Goal: Entertainment & Leisure: Consume media (video, audio)

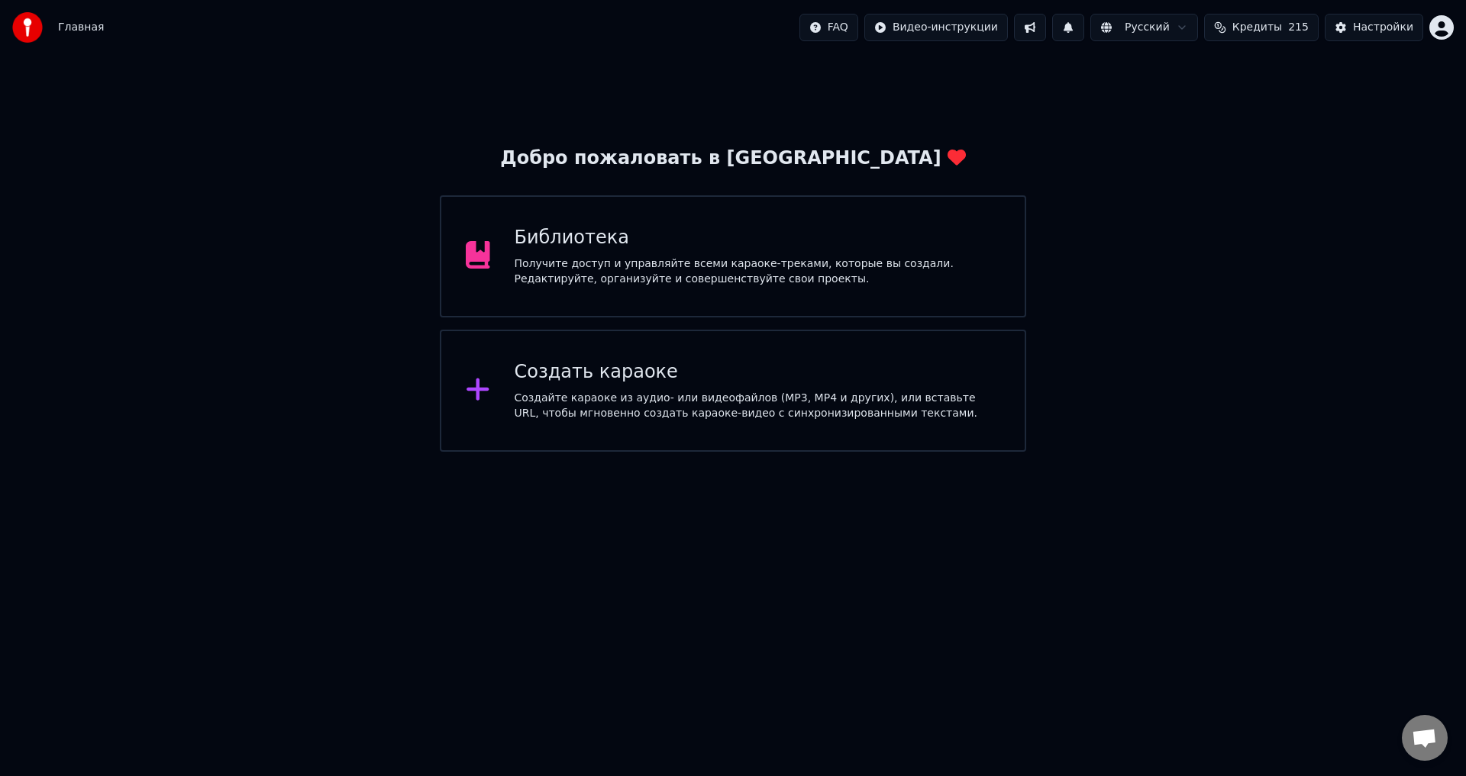
click at [696, 228] on div "Библиотека" at bounding box center [758, 238] width 486 height 24
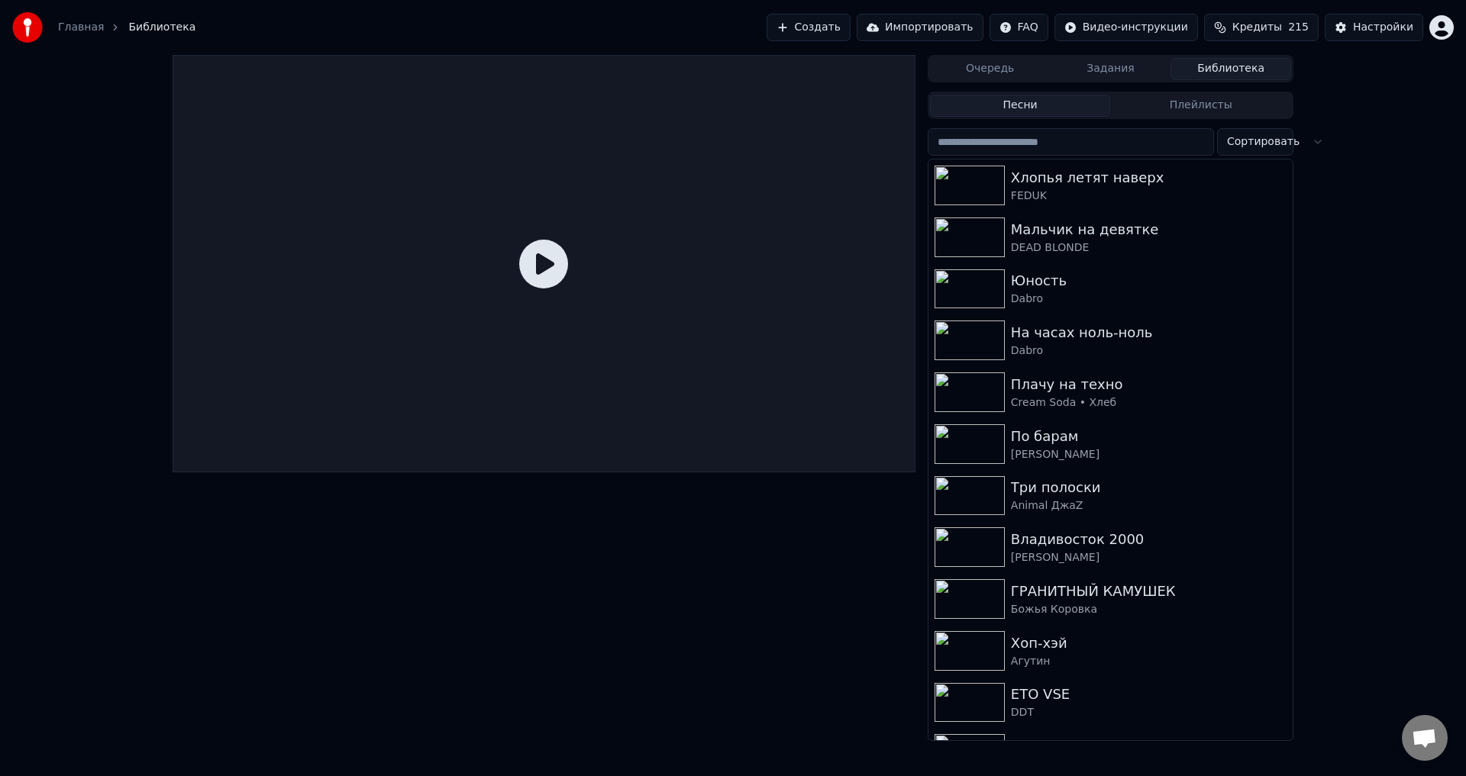
click at [1109, 73] on button "Задания" at bounding box center [1111, 69] width 121 height 22
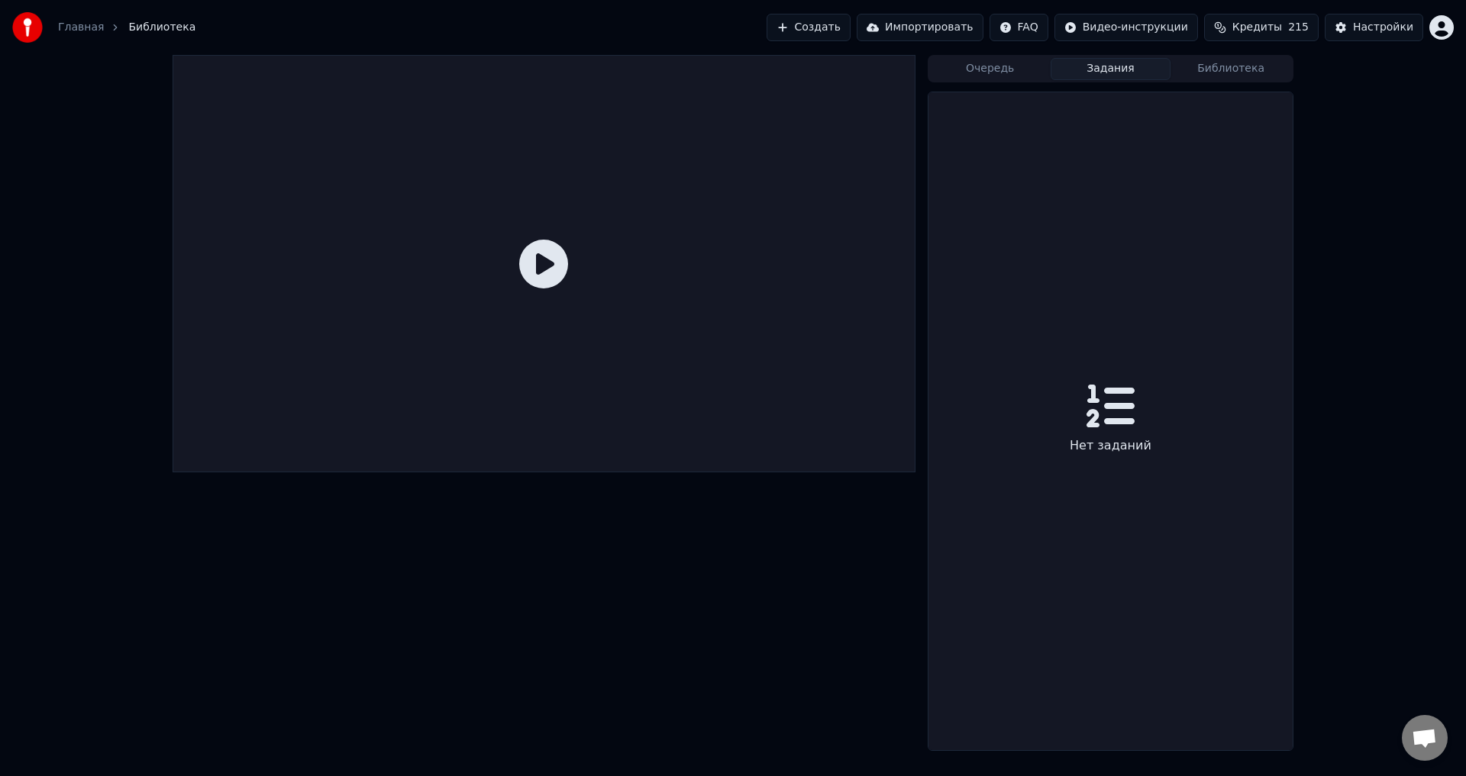
click at [984, 62] on button "Очередь" at bounding box center [990, 69] width 121 height 22
click at [1231, 73] on button "Библиотека" at bounding box center [1230, 69] width 121 height 22
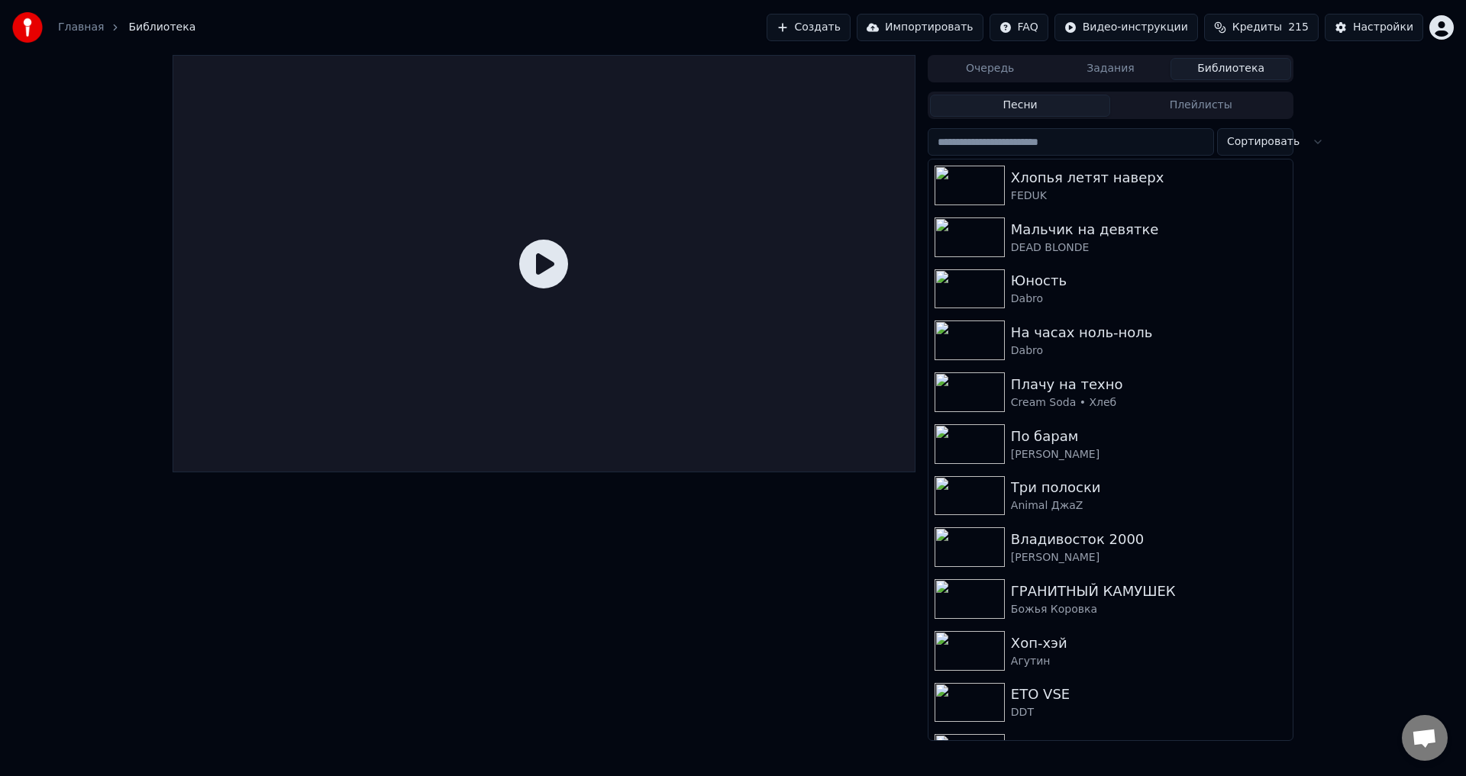
click at [1214, 105] on button "Плейлисты" at bounding box center [1200, 106] width 181 height 22
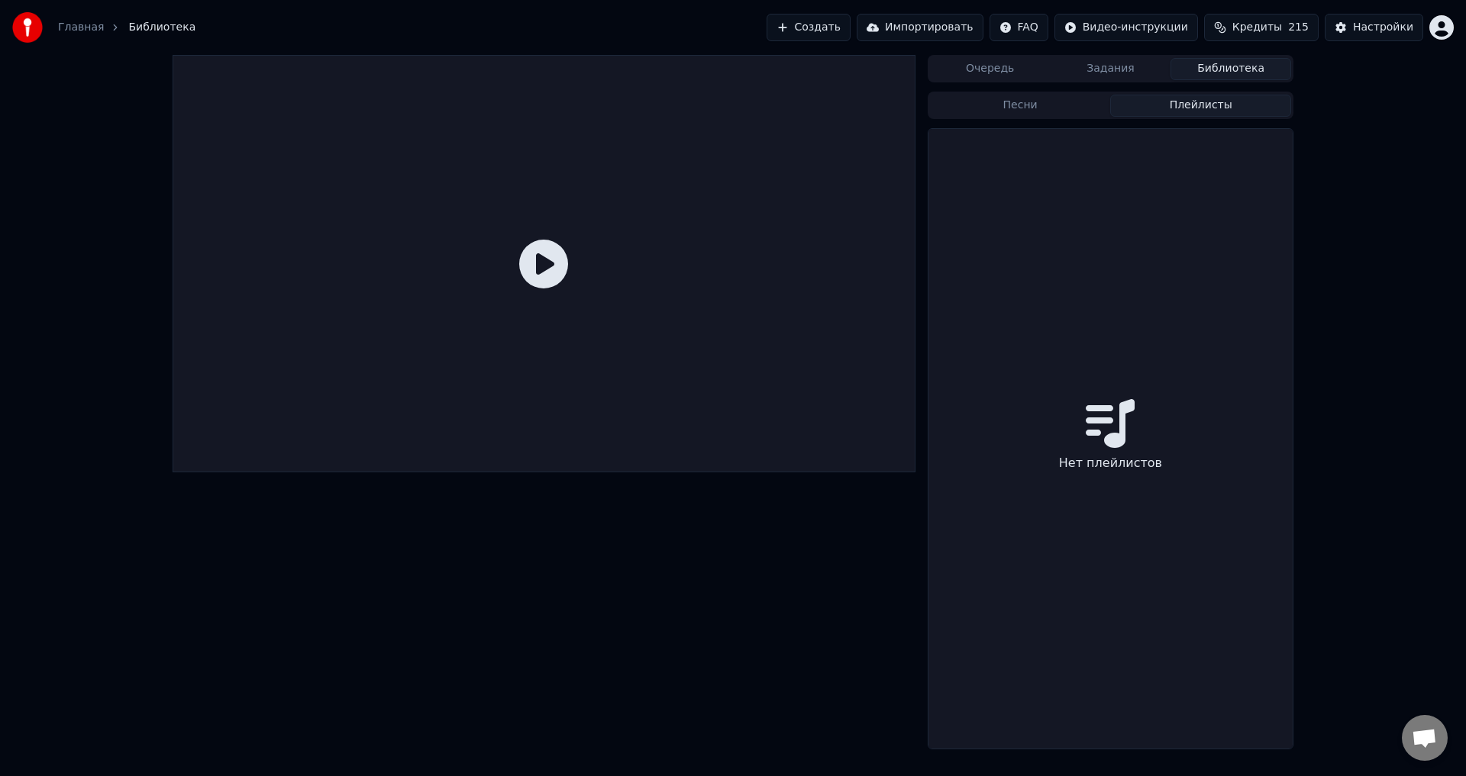
click at [1031, 102] on button "Песни" at bounding box center [1020, 106] width 181 height 22
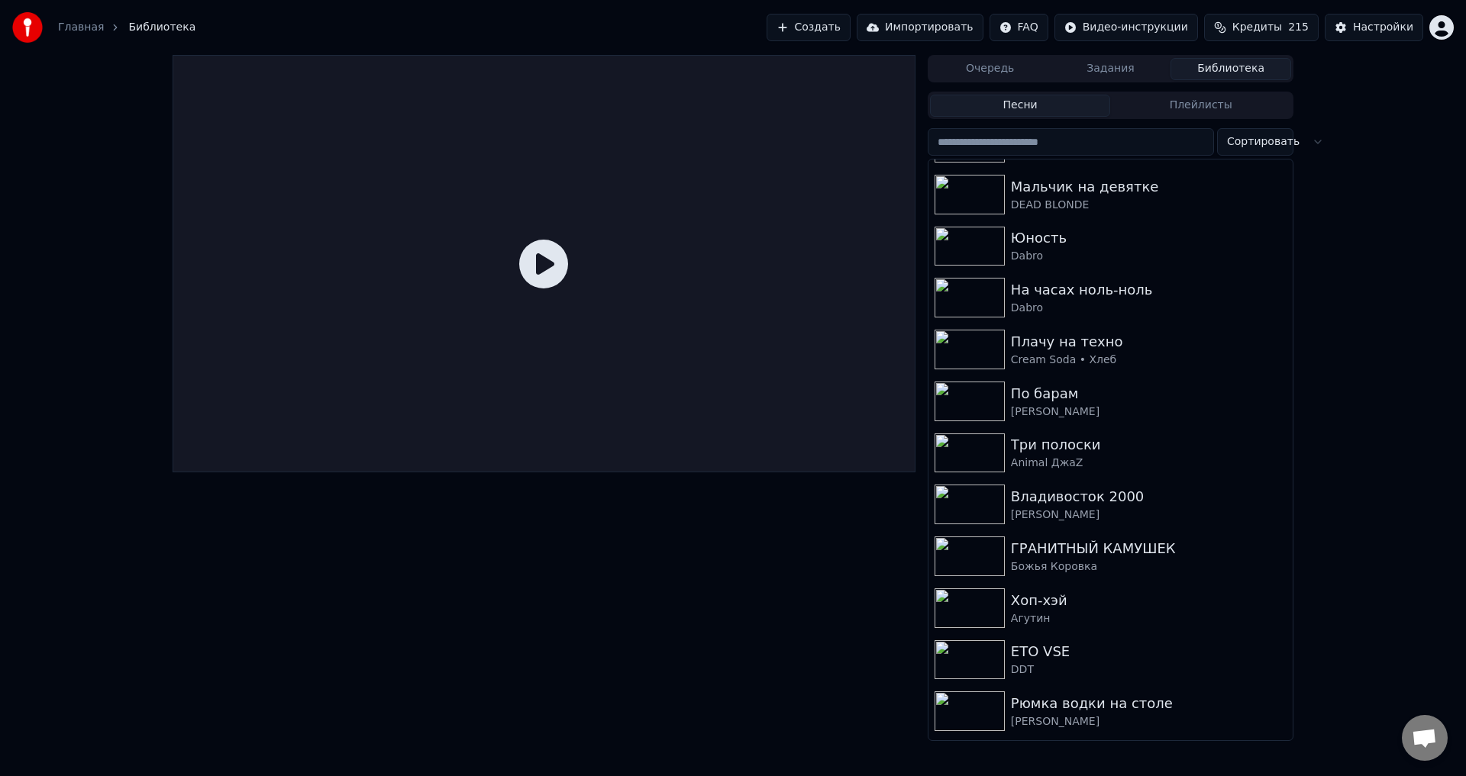
scroll to position [50, 0]
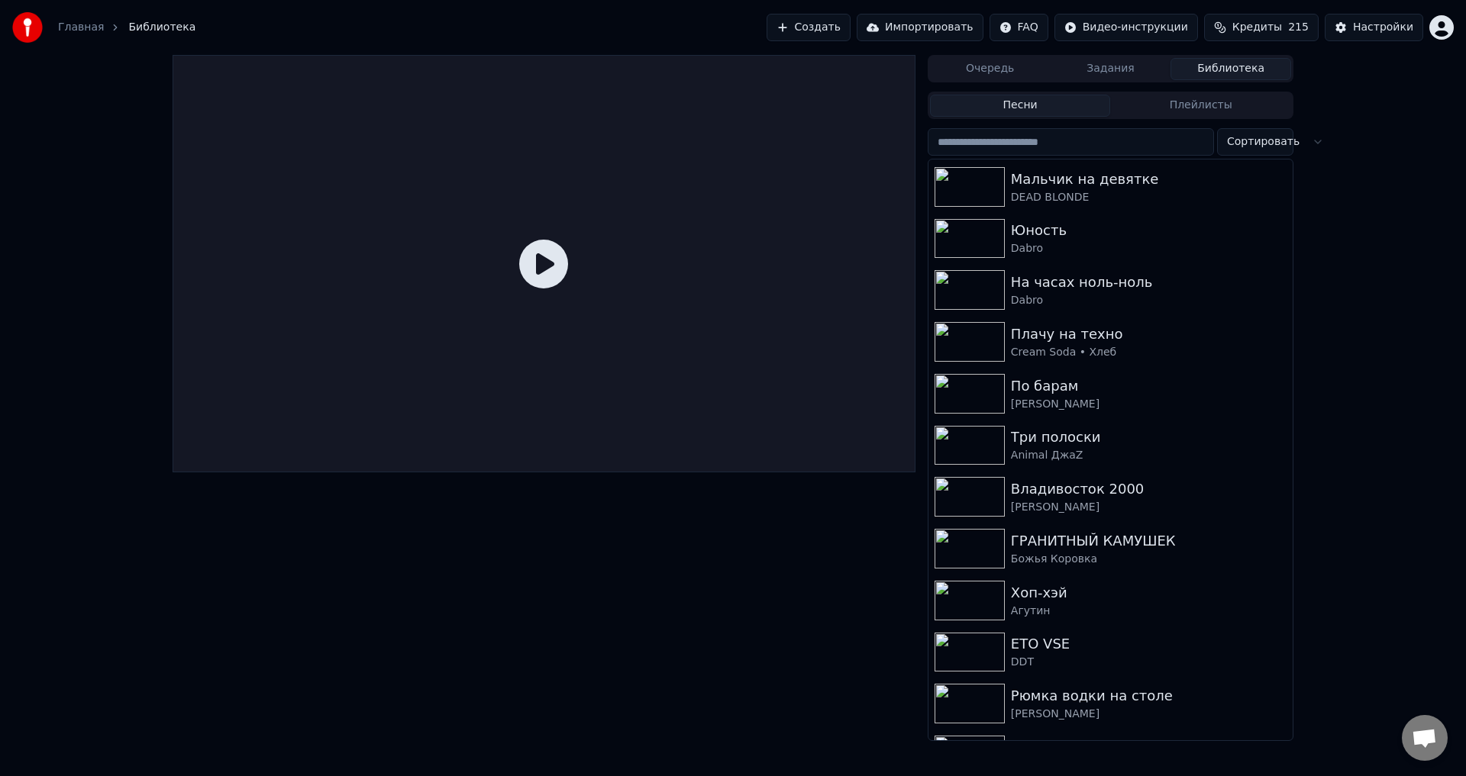
click at [954, 391] on img at bounding box center [969, 394] width 70 height 40
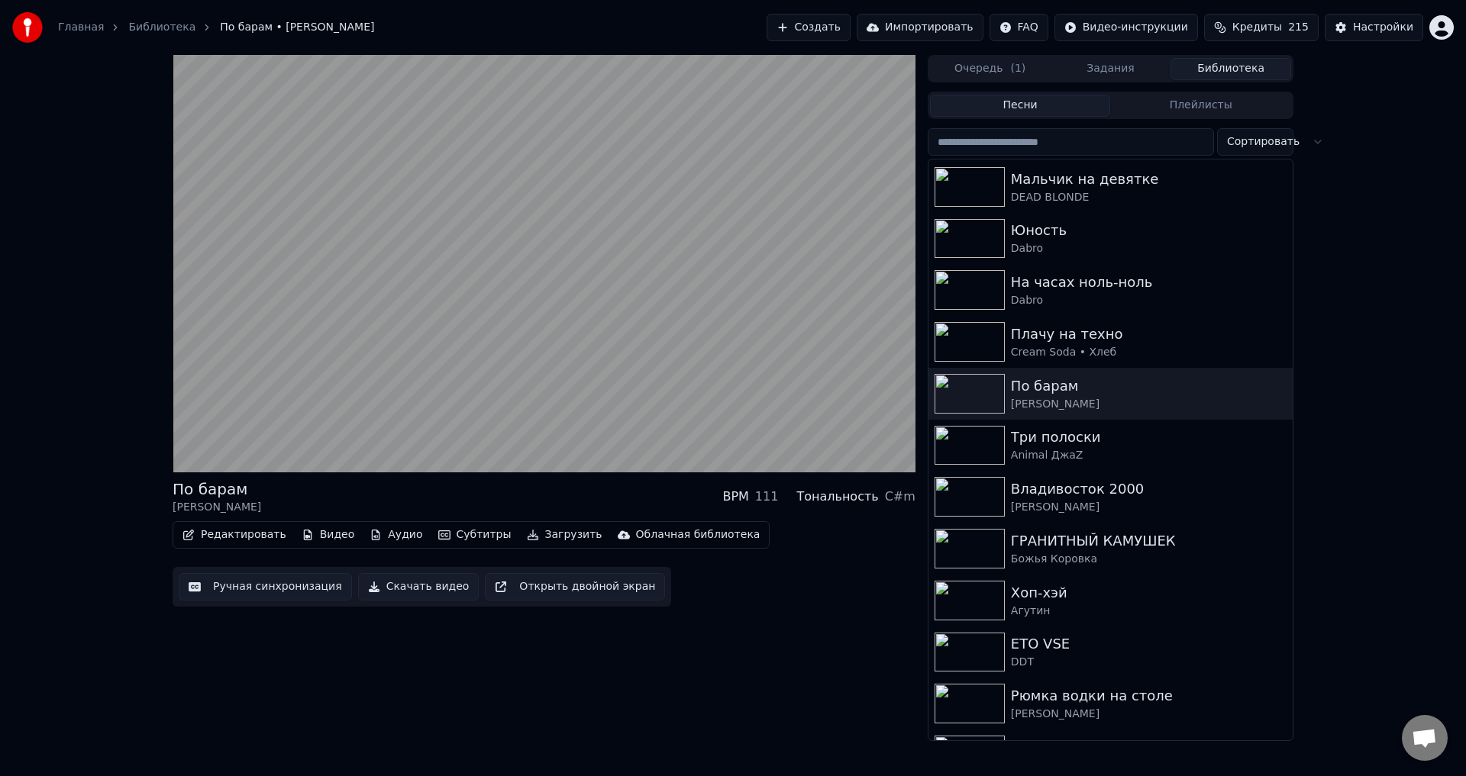
click at [1129, 615] on div "Агутин" at bounding box center [1149, 611] width 276 height 15
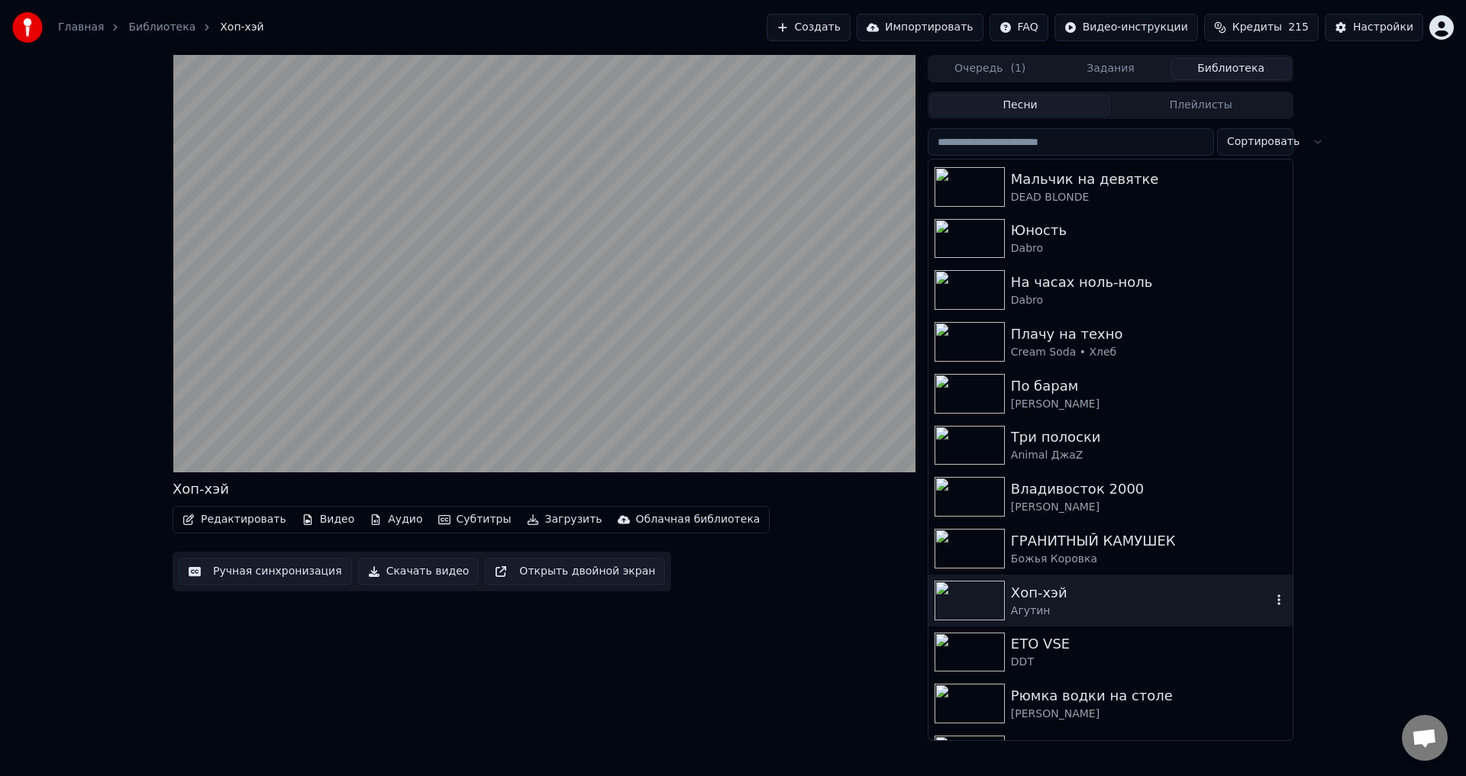
click at [963, 497] on img at bounding box center [969, 497] width 70 height 40
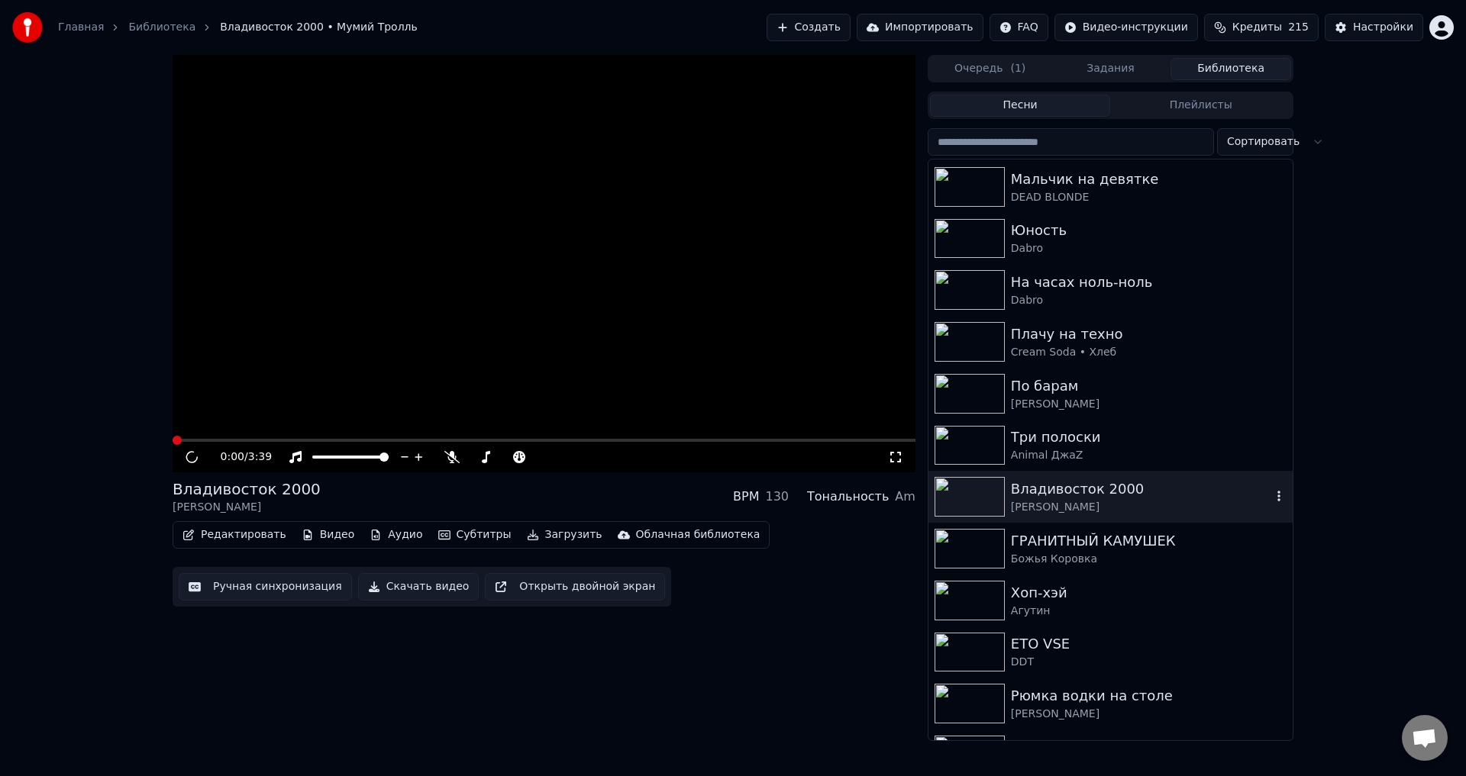
click at [983, 448] on img at bounding box center [969, 446] width 70 height 40
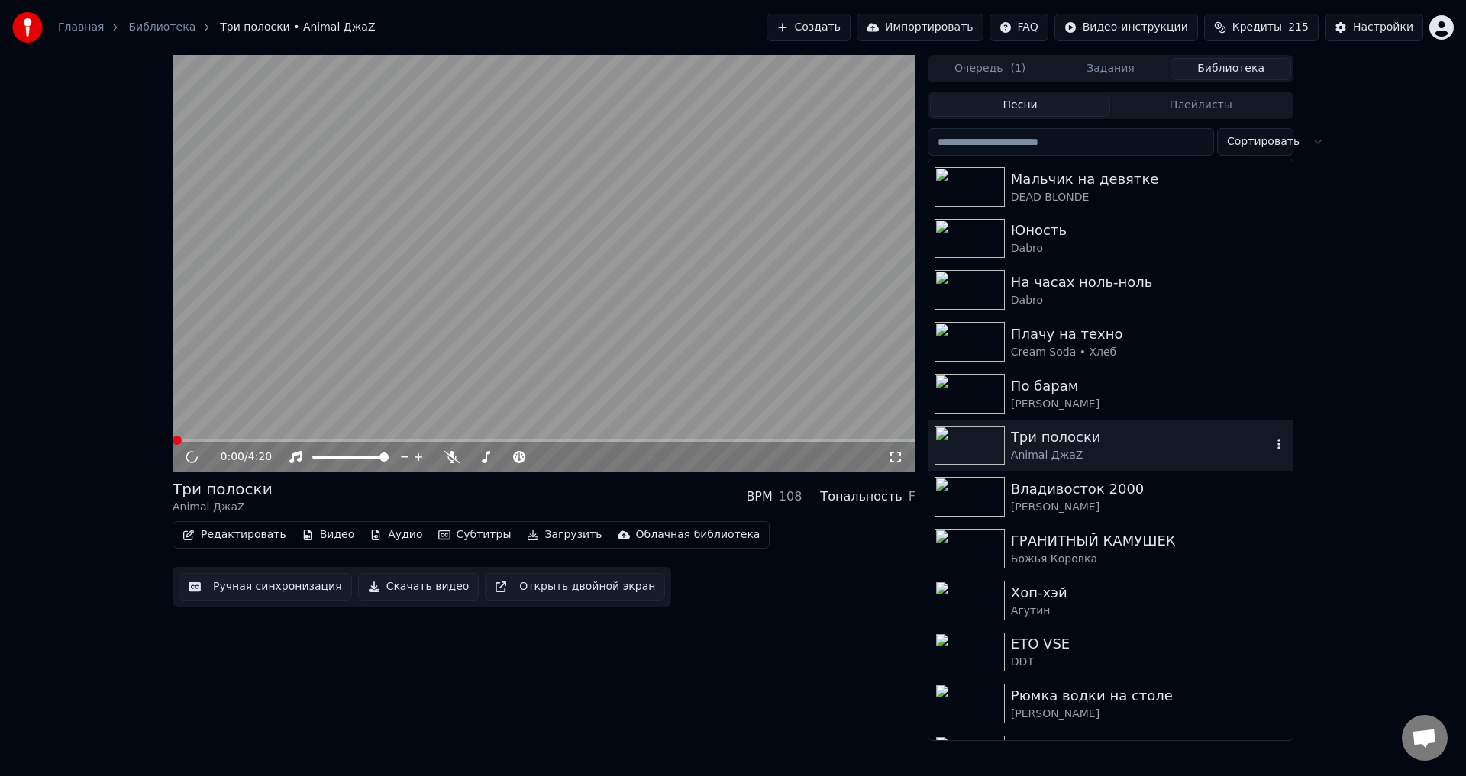
click at [973, 387] on img at bounding box center [969, 394] width 70 height 40
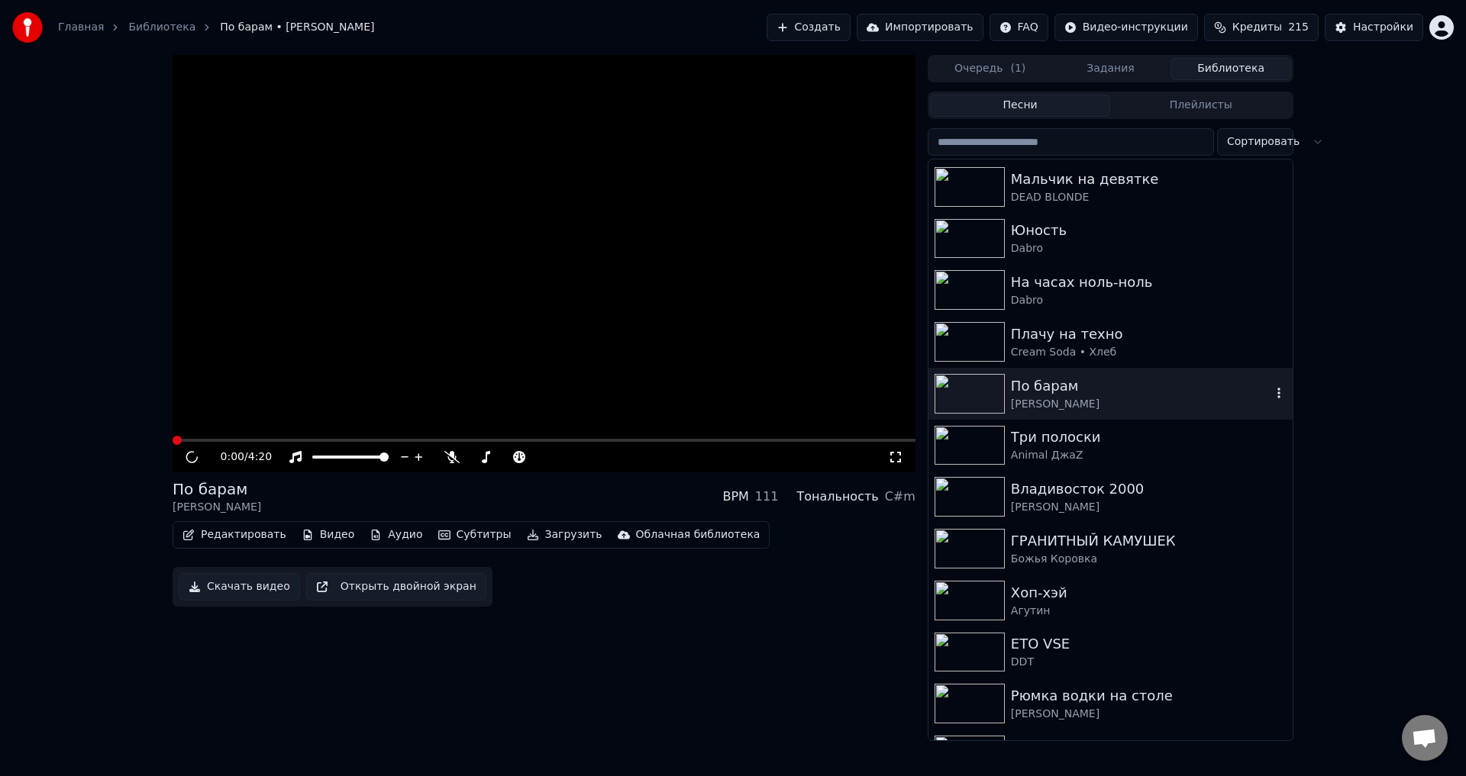
click at [978, 341] on img at bounding box center [969, 342] width 70 height 40
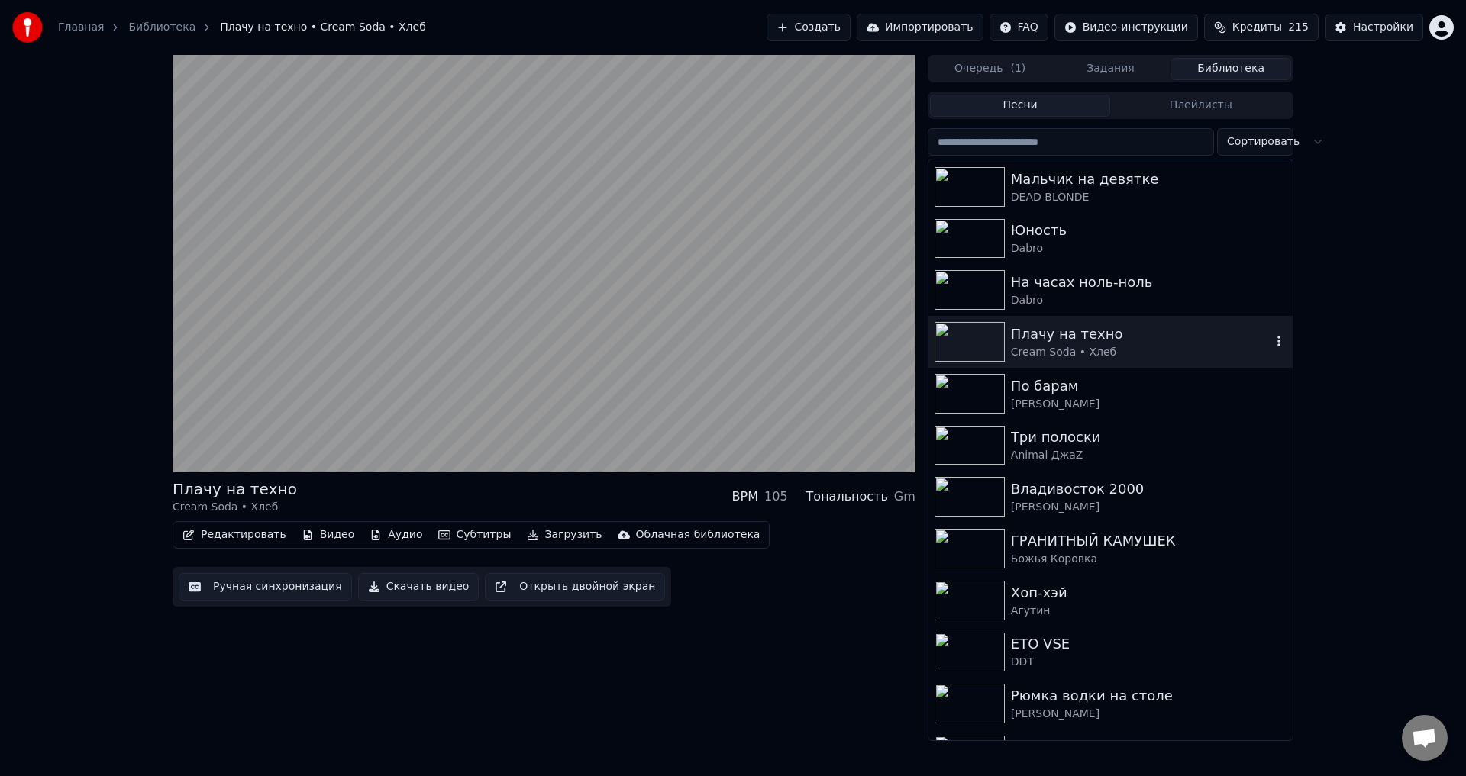
click at [444, 456] on video at bounding box center [544, 264] width 743 height 418
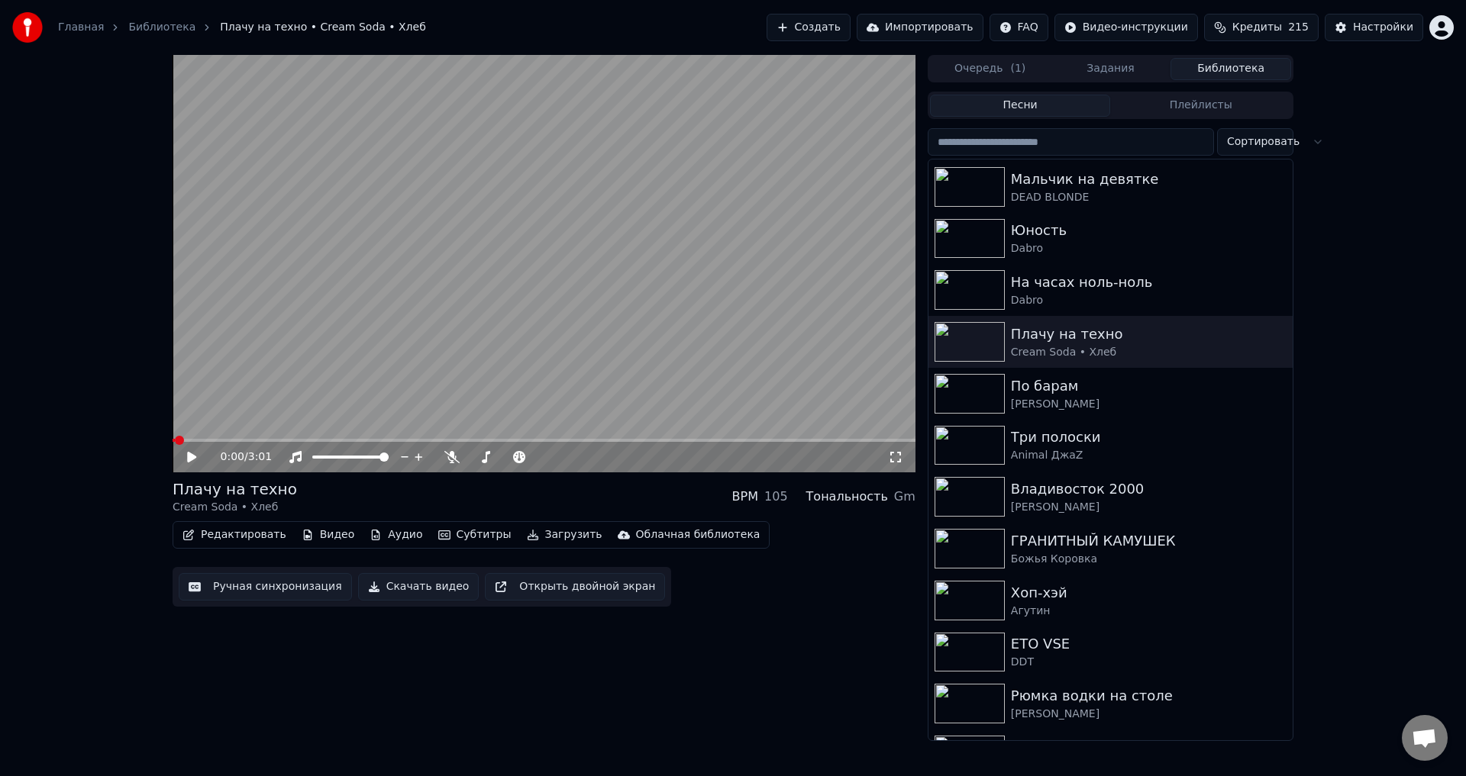
click at [454, 461] on icon at bounding box center [451, 457] width 15 height 12
click at [200, 459] on icon at bounding box center [203, 457] width 36 height 12
click at [186, 449] on div "0:00 / 3:01" at bounding box center [544, 457] width 743 height 31
click at [192, 462] on icon at bounding box center [203, 457] width 36 height 12
click at [187, 454] on icon at bounding box center [203, 457] width 36 height 12
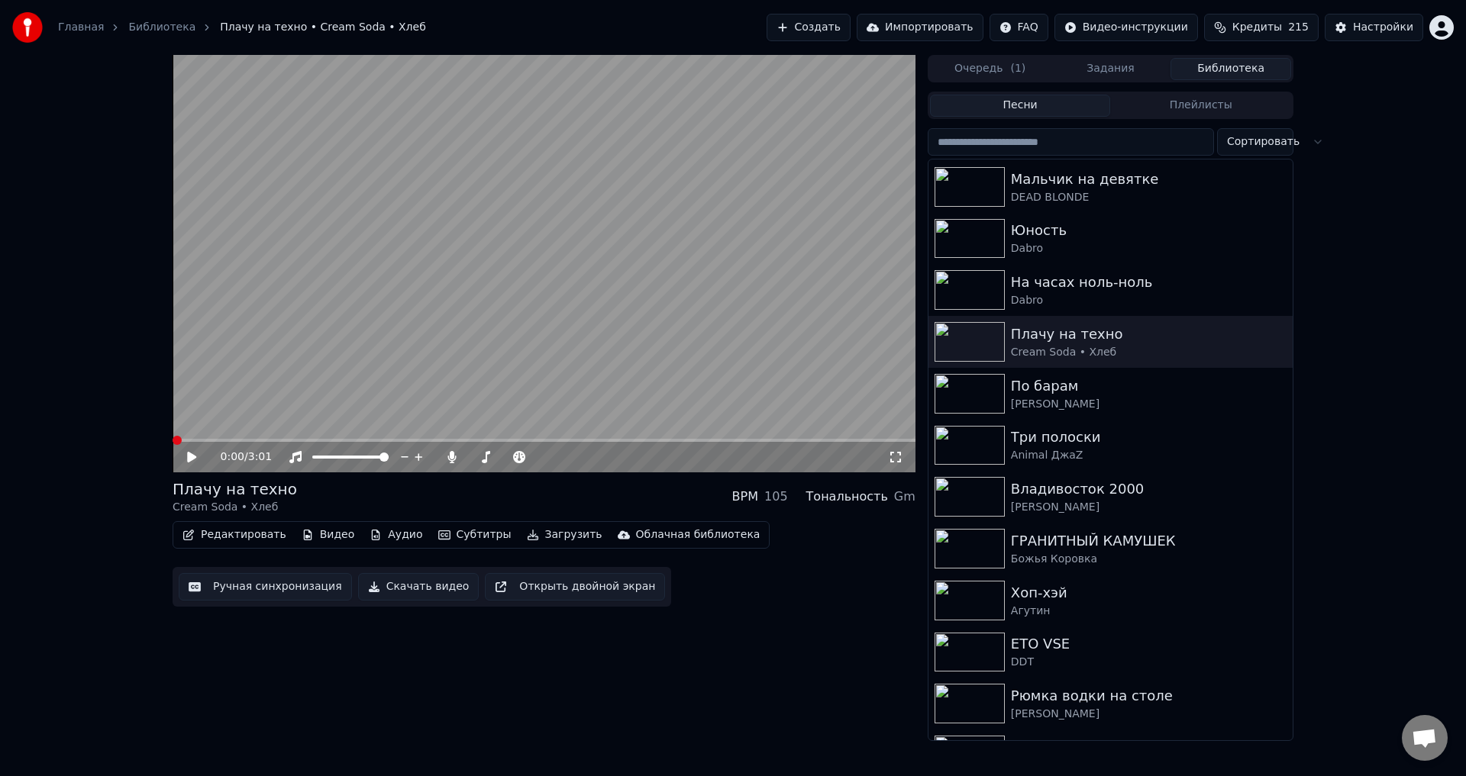
click at [189, 460] on icon at bounding box center [191, 457] width 9 height 11
click at [191, 462] on icon at bounding box center [203, 457] width 36 height 12
click at [191, 459] on icon at bounding box center [191, 457] width 9 height 11
click at [176, 456] on div "0:00 / 3:01" at bounding box center [544, 457] width 743 height 31
click at [190, 466] on div "0:00 / 3:01" at bounding box center [544, 457] width 743 height 31
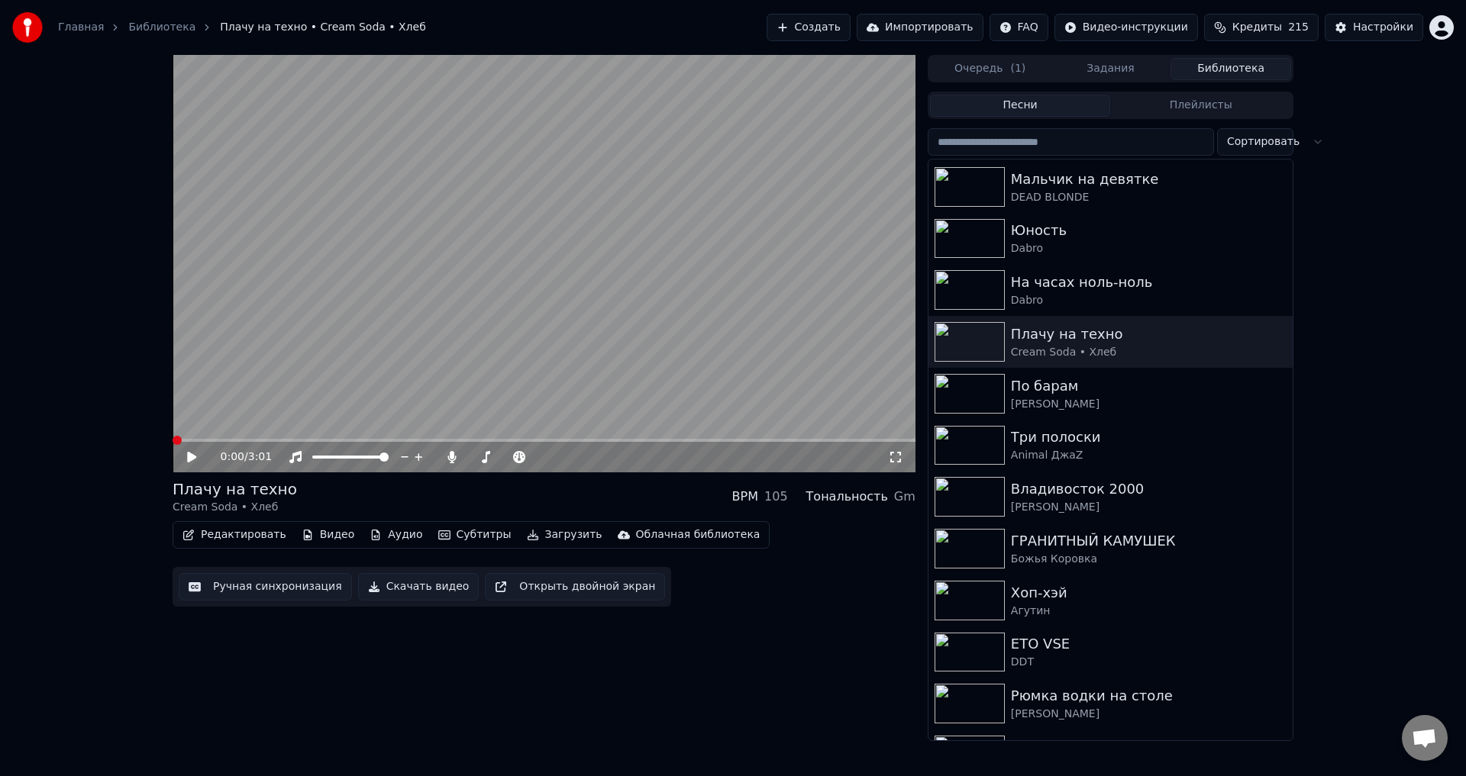
click at [195, 463] on icon at bounding box center [203, 457] width 36 height 12
click at [192, 462] on icon at bounding box center [203, 457] width 36 height 12
click at [192, 461] on icon at bounding box center [203, 457] width 36 height 12
click at [450, 460] on icon at bounding box center [451, 457] width 8 height 12
click at [208, 459] on icon at bounding box center [203, 457] width 36 height 12
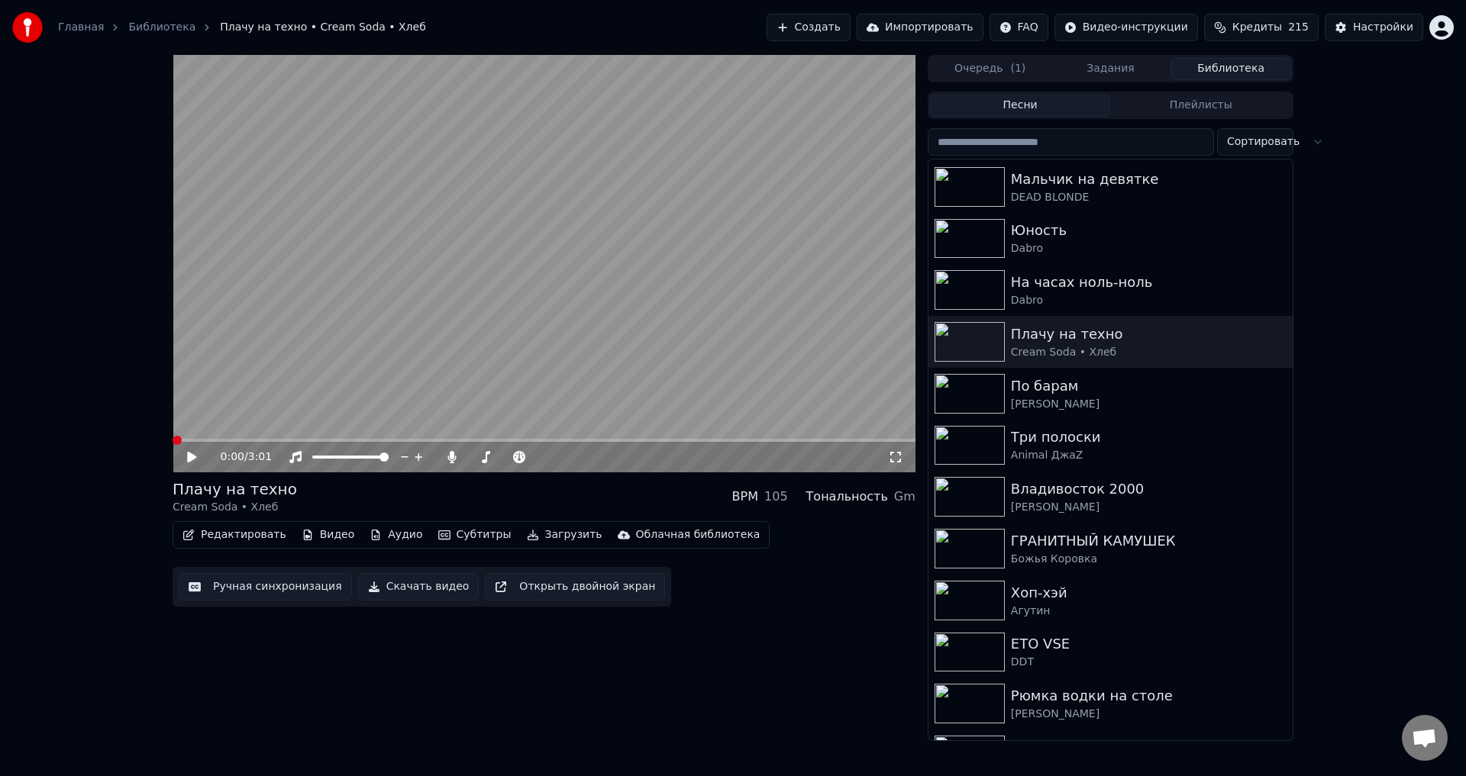
click at [187, 460] on icon at bounding box center [203, 457] width 36 height 12
click at [188, 463] on icon at bounding box center [203, 457] width 36 height 12
click at [196, 462] on icon at bounding box center [203, 457] width 36 height 12
click at [189, 456] on icon at bounding box center [191, 457] width 9 height 11
click at [189, 455] on icon at bounding box center [191, 457] width 9 height 11
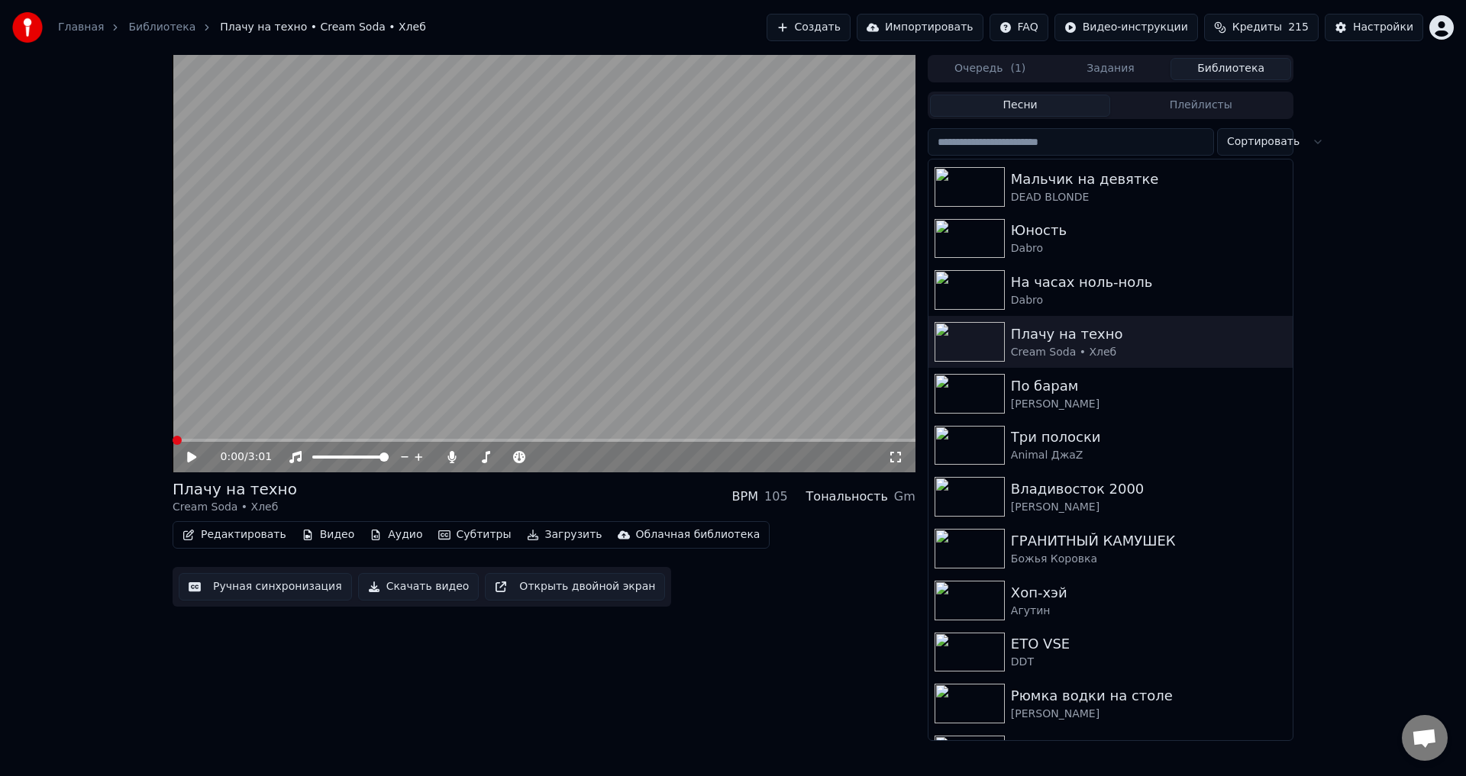
click at [1006, 384] on div at bounding box center [972, 394] width 76 height 40
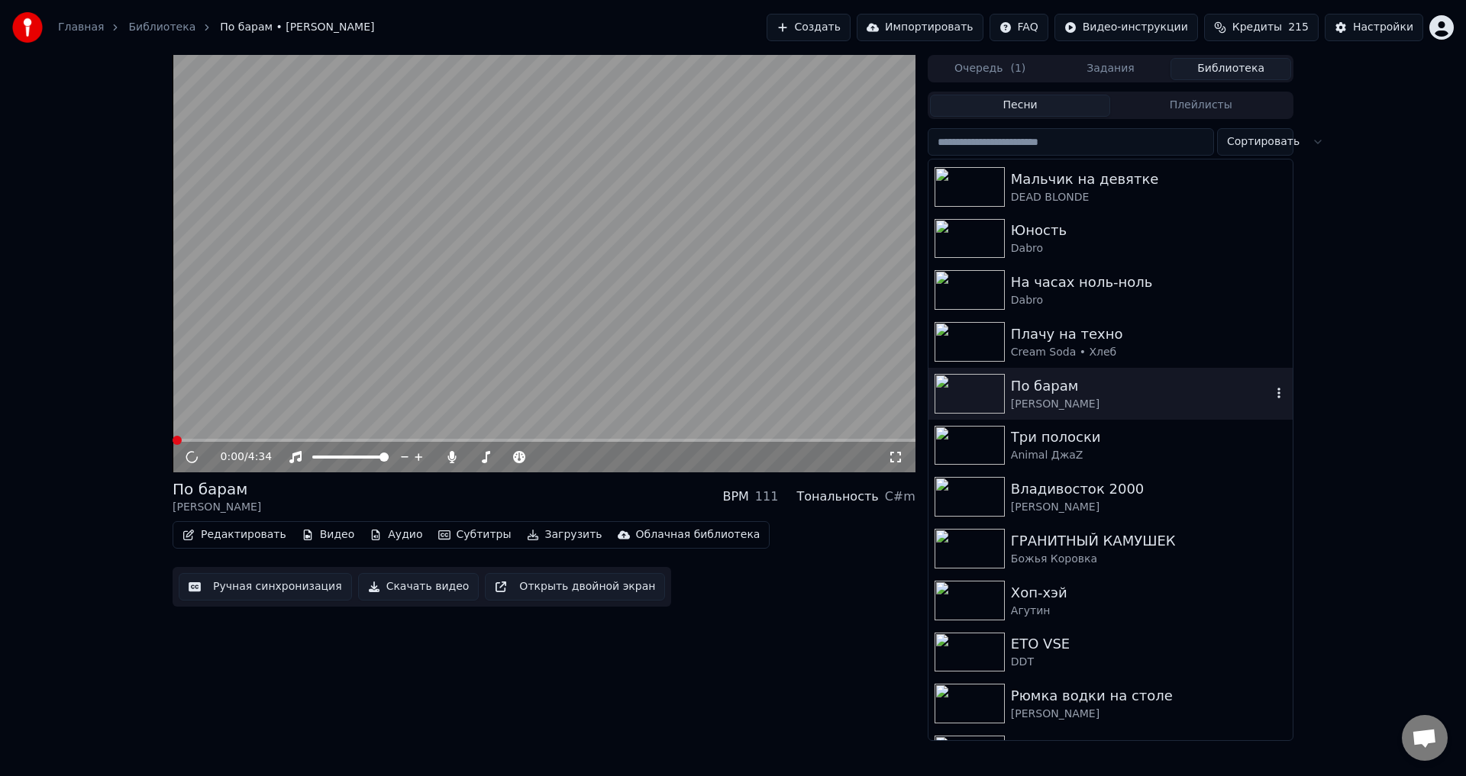
click at [1009, 341] on div at bounding box center [972, 342] width 76 height 40
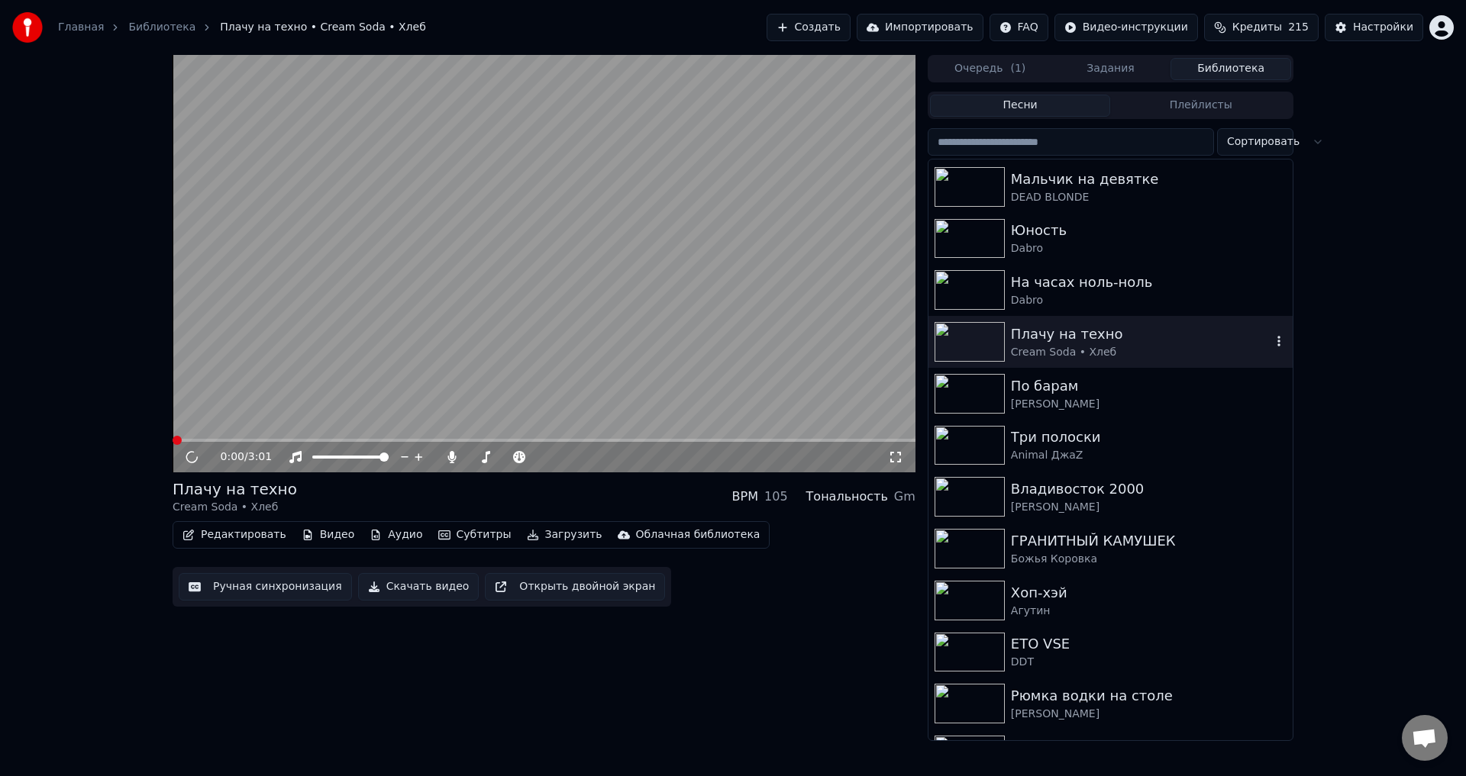
click at [896, 450] on div "0:00 / 3:01" at bounding box center [544, 457] width 731 height 15
click at [886, 463] on div "0:00 / 3:01" at bounding box center [554, 457] width 667 height 15
click at [893, 460] on icon at bounding box center [895, 457] width 15 height 12
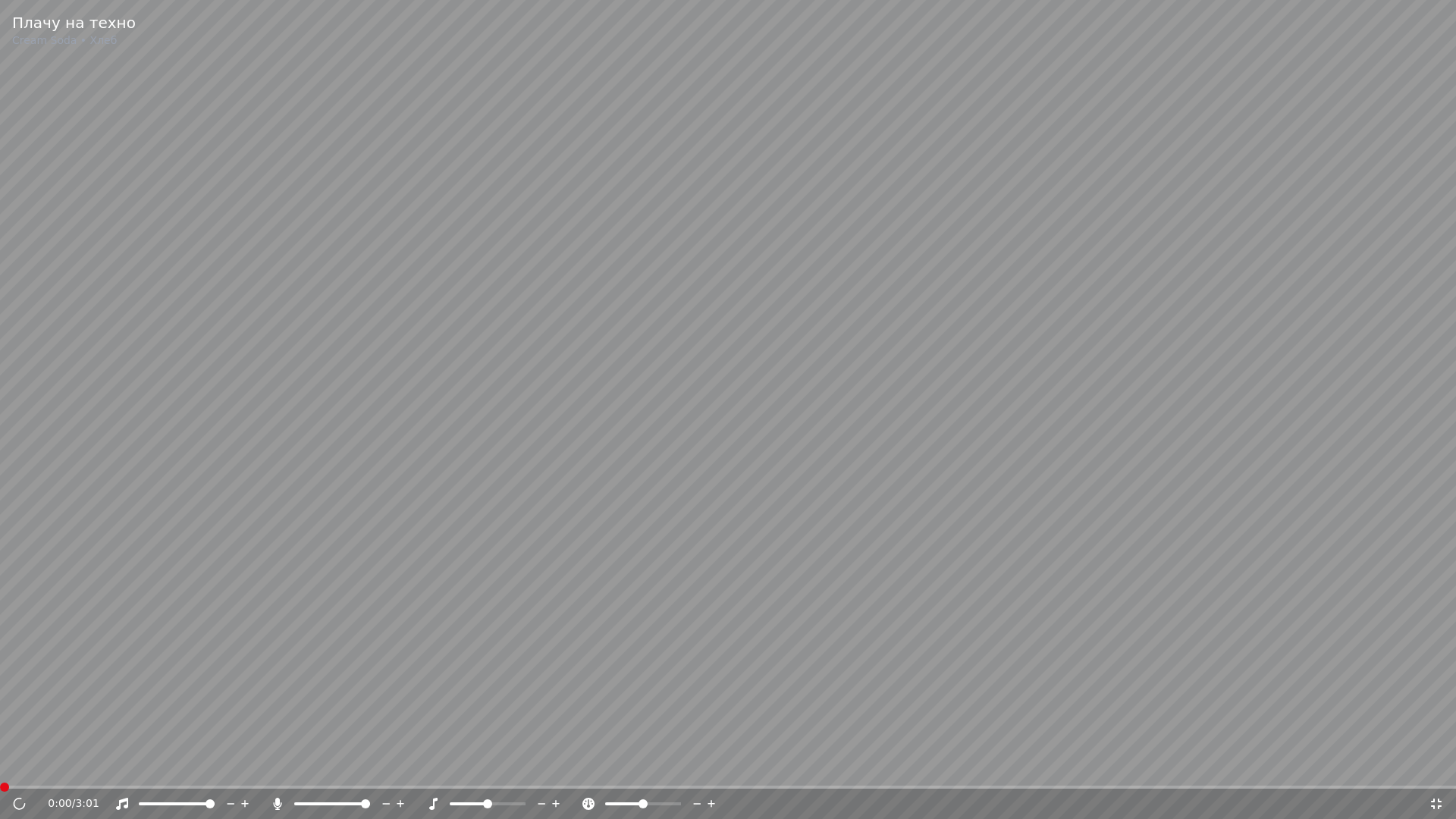
click at [1434, 770] on icon at bounding box center [1436, 803] width 11 height 11
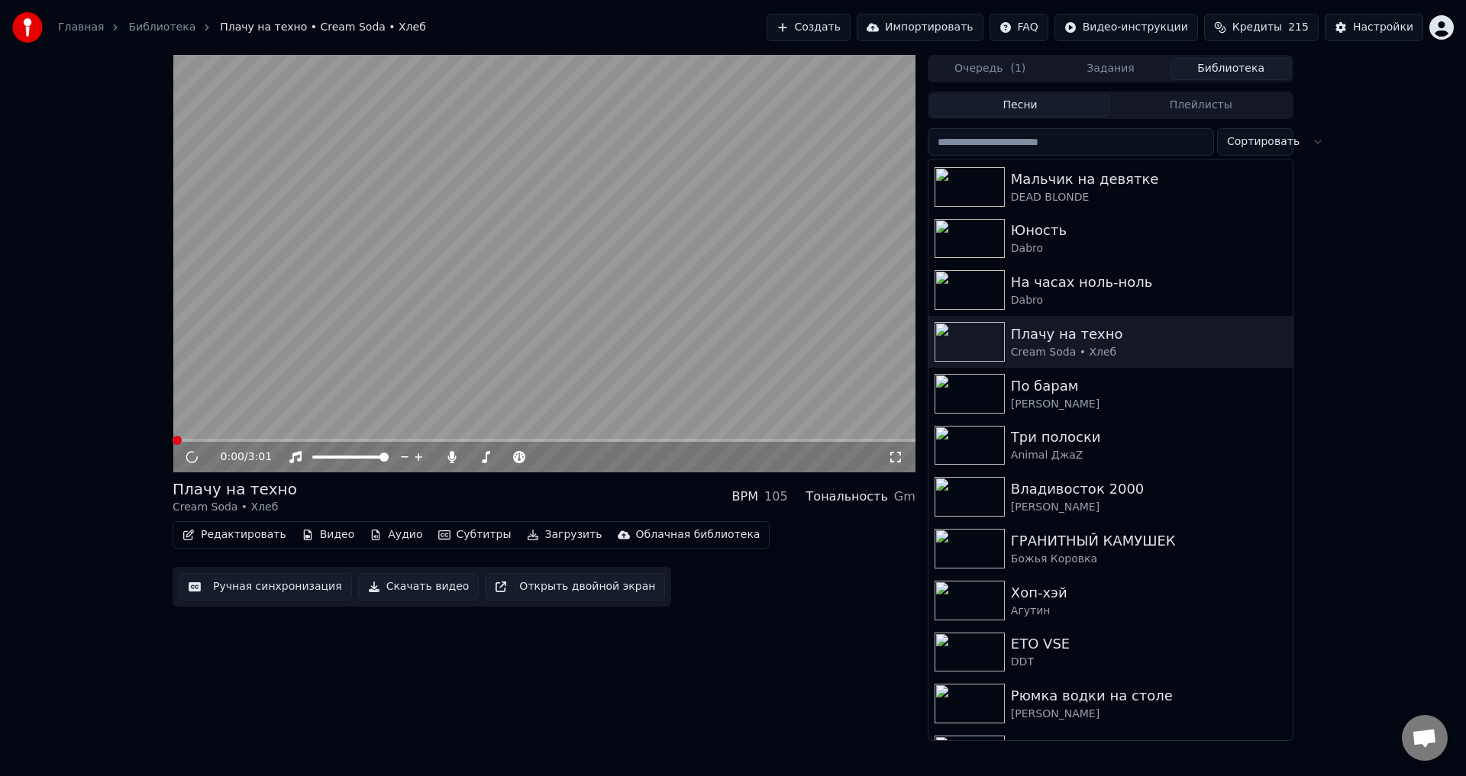
click at [1065, 241] on div "Dabro" at bounding box center [1149, 248] width 276 height 15
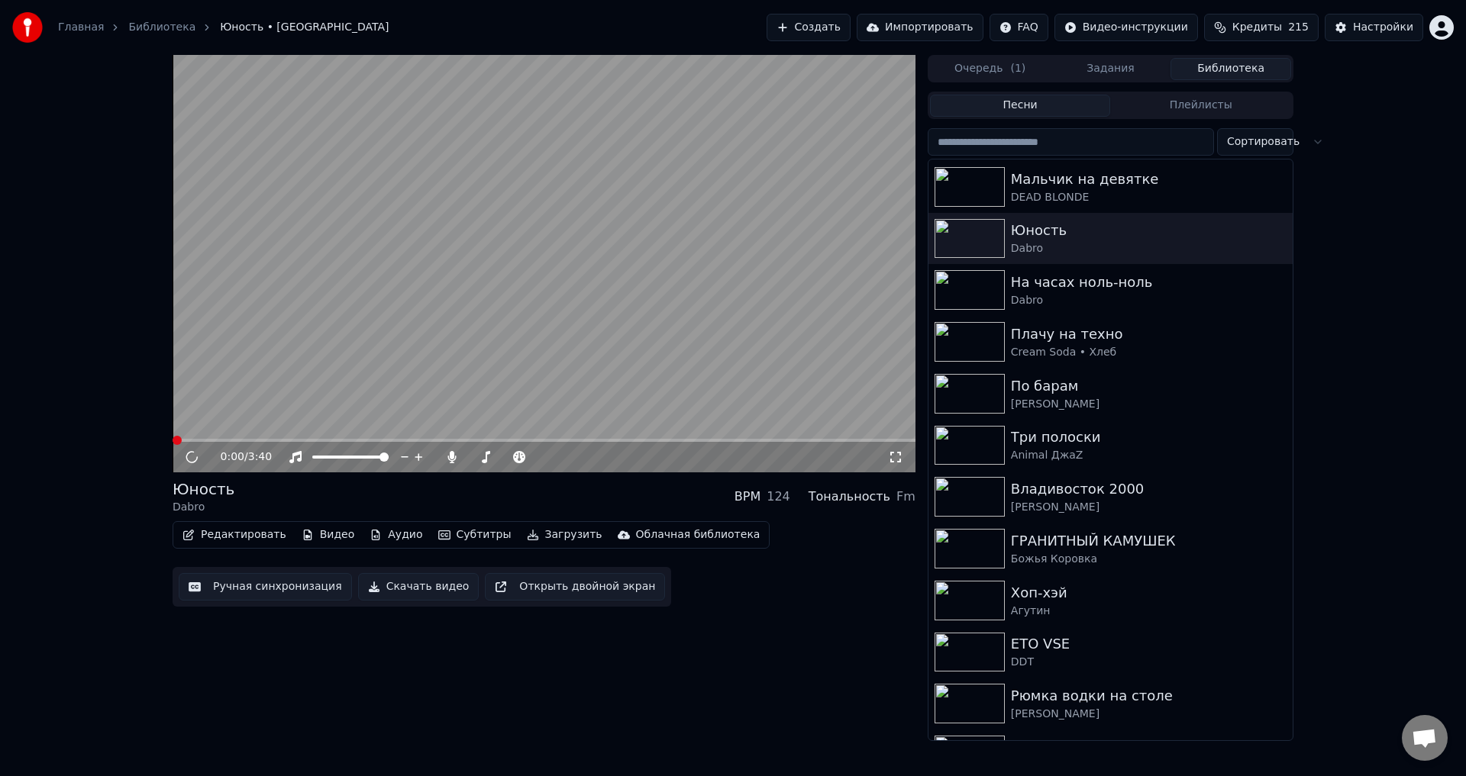
click at [999, 436] on img at bounding box center [969, 446] width 70 height 40
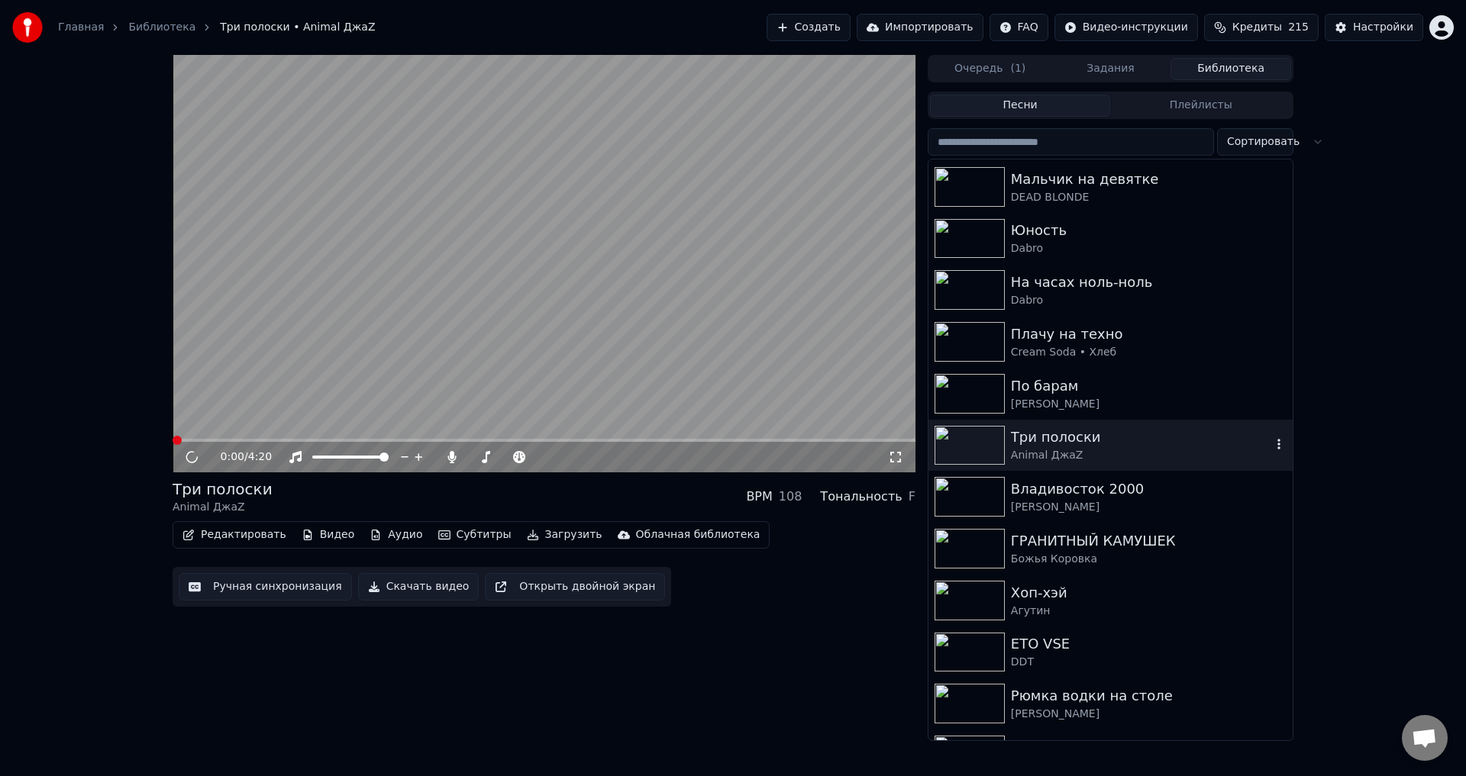
click at [967, 375] on img at bounding box center [969, 394] width 70 height 40
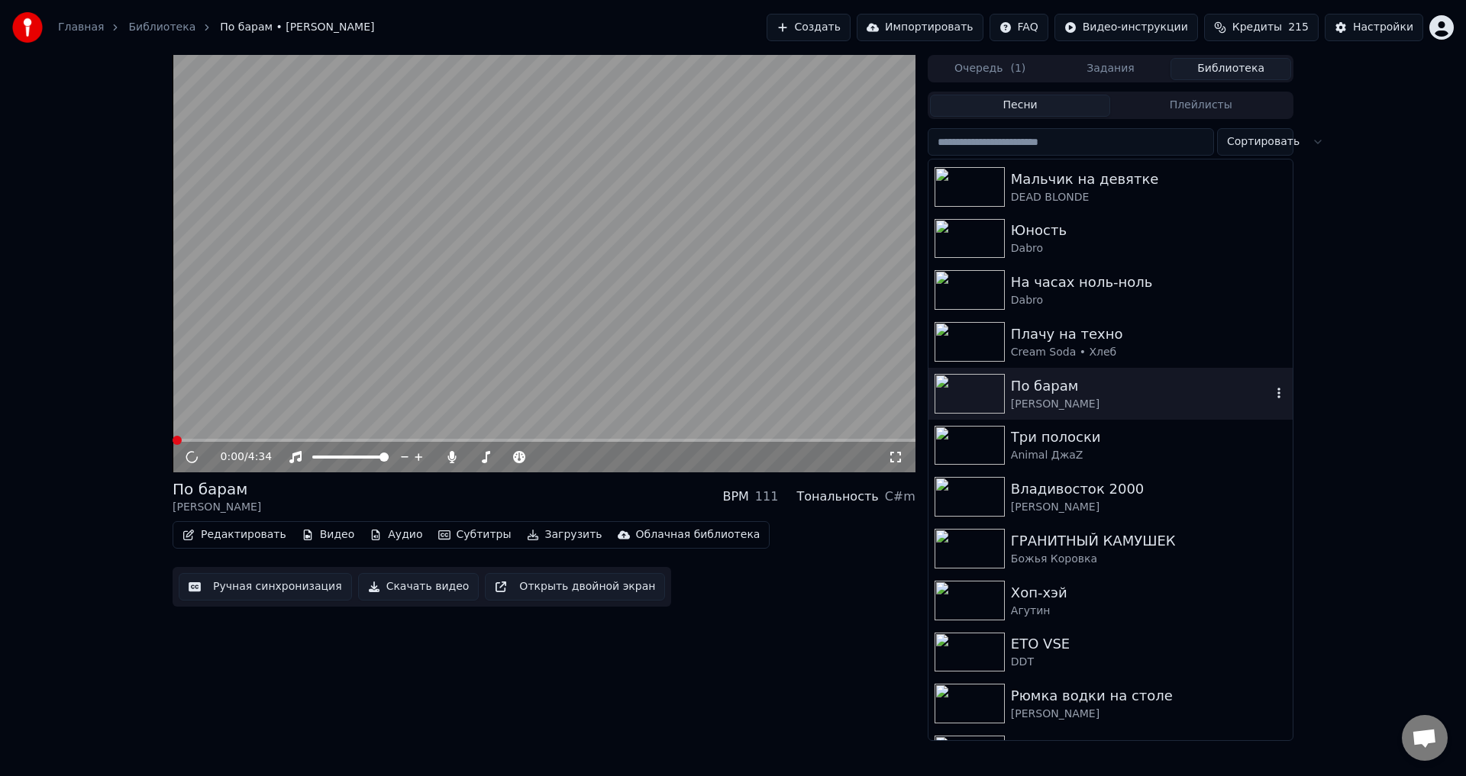
click at [889, 457] on icon at bounding box center [895, 457] width 15 height 12
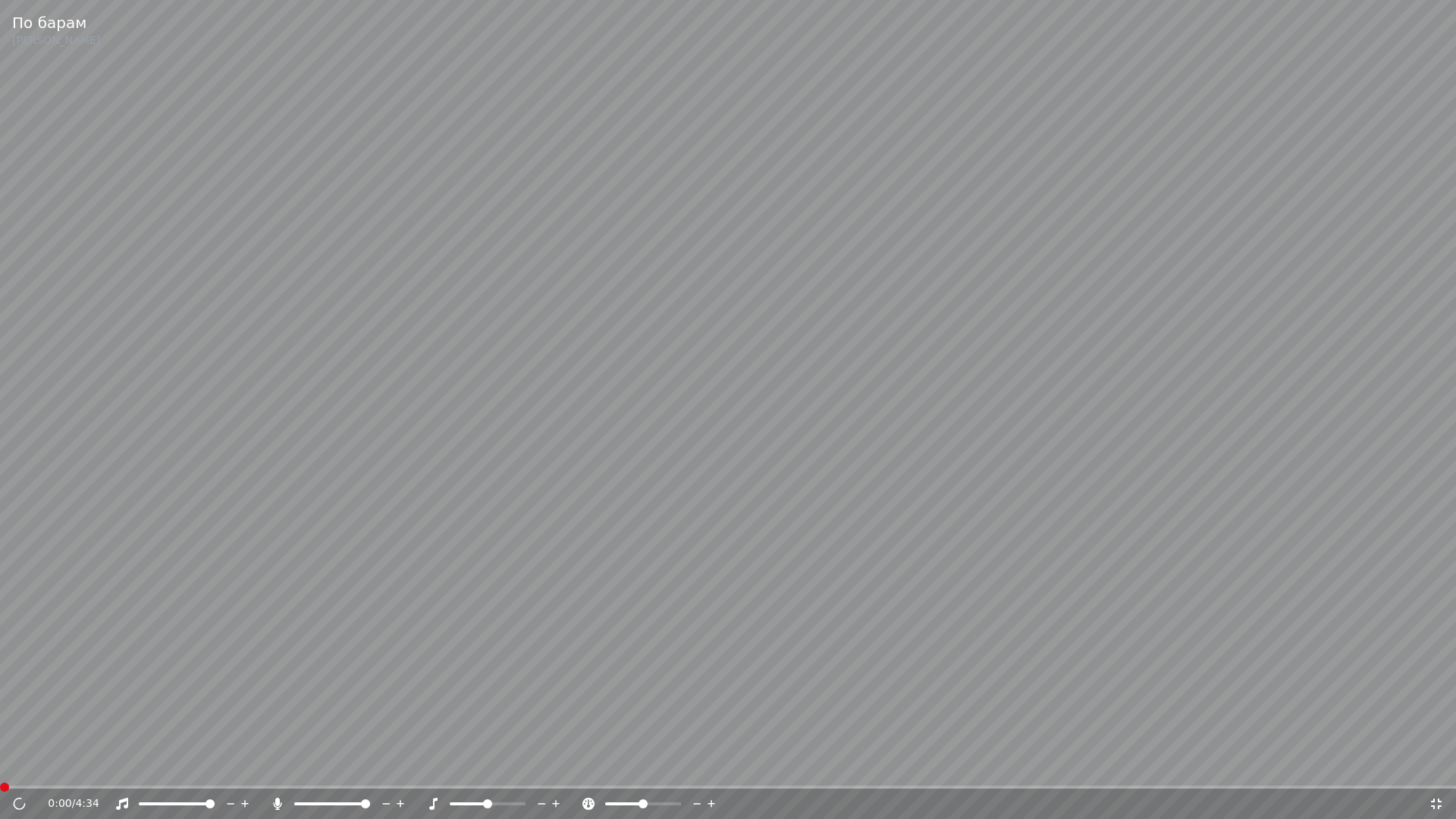
click at [908, 575] on video at bounding box center [728, 409] width 1456 height 819
click at [1425, 770] on div "0:00 / 4:34" at bounding box center [728, 803] width 1456 height 31
click at [1433, 770] on icon at bounding box center [1436, 803] width 11 height 11
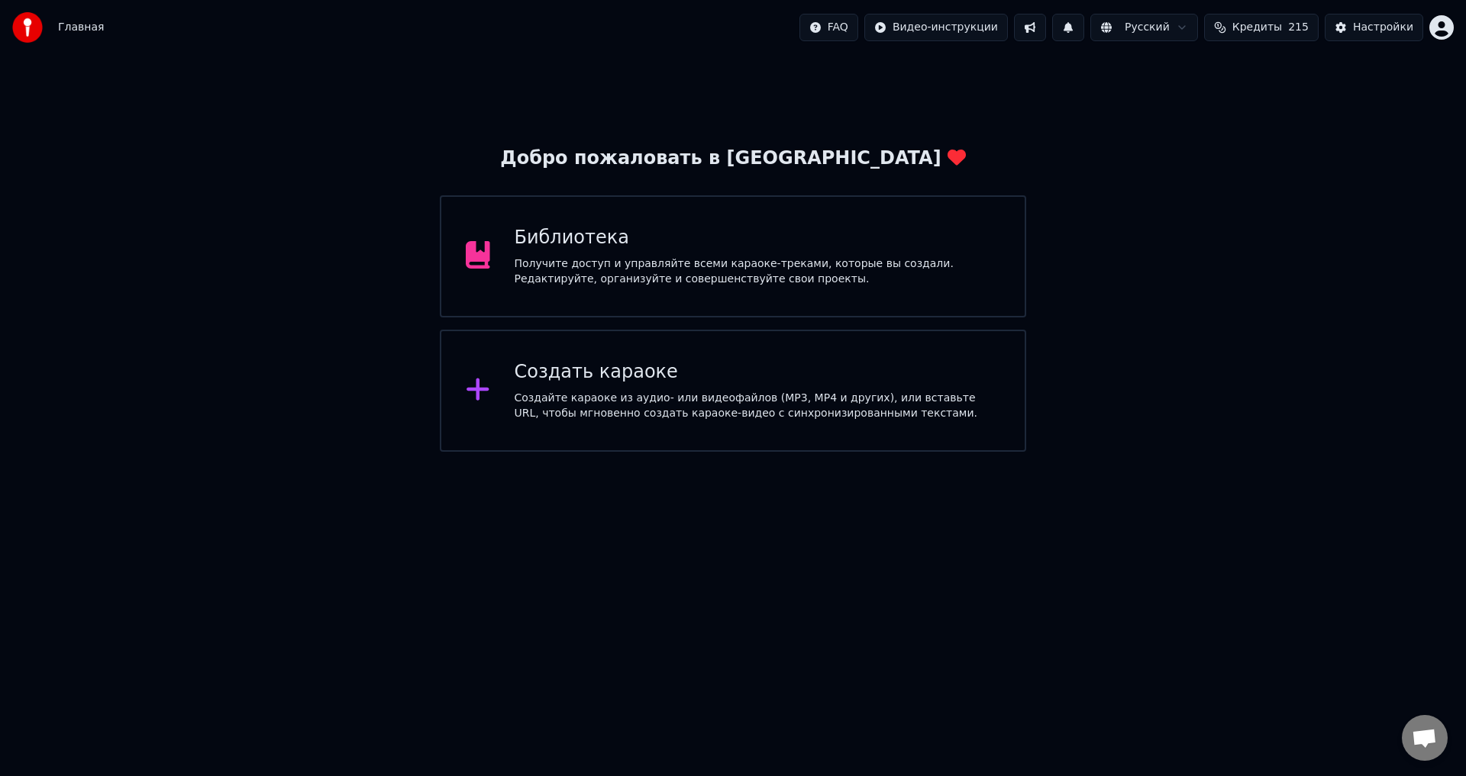
click at [521, 246] on div "Библиотека" at bounding box center [758, 238] width 486 height 24
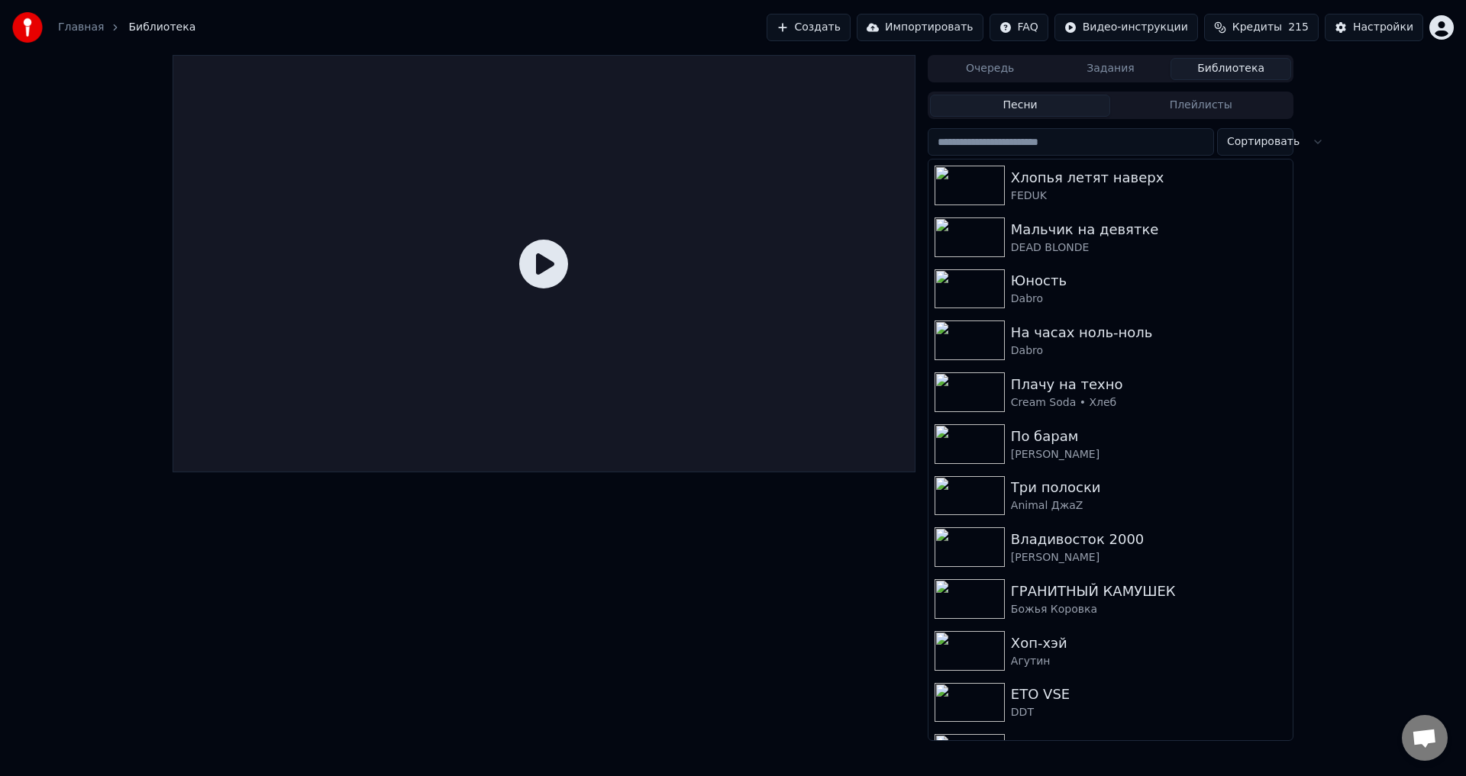
click at [978, 292] on img at bounding box center [969, 290] width 70 height 40
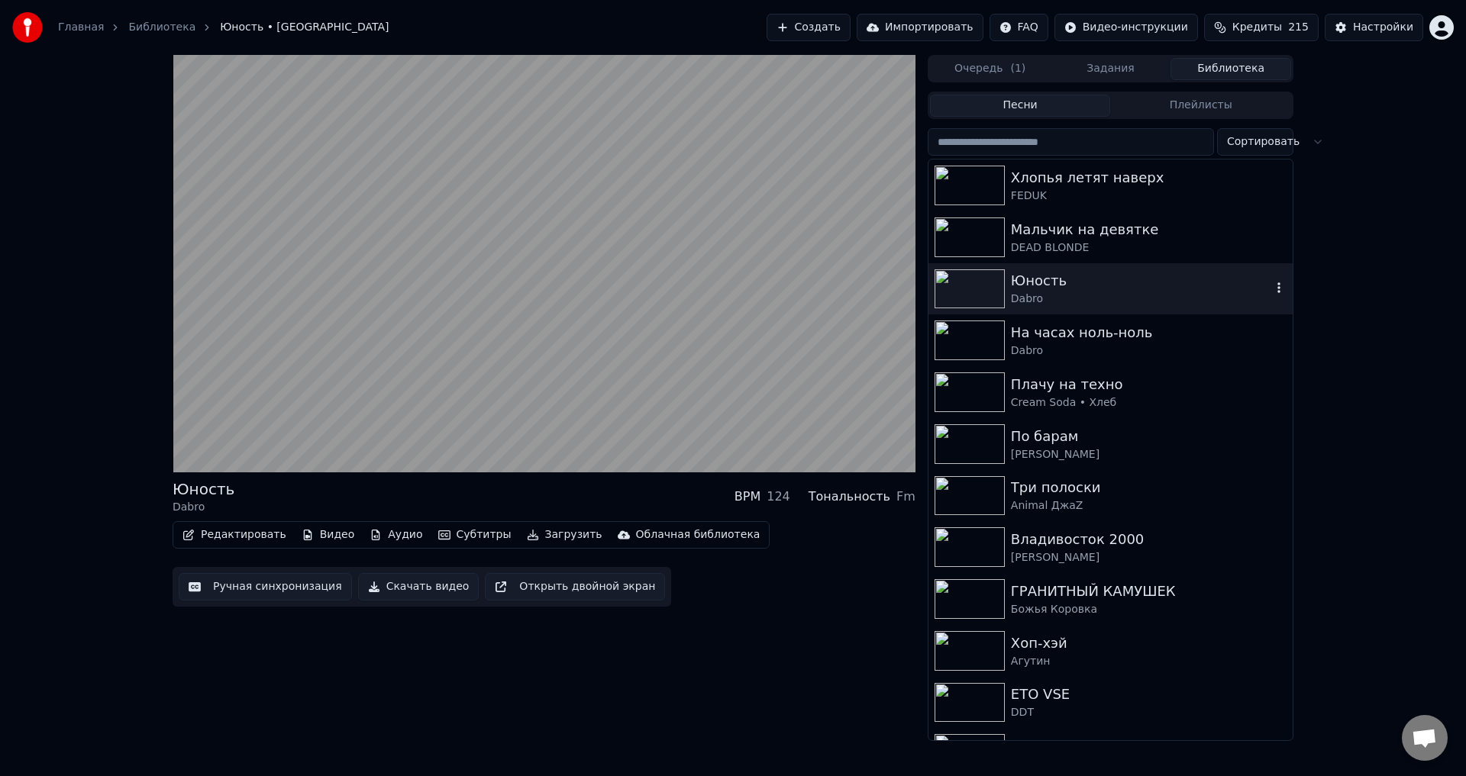
click at [644, 344] on video at bounding box center [544, 264] width 743 height 418
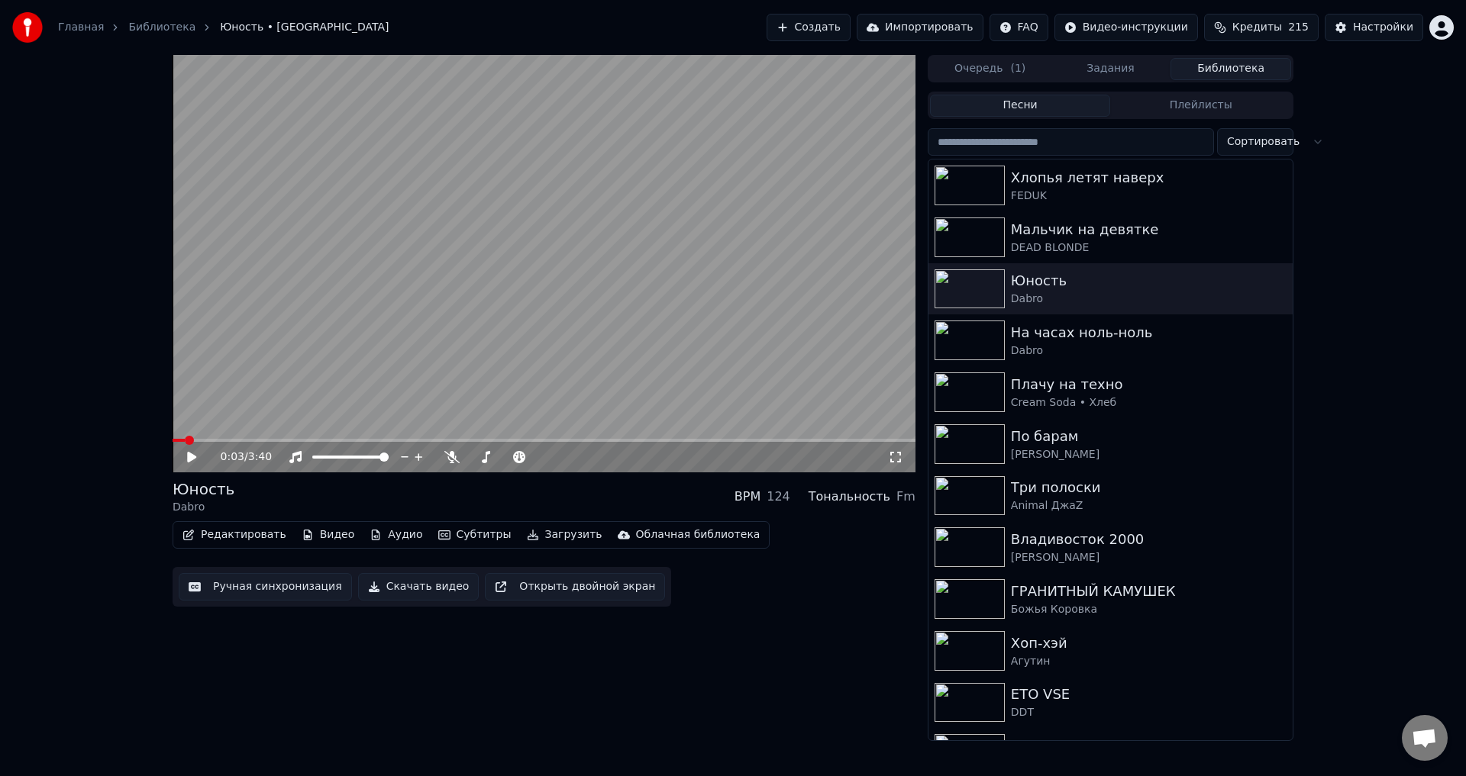
click at [187, 463] on icon at bounding box center [203, 457] width 36 height 12
click at [448, 461] on icon at bounding box center [451, 457] width 15 height 12
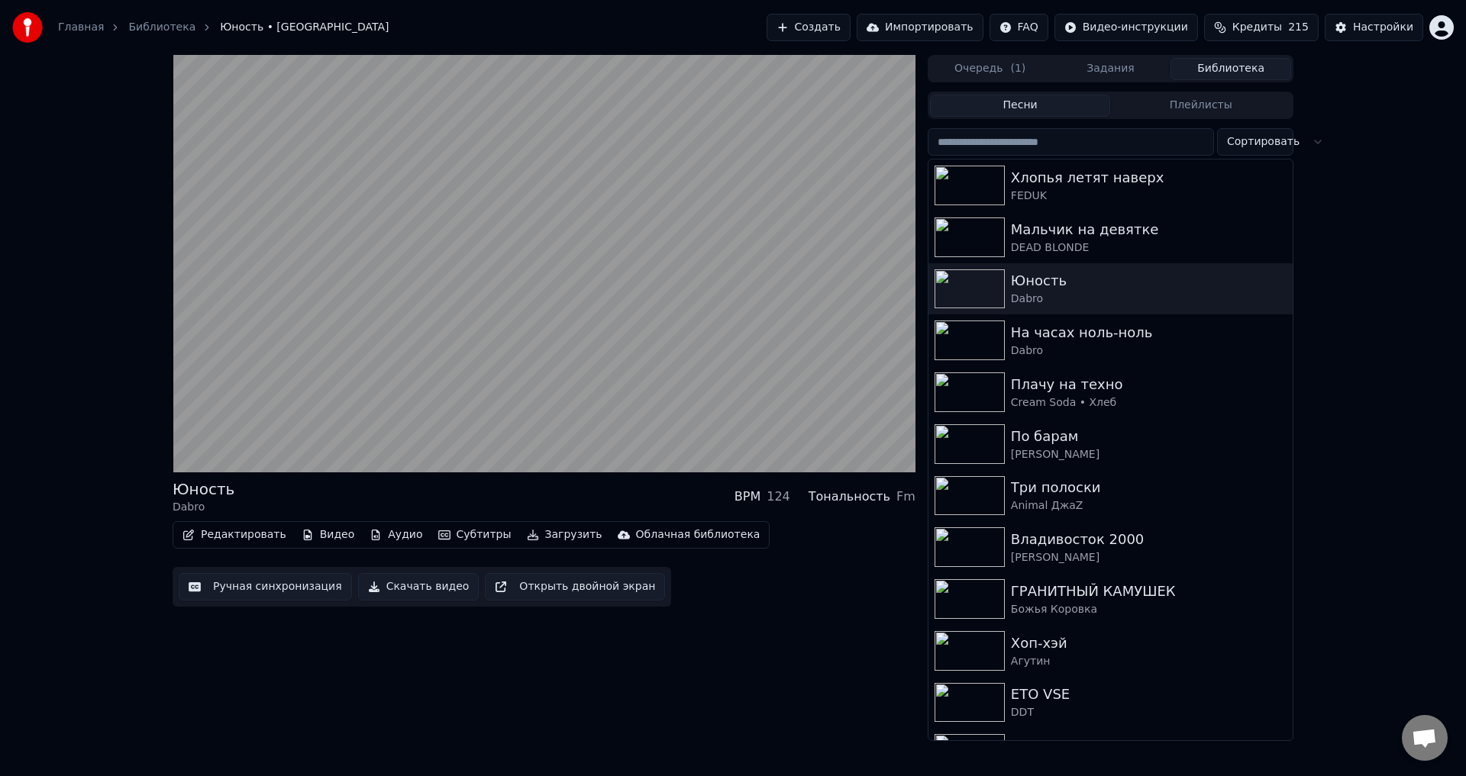
click at [232, 432] on video at bounding box center [544, 264] width 743 height 418
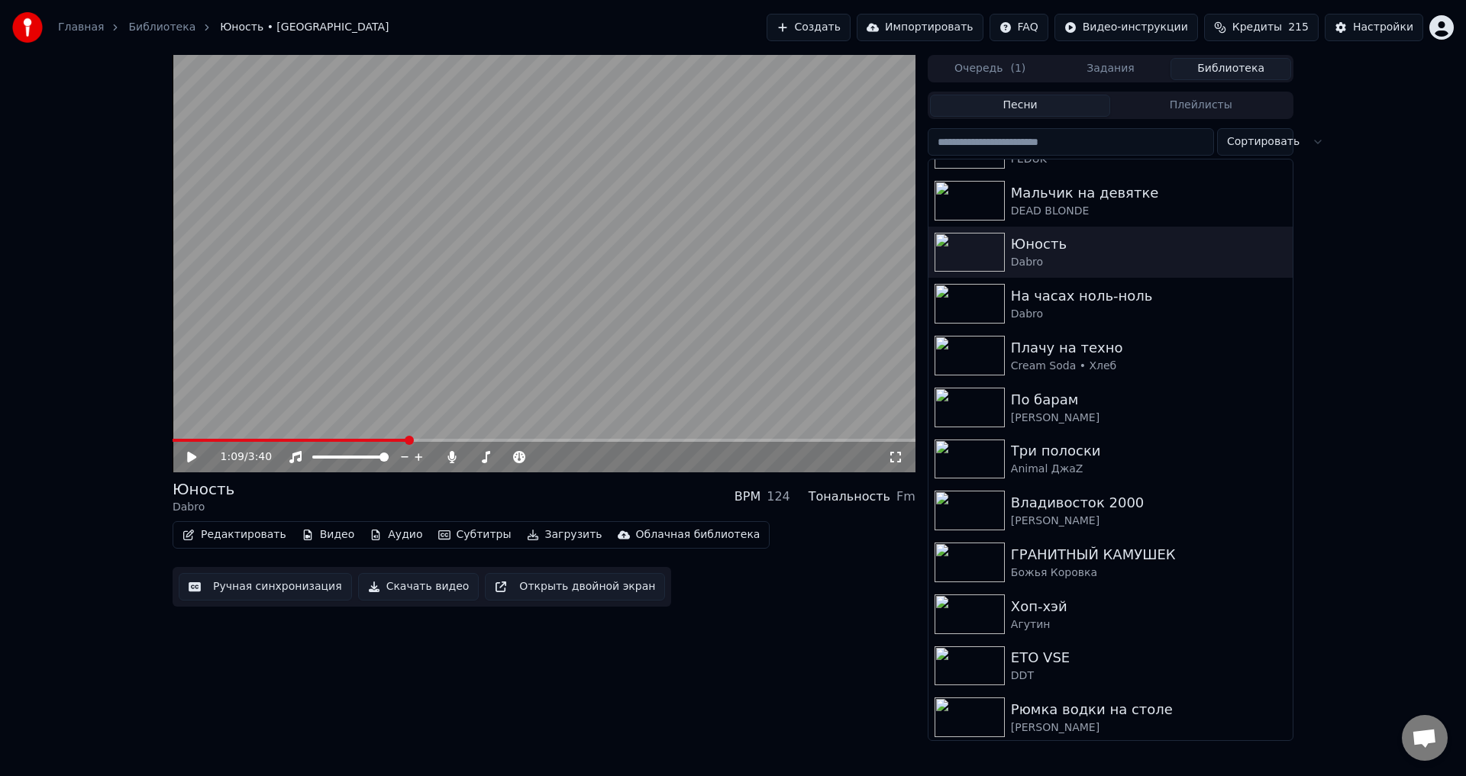
scroll to position [304, 0]
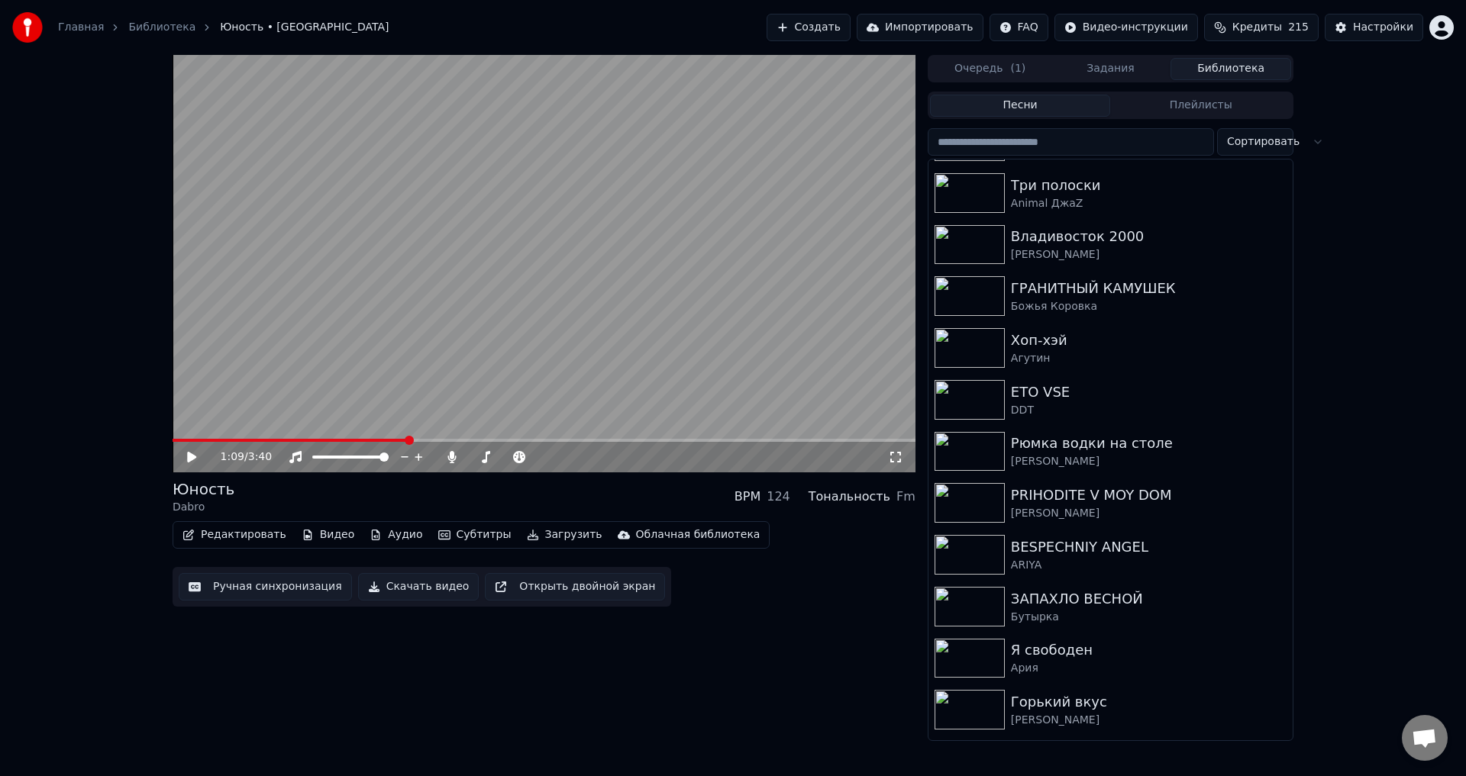
click at [1083, 602] on div "ЗАПАХЛО ВЕСНОЙ" at bounding box center [1149, 599] width 276 height 21
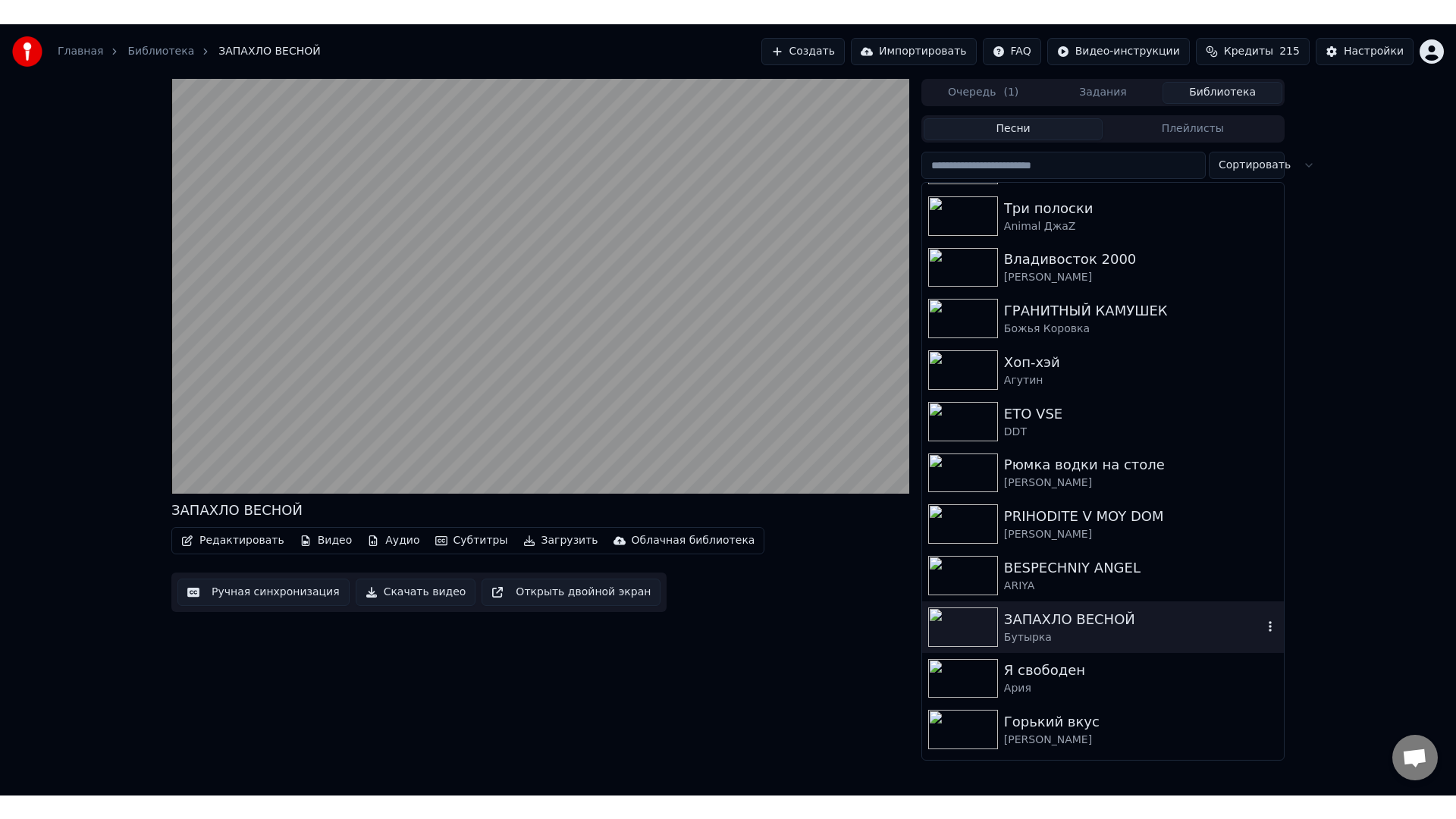
scroll to position [400, 0]
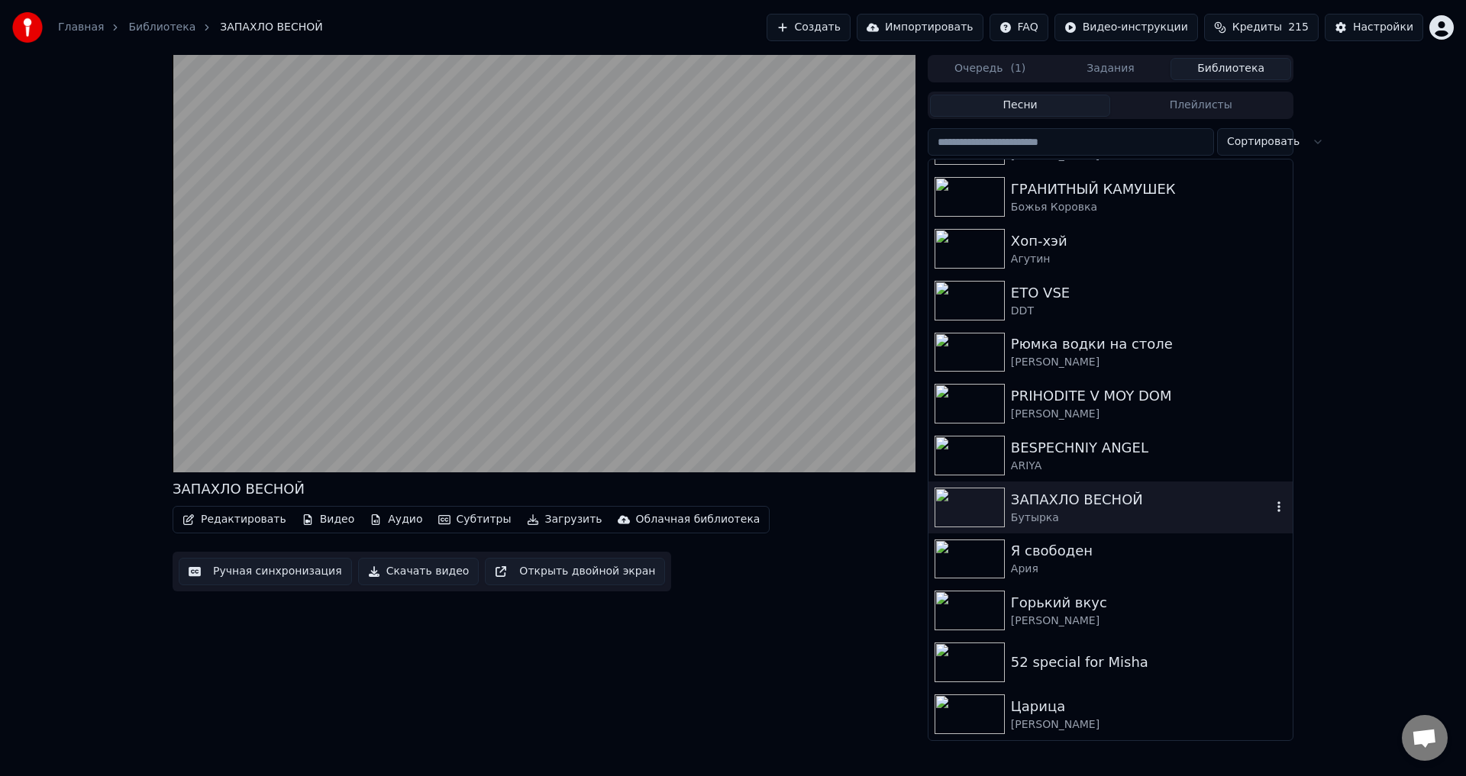
click at [1067, 664] on div "52 special for Misha" at bounding box center [1149, 662] width 276 height 21
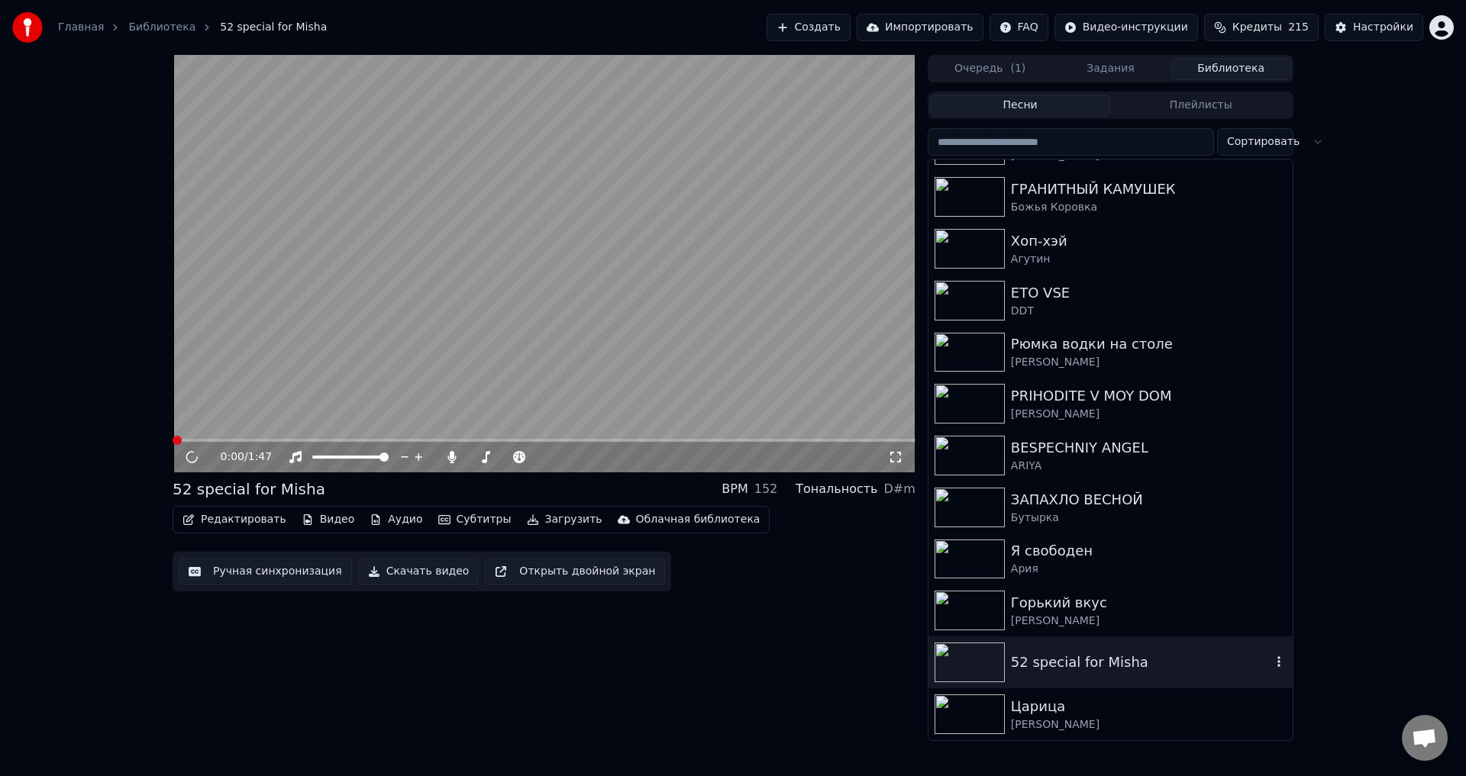
click at [899, 450] on div "0:00 / 1:47" at bounding box center [544, 457] width 731 height 15
click at [886, 451] on div "0:01 / 1:47" at bounding box center [554, 457] width 667 height 15
click at [893, 450] on div "0:02 / 1:47" at bounding box center [544, 457] width 731 height 15
click at [896, 460] on icon at bounding box center [895, 457] width 15 height 12
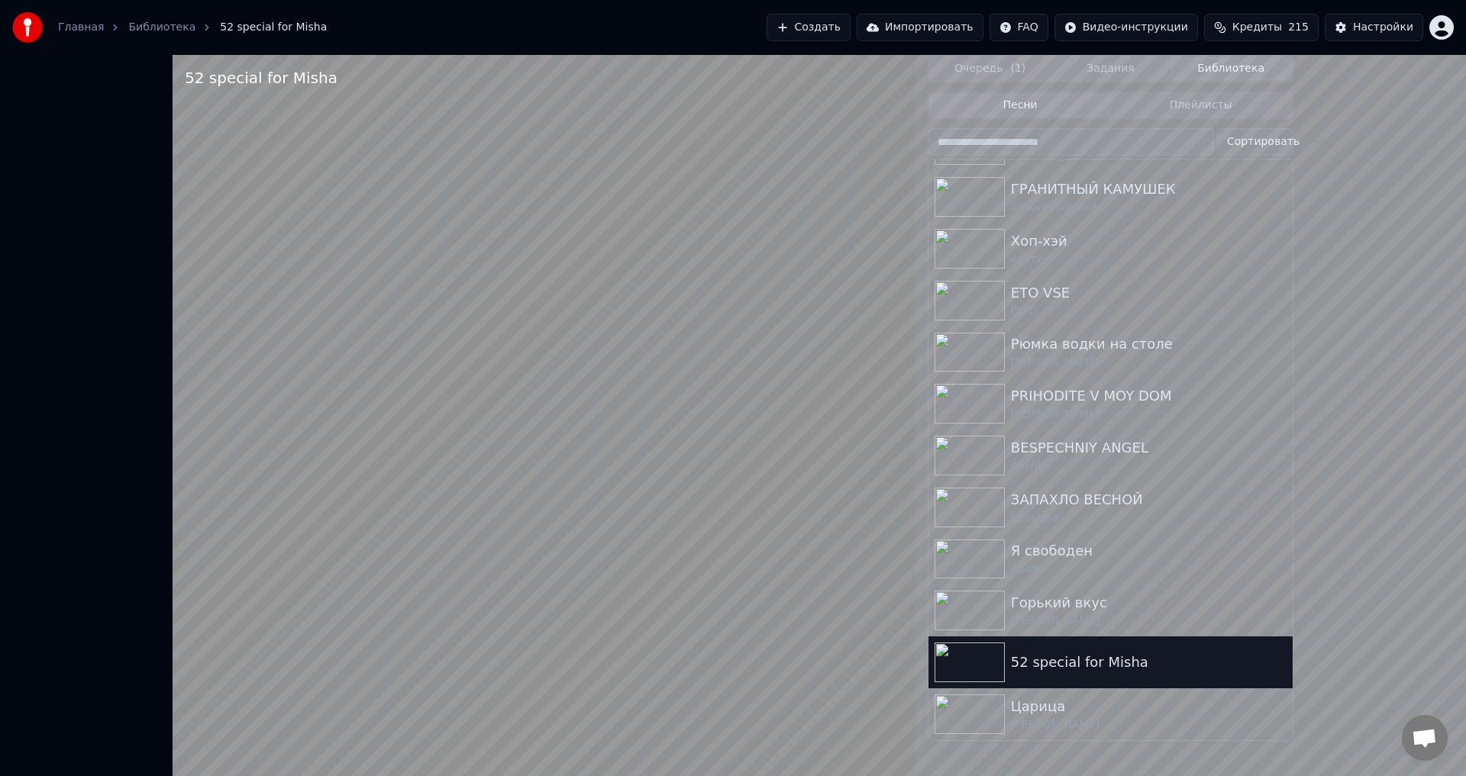
scroll to position [367, 0]
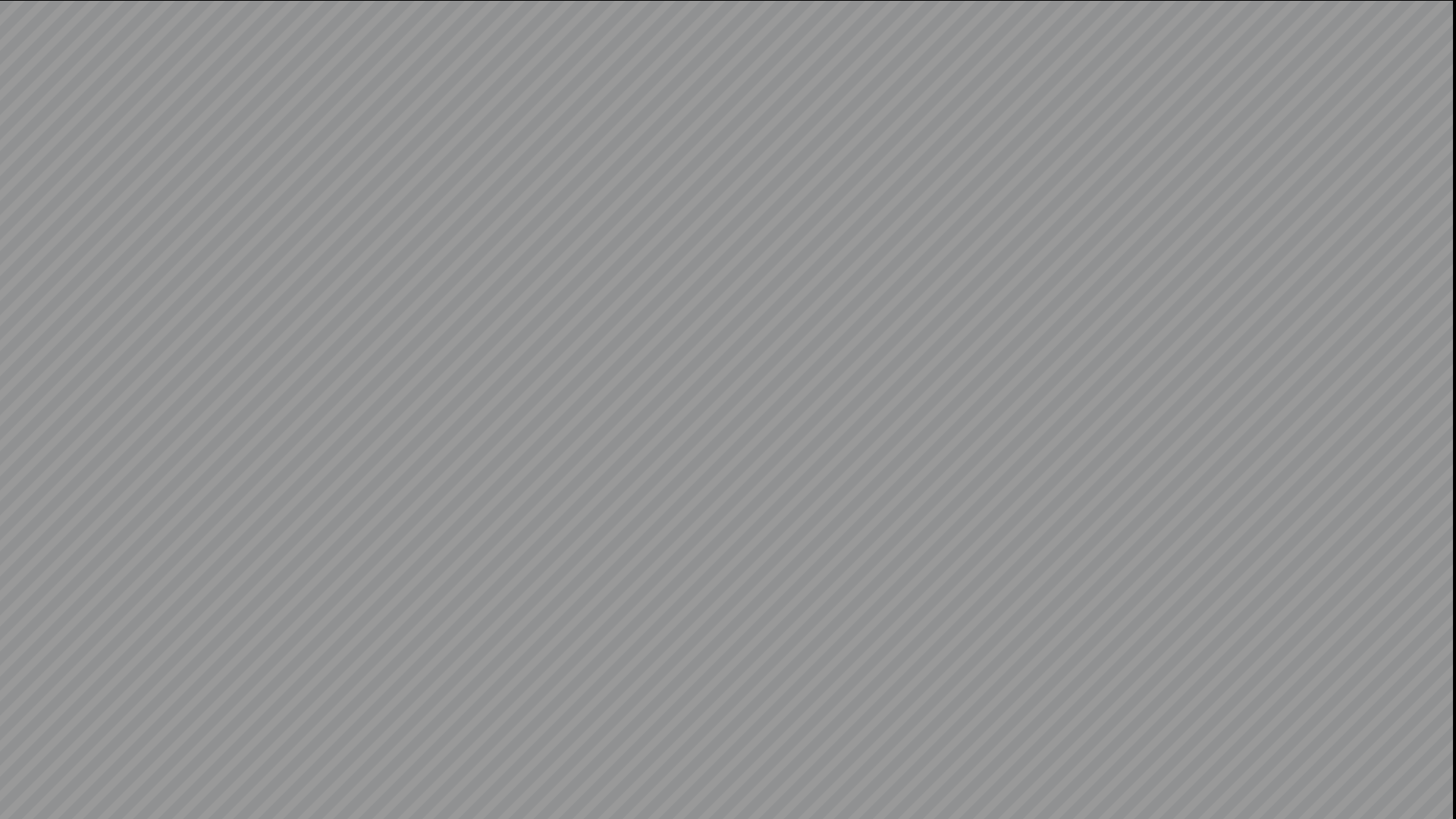
click at [1409, 770] on video at bounding box center [728, 409] width 1456 height 819
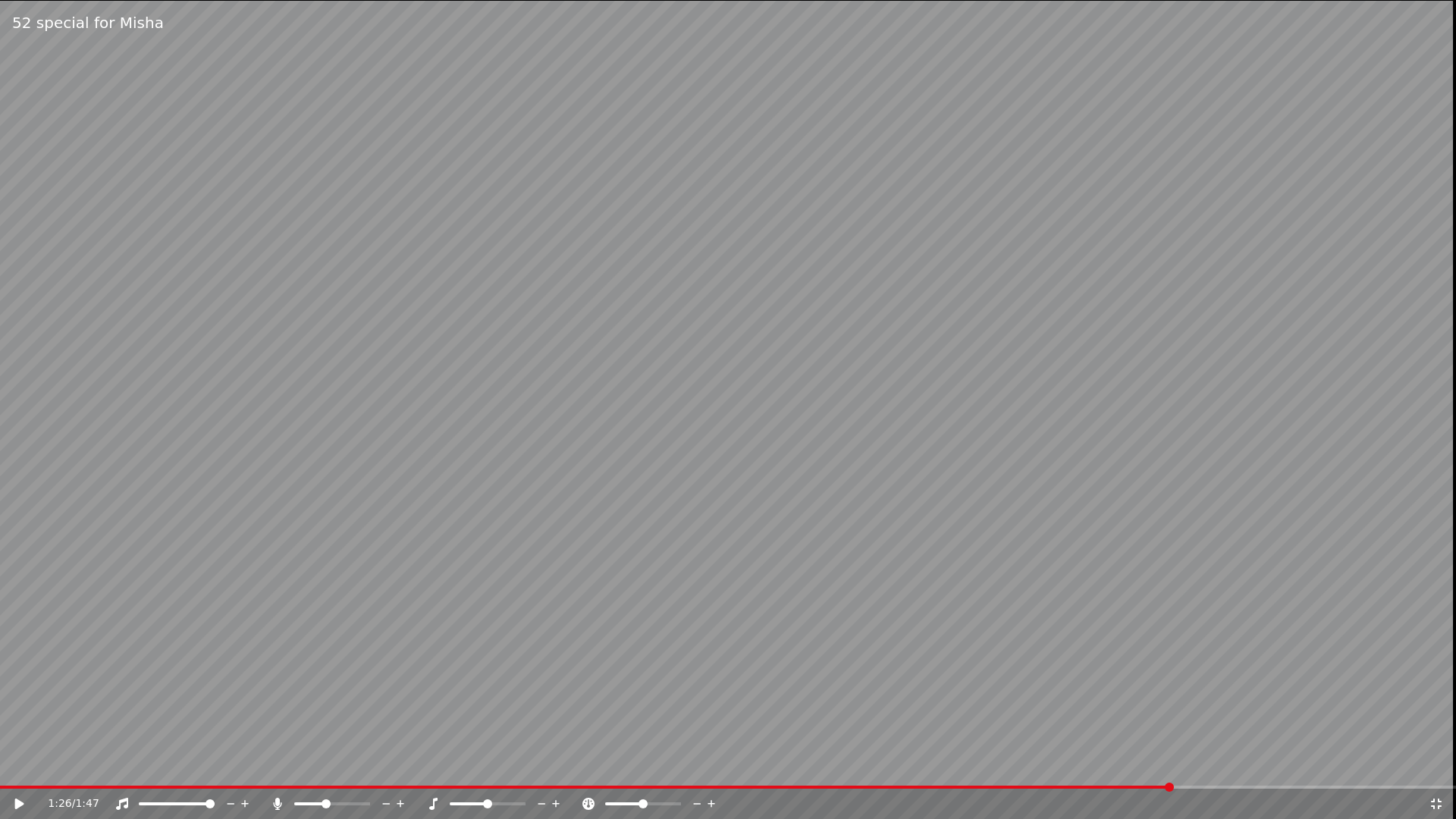
click at [1433, 770] on icon at bounding box center [1436, 803] width 11 height 11
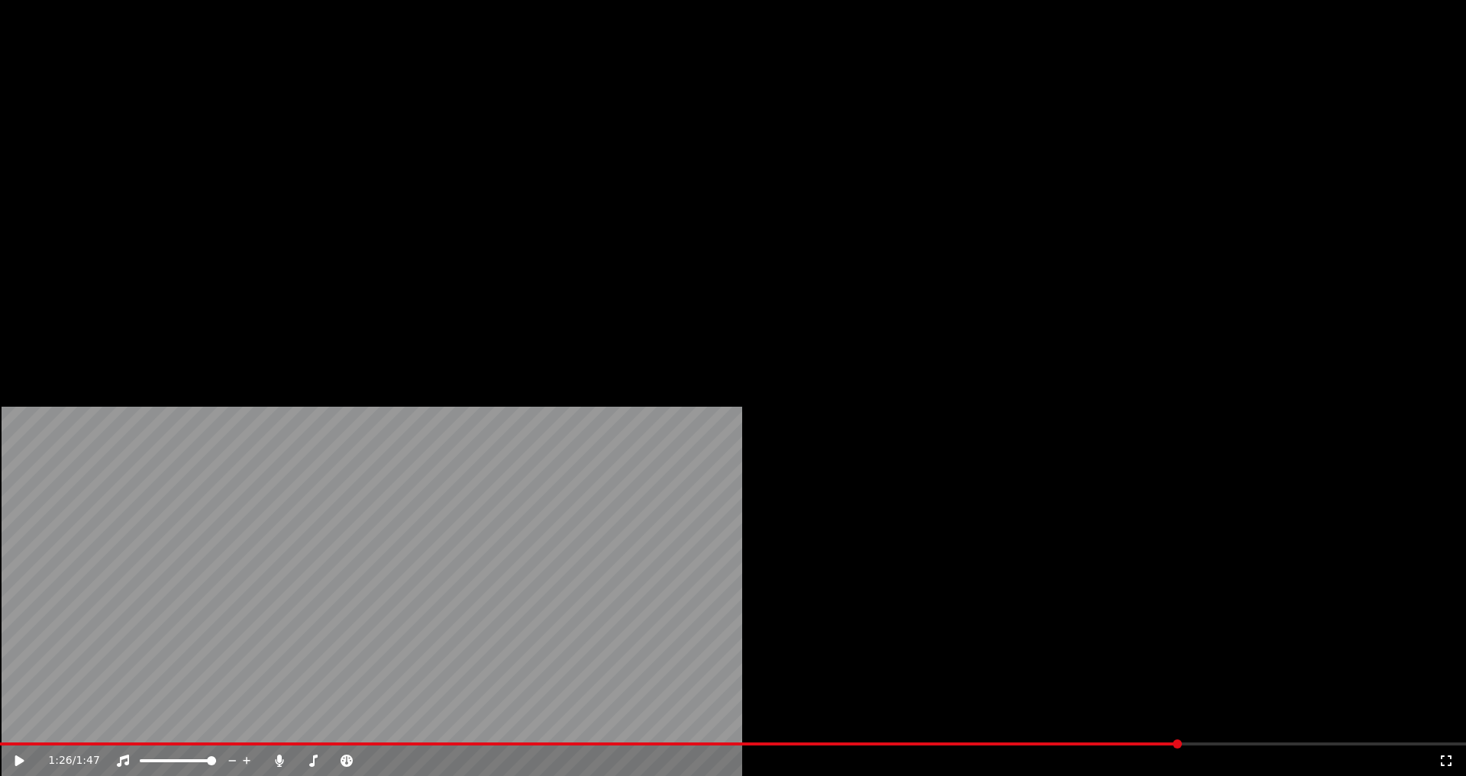
scroll to position [0, 0]
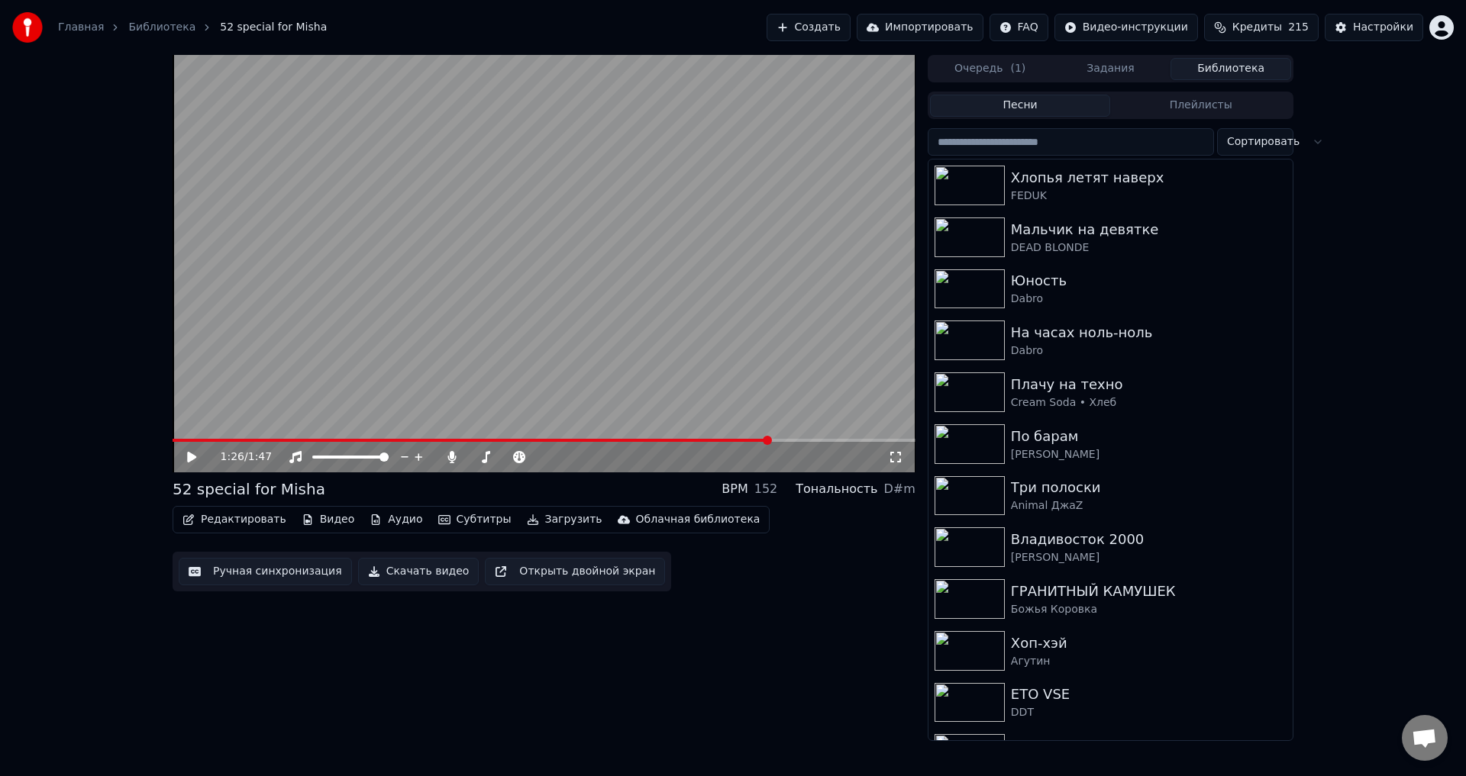
click at [979, 222] on img at bounding box center [969, 238] width 70 height 40
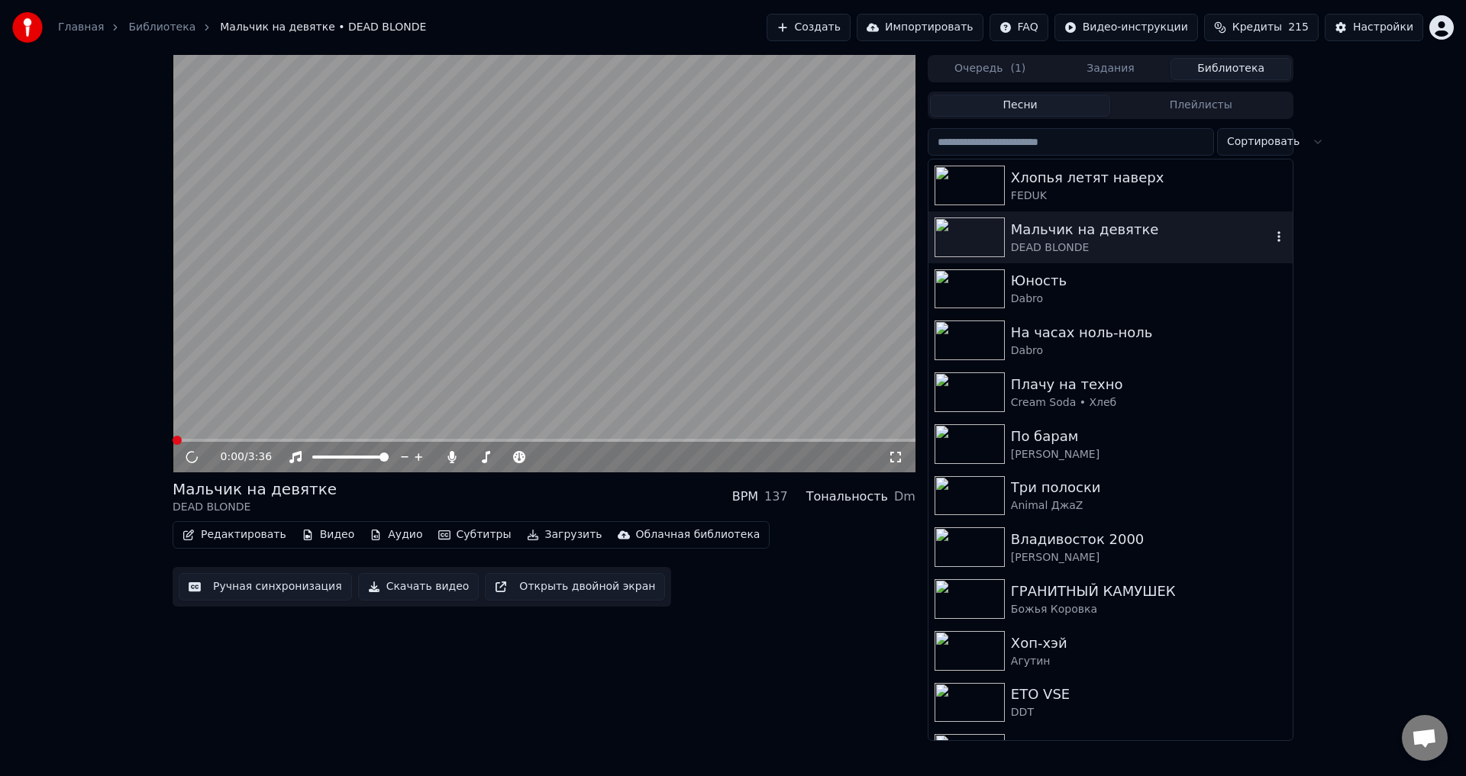
click at [899, 462] on icon at bounding box center [895, 457] width 11 height 11
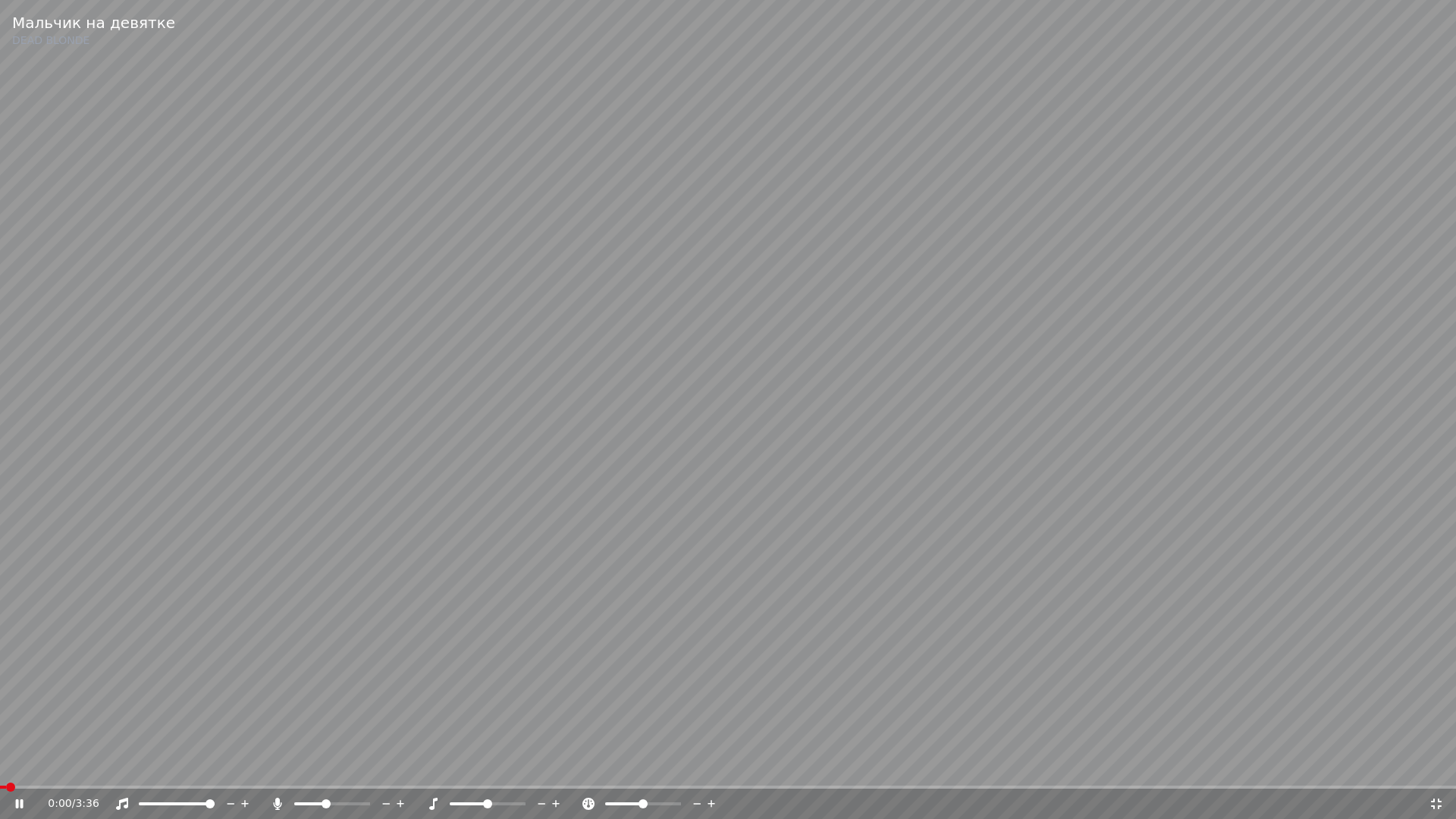
click at [1441, 770] on icon at bounding box center [1435, 803] width 15 height 12
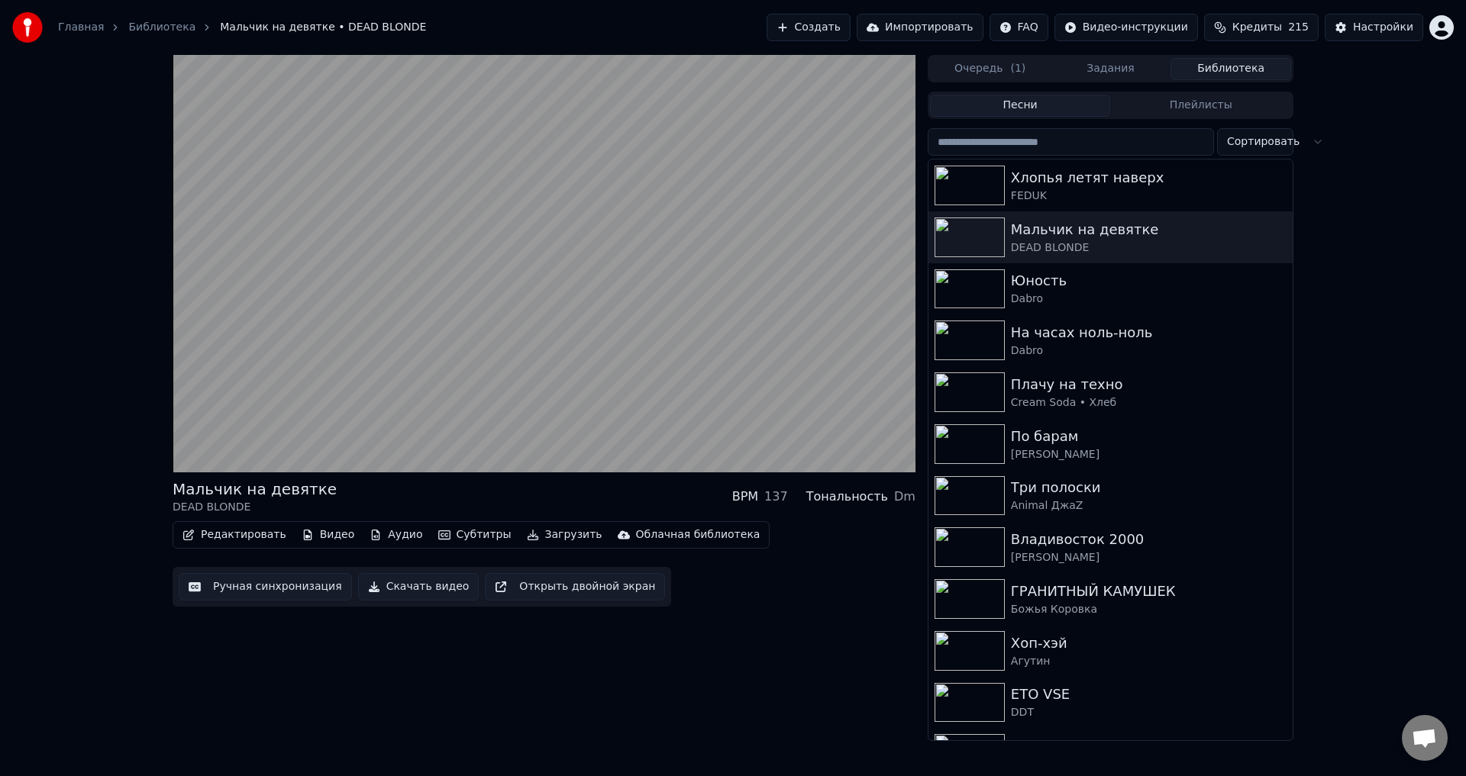
click at [859, 424] on video at bounding box center [544, 264] width 743 height 418
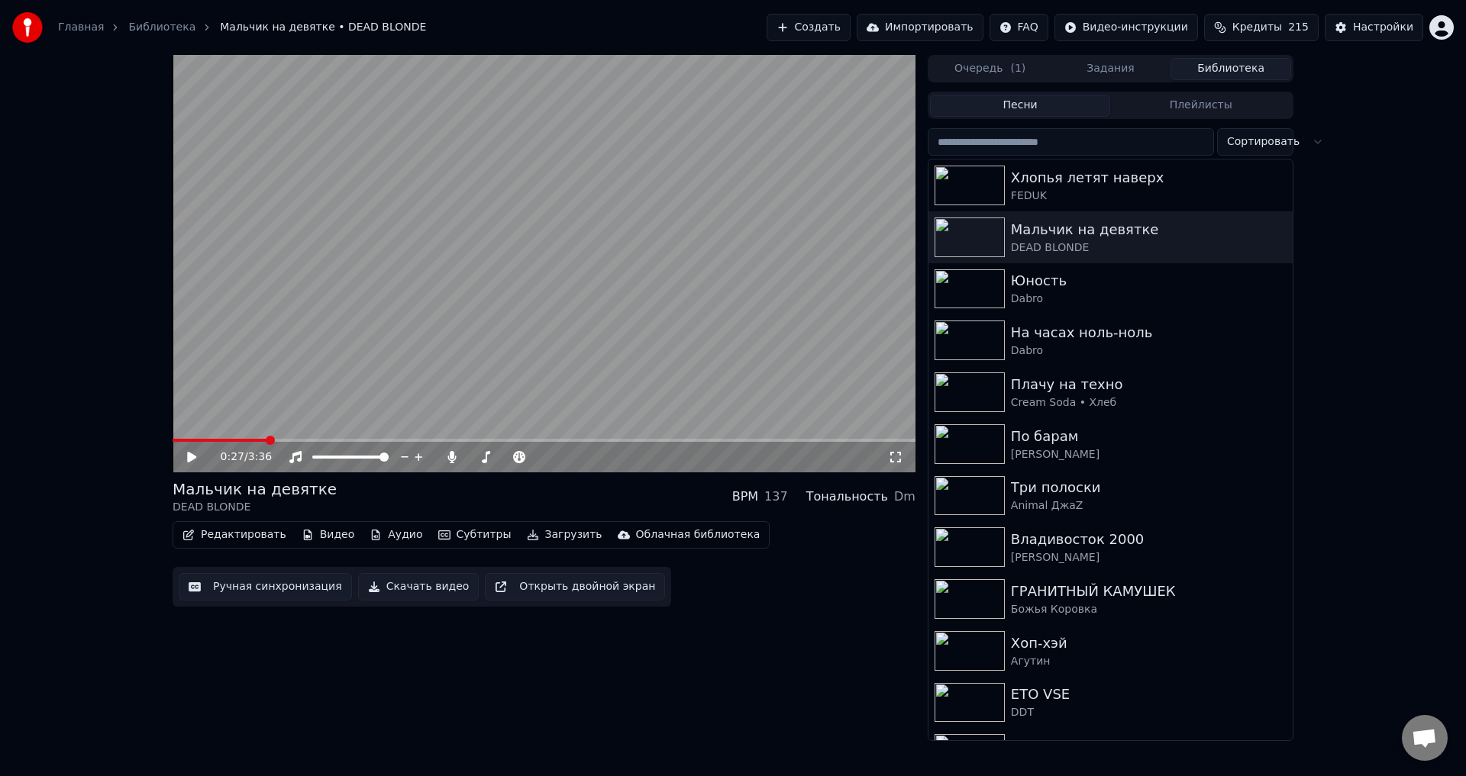
click at [895, 458] on icon at bounding box center [895, 457] width 15 height 12
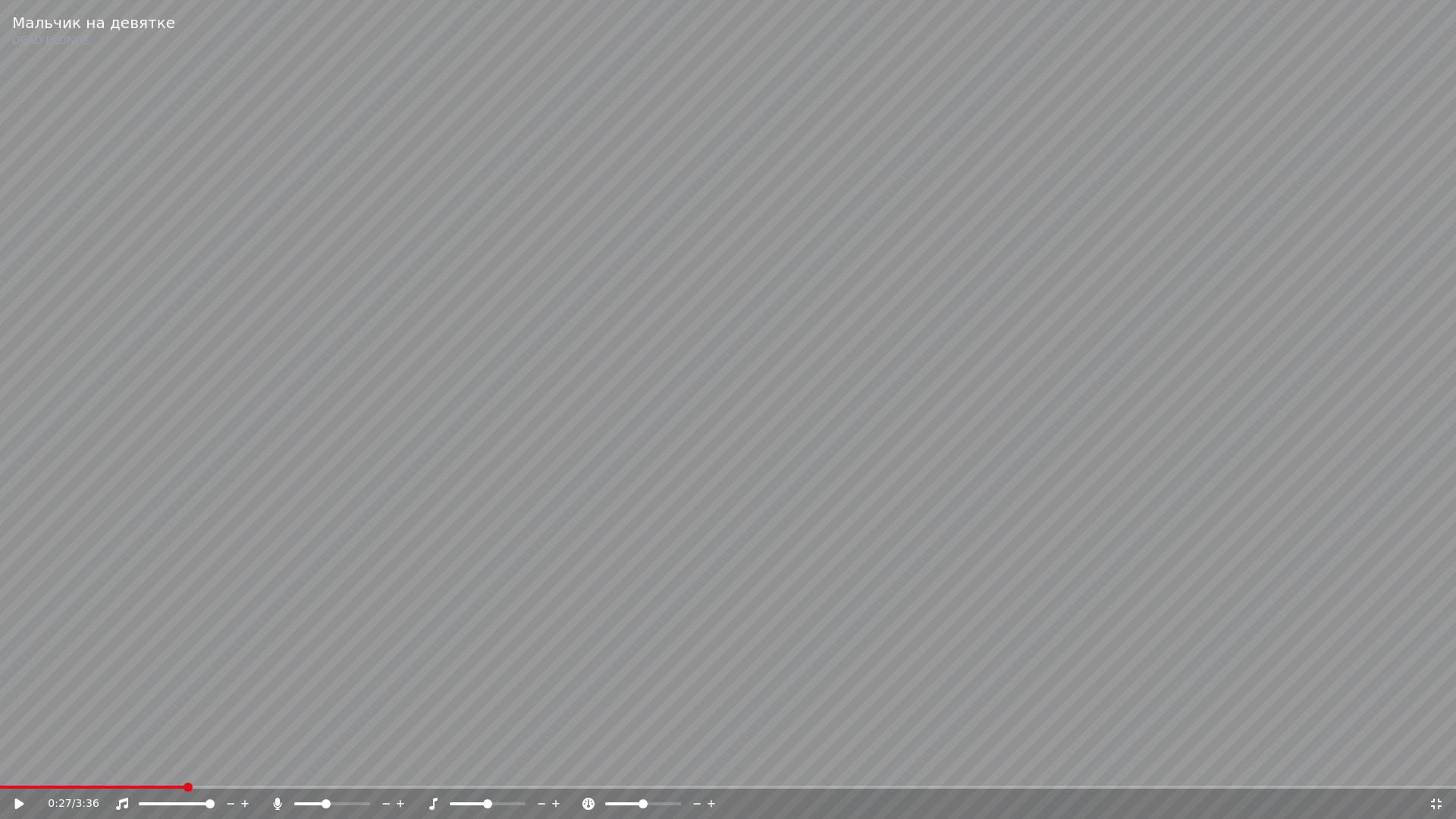
click at [32, 770] on icon at bounding box center [30, 803] width 36 height 12
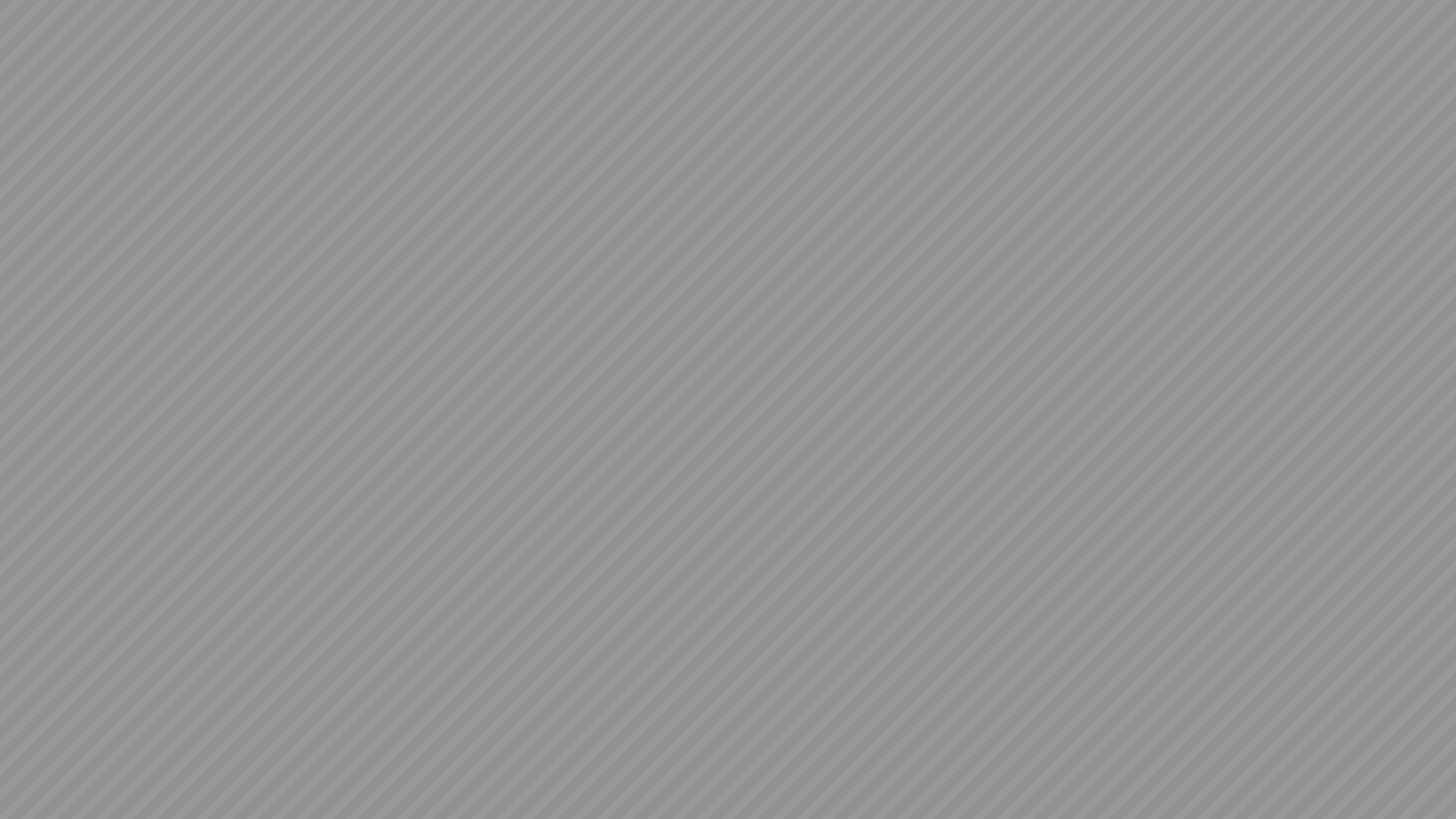
click at [1097, 757] on video at bounding box center [728, 409] width 1456 height 819
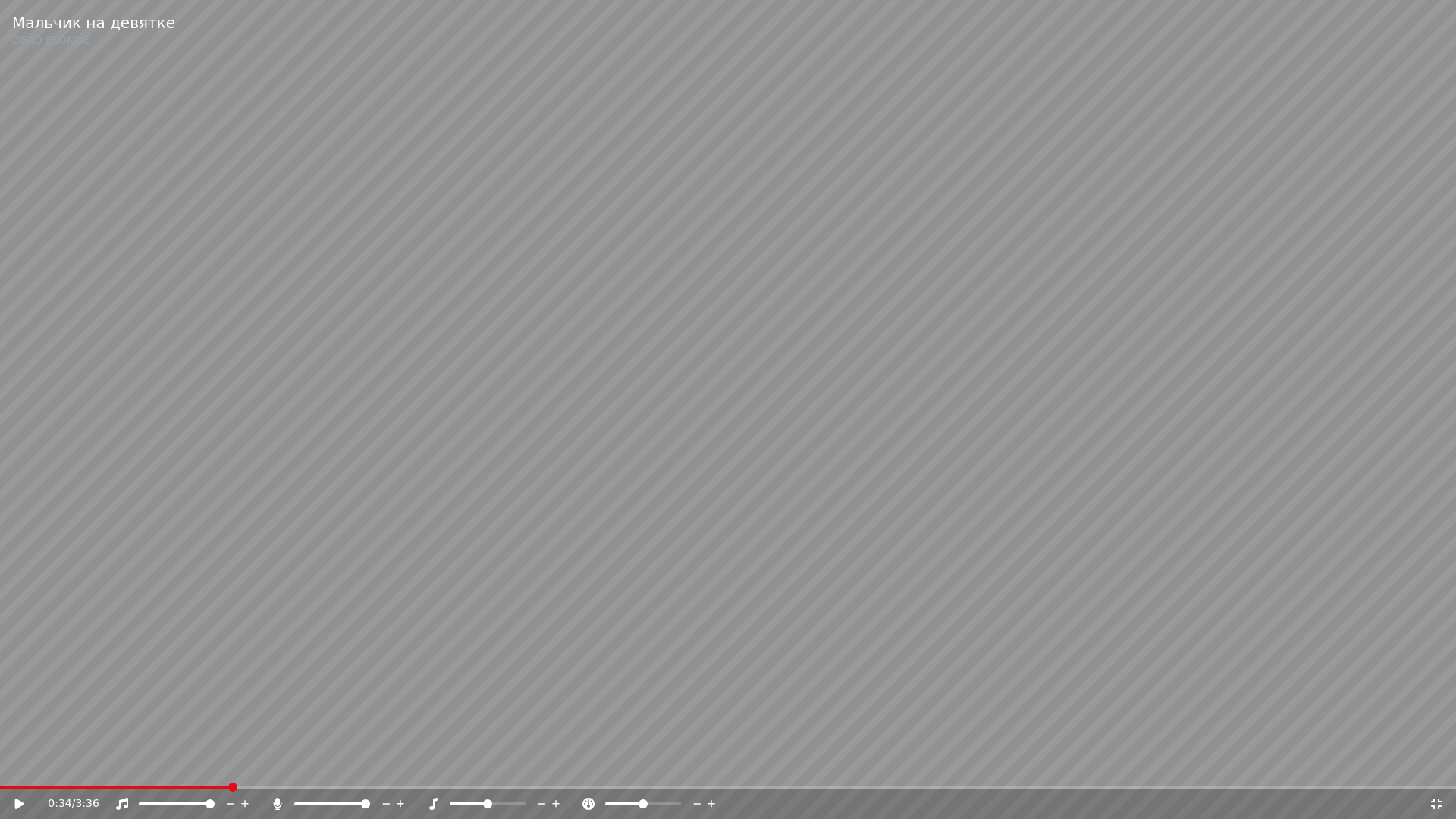
click at [31, 770] on icon at bounding box center [30, 803] width 36 height 12
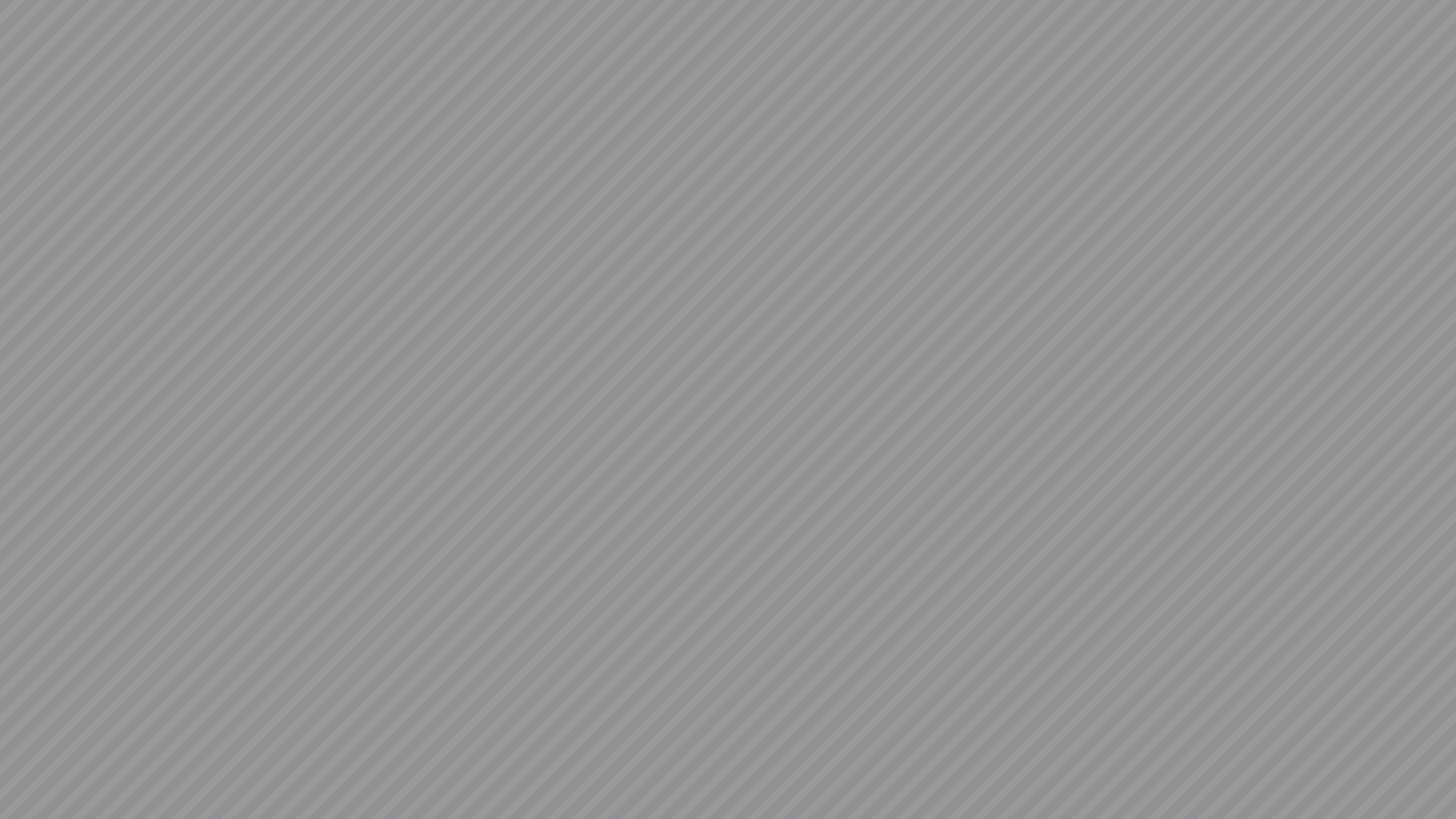
click at [1410, 744] on video at bounding box center [728, 409] width 1456 height 819
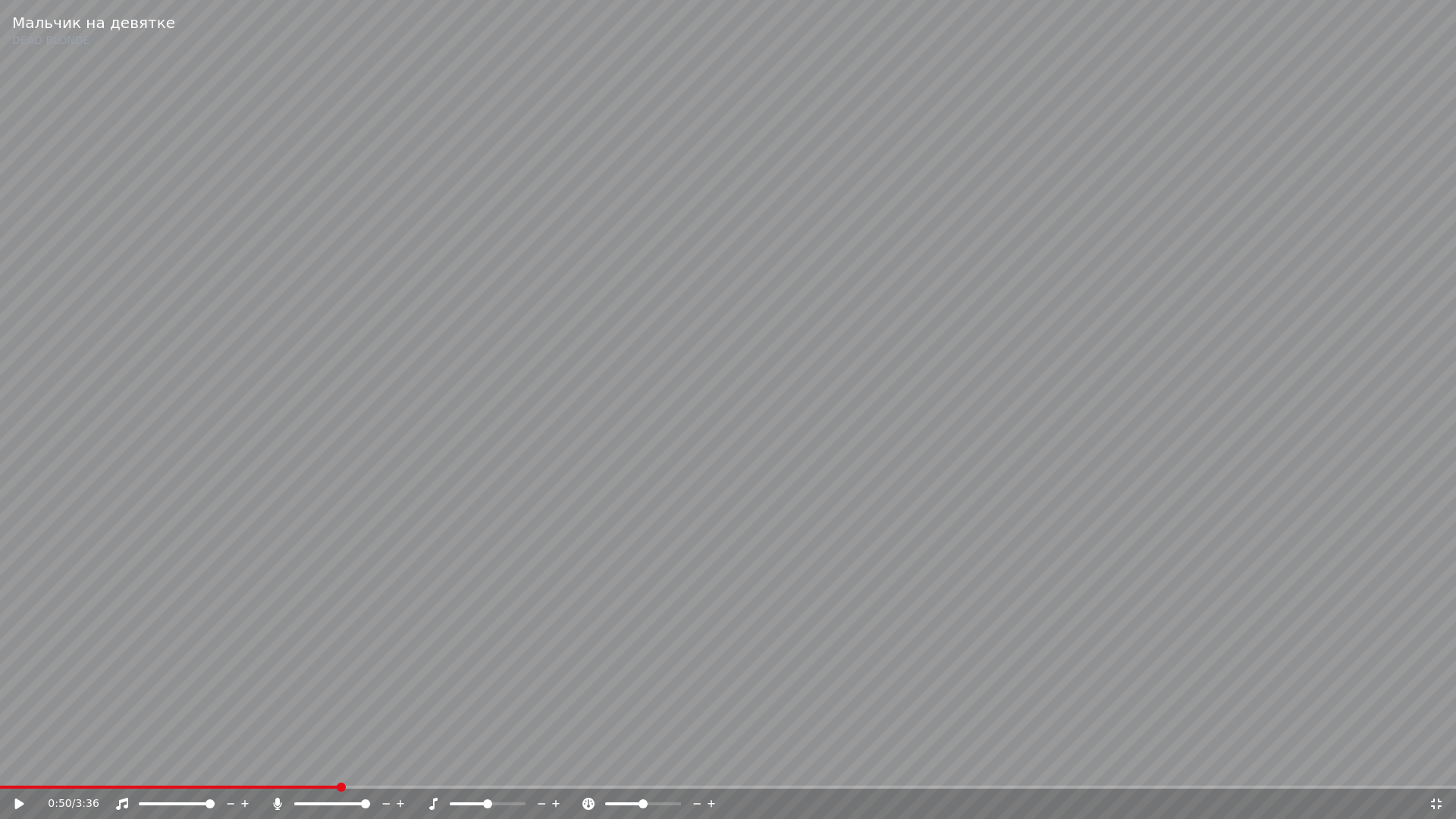
click at [1455, 770] on div "0:50 / 3:36" at bounding box center [728, 803] width 1456 height 31
click at [1442, 770] on icon at bounding box center [1435, 803] width 15 height 12
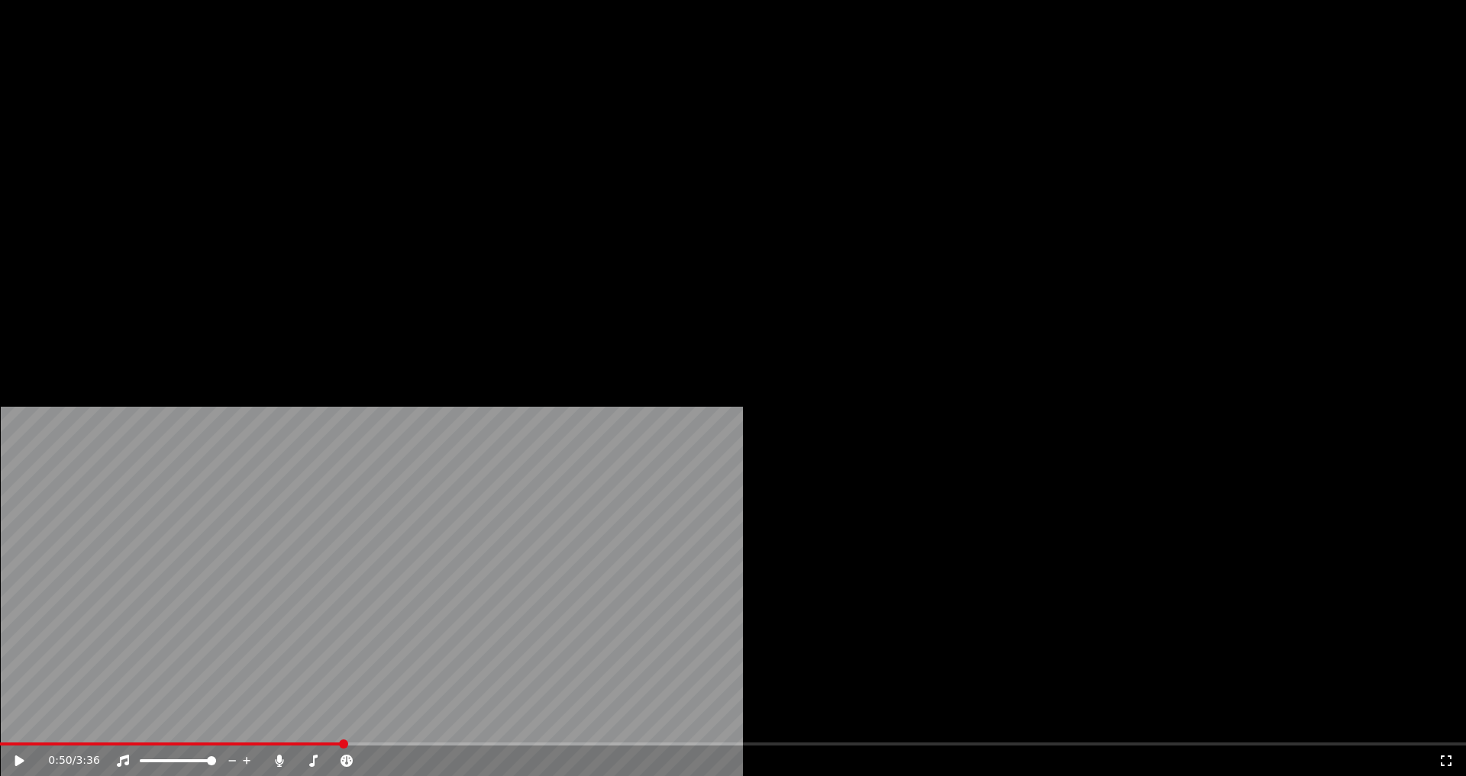
scroll to position [18, 0]
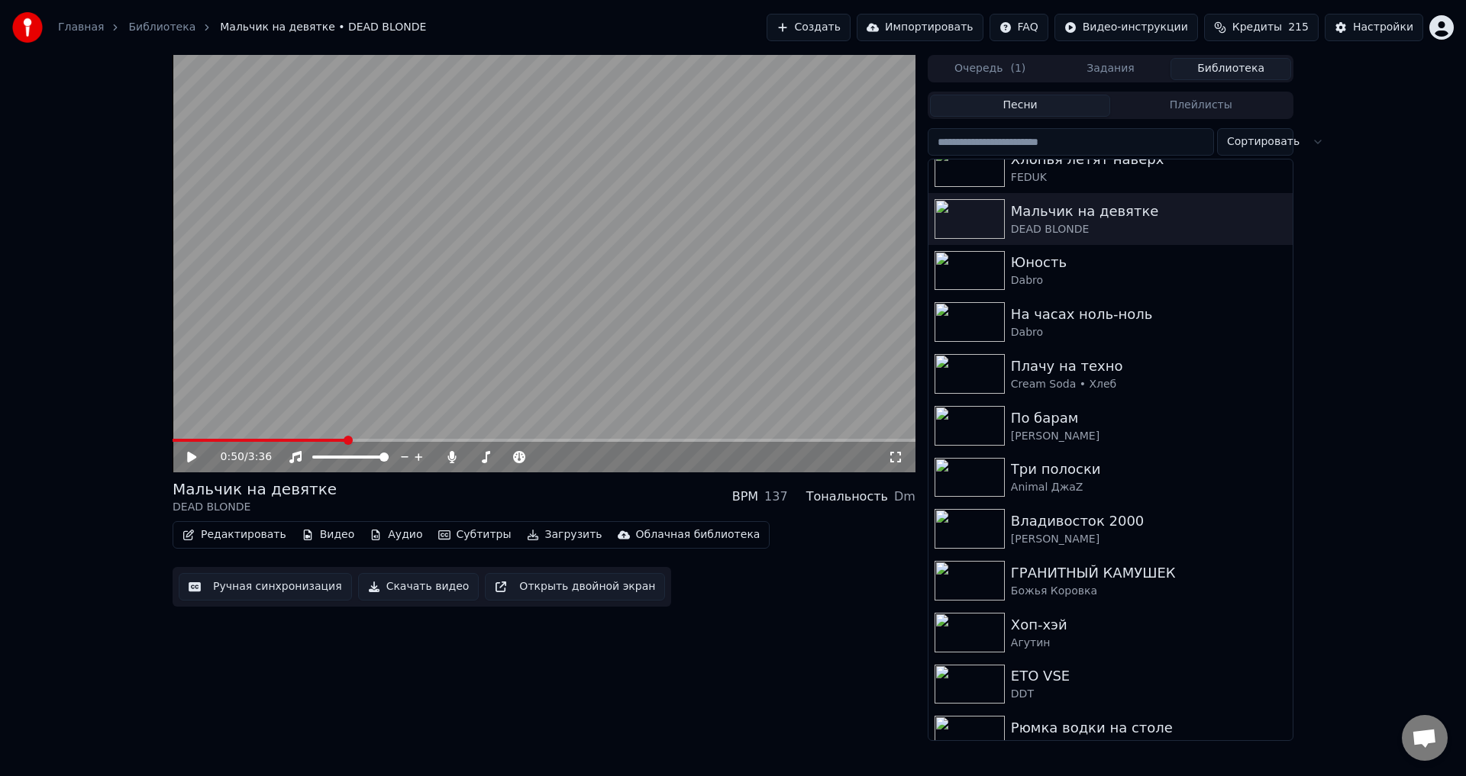
click at [1279, 741] on div "Хлопья летят наверх FEDUK Мальчик на девятке DEAD BLONDE Юность Dabro На часах …" at bounding box center [1111, 450] width 366 height 583
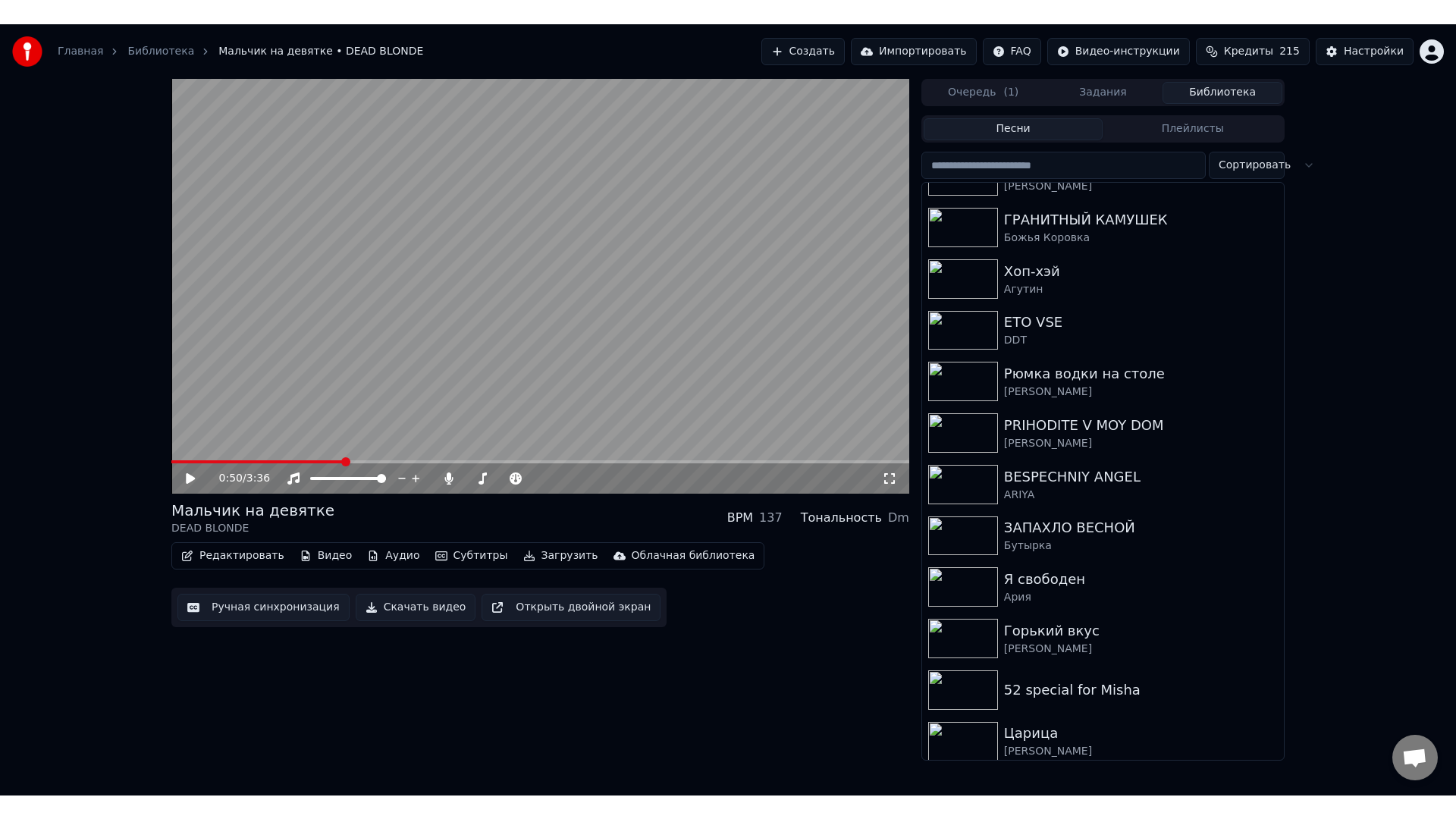
scroll to position [399, 0]
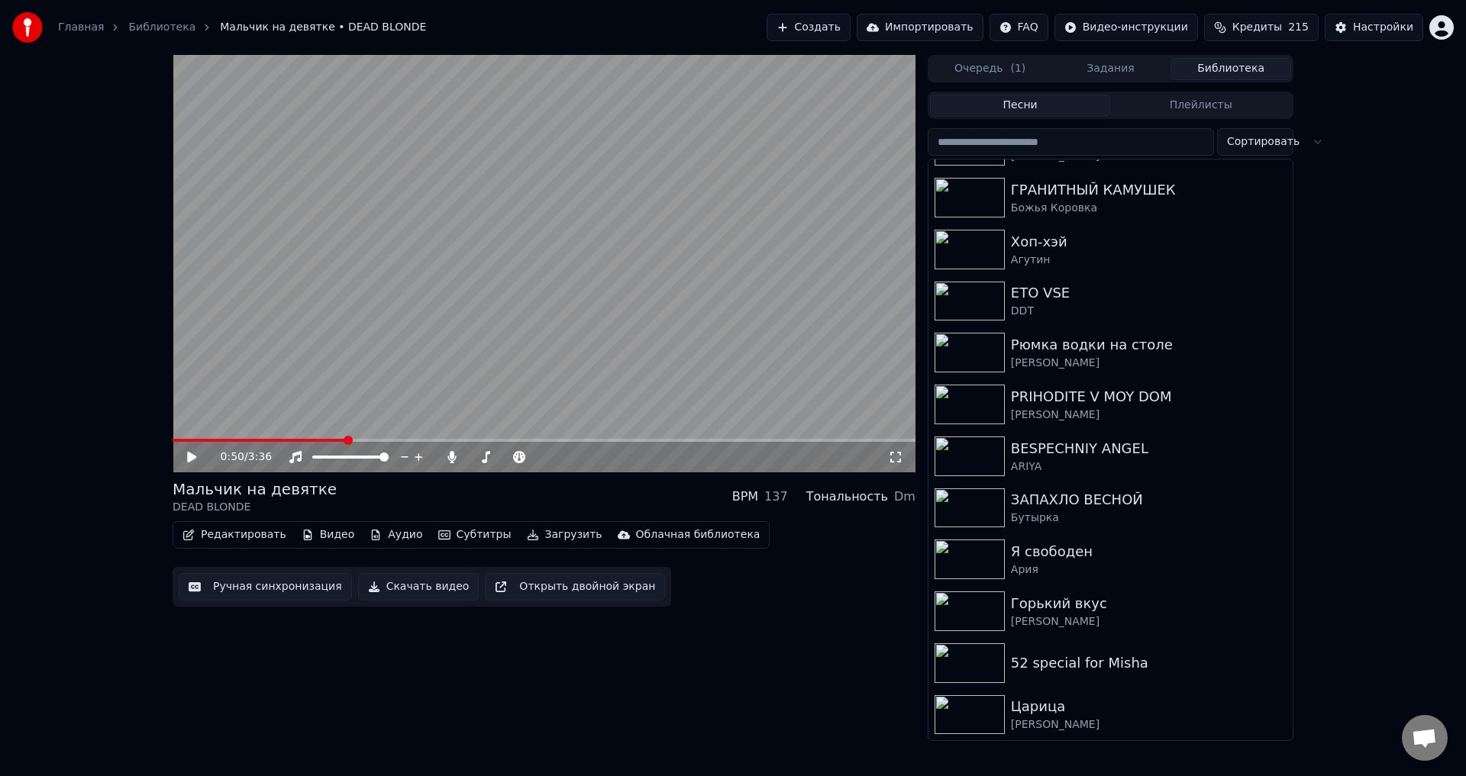
click at [1012, 669] on div "52 special for Misha" at bounding box center [1149, 663] width 276 height 21
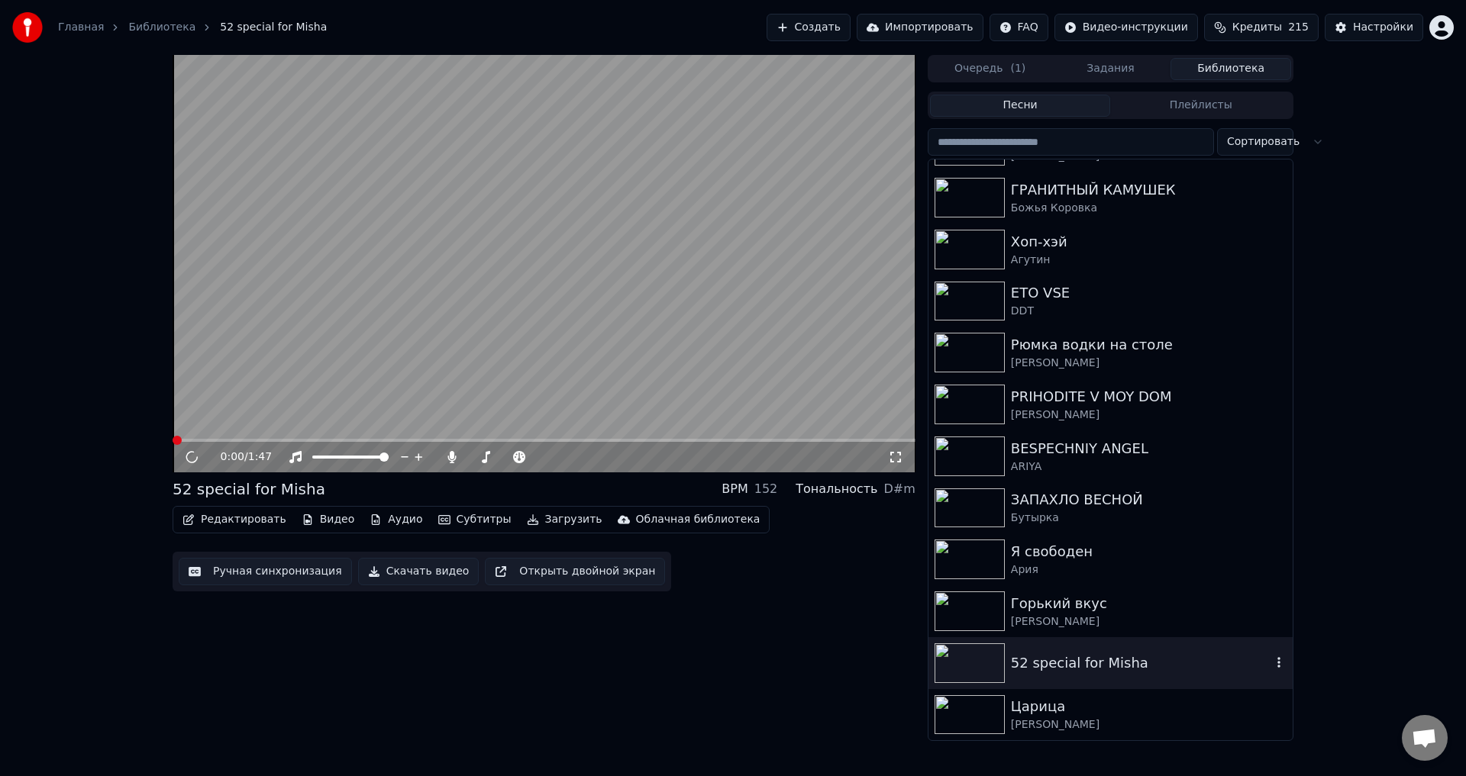
click at [900, 462] on icon at bounding box center [895, 457] width 11 height 11
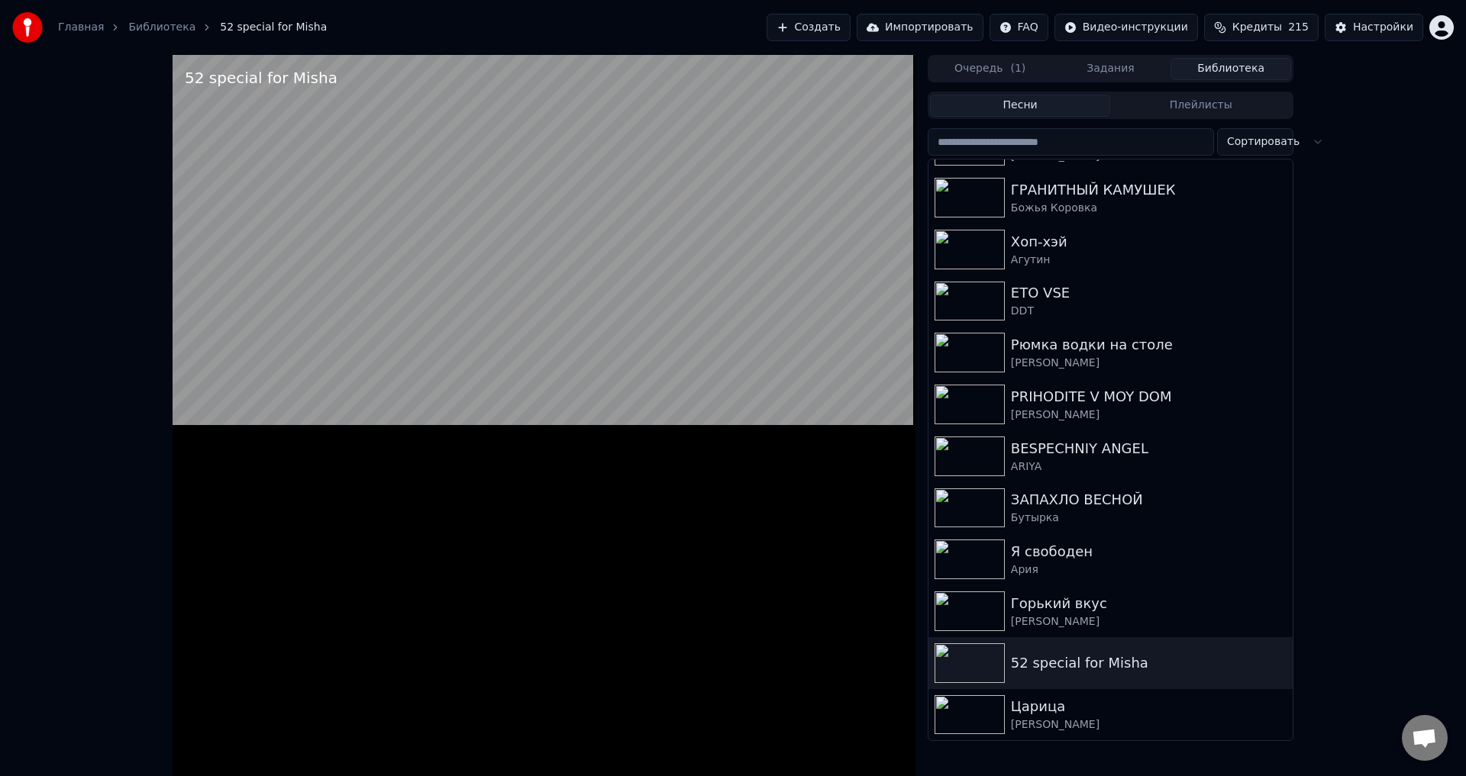
scroll to position [366, 0]
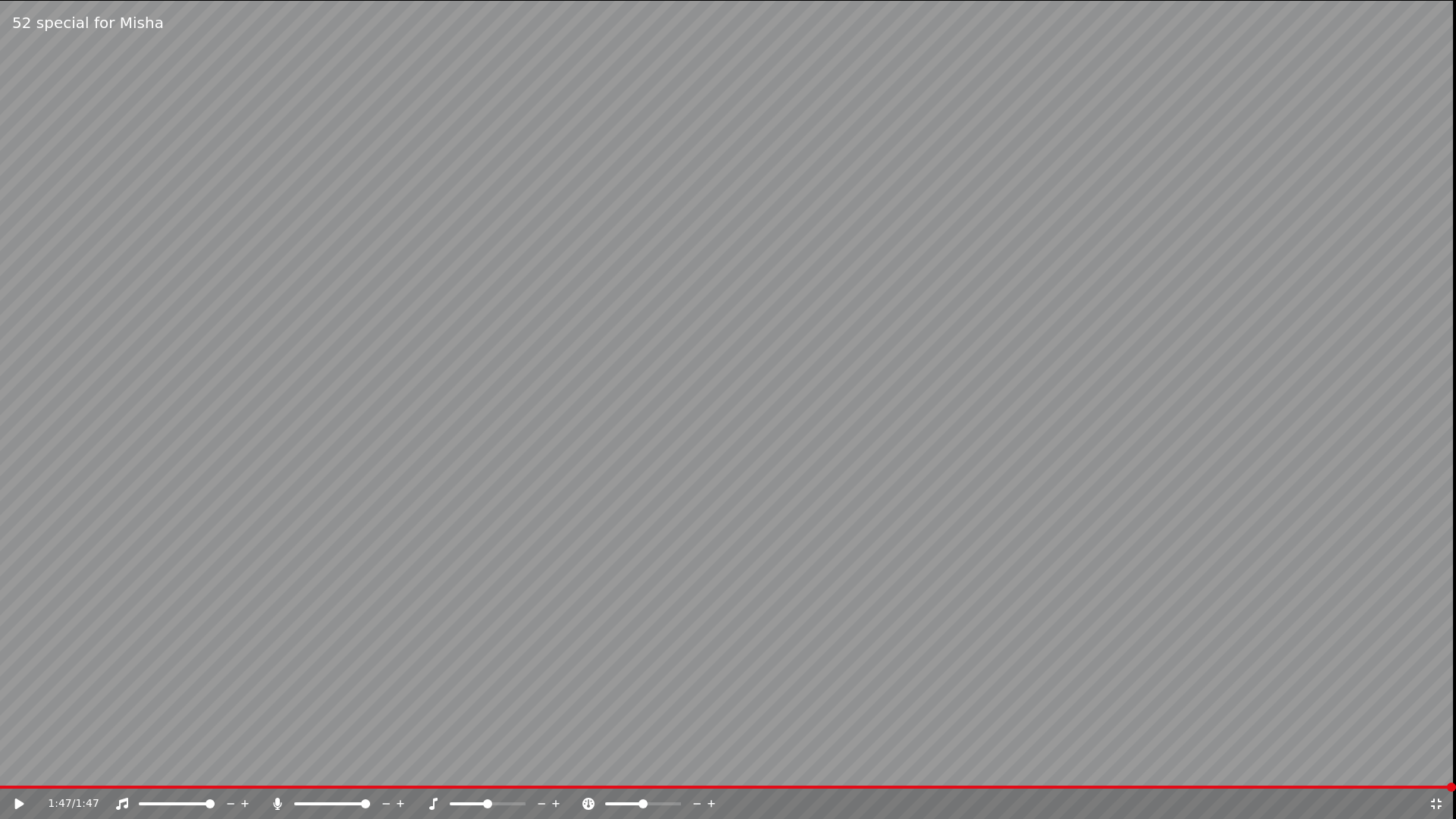
click at [1442, 770] on div "1:47 / 1:47" at bounding box center [728, 803] width 1456 height 31
click at [1434, 770] on icon at bounding box center [1436, 803] width 11 height 11
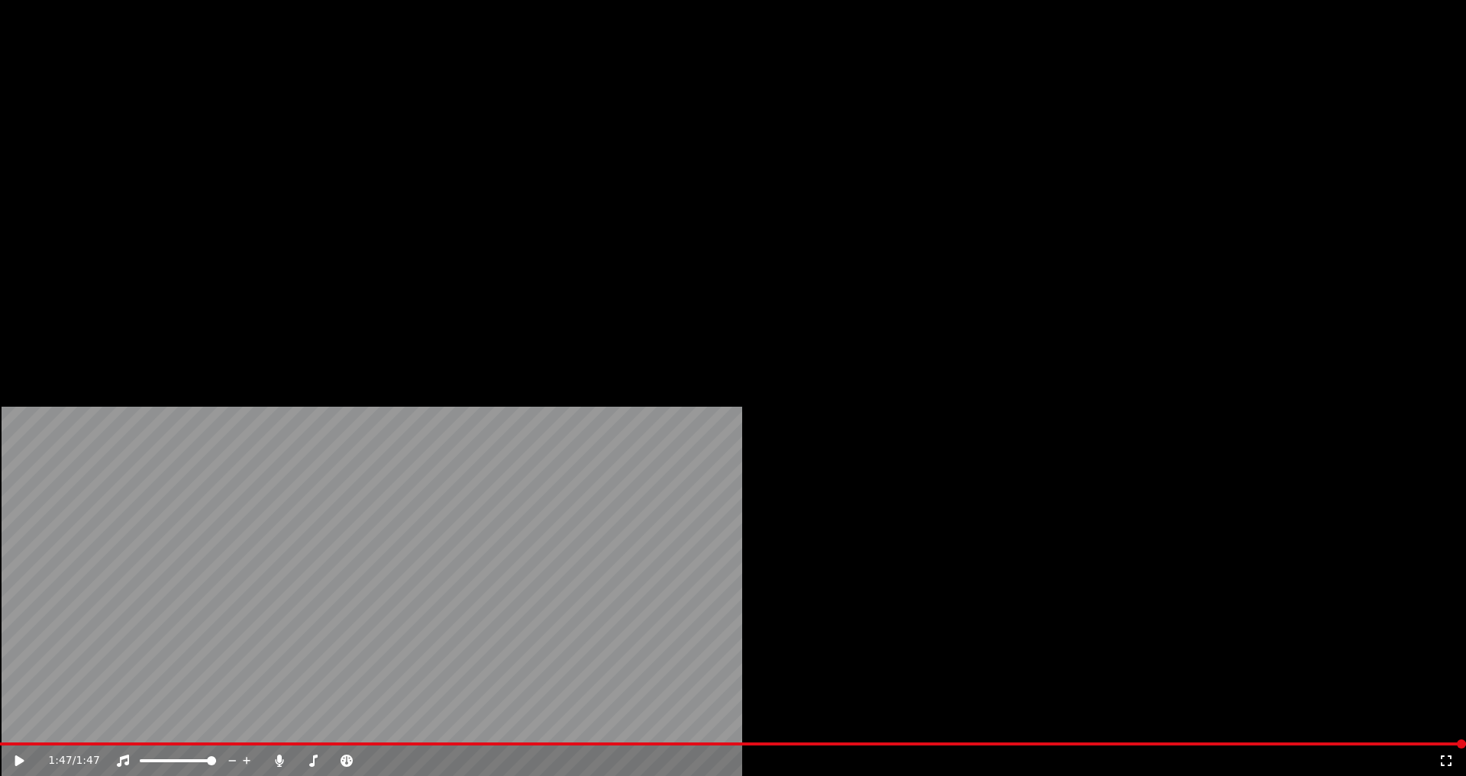
scroll to position [0, 0]
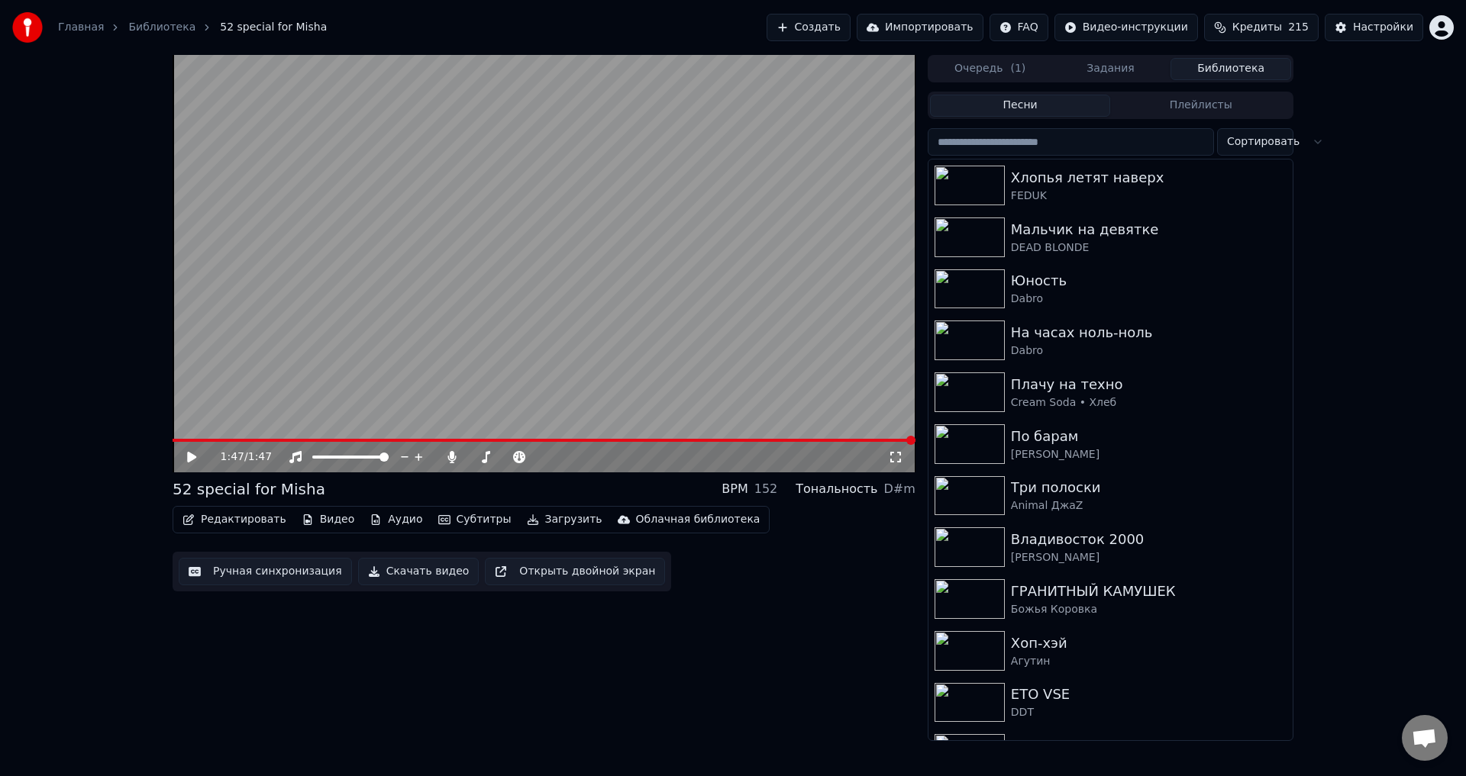
click at [997, 273] on img at bounding box center [969, 290] width 70 height 40
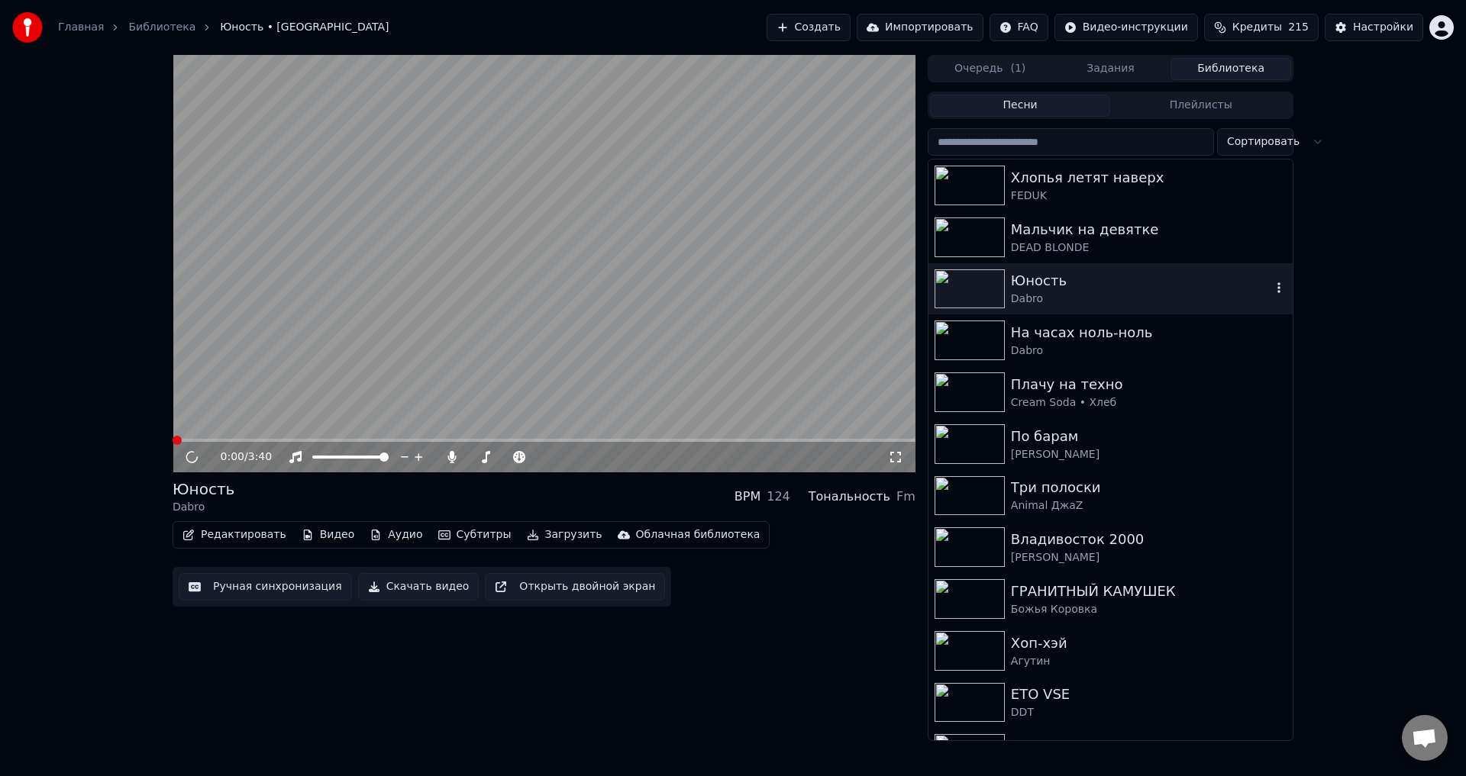
click at [900, 460] on icon at bounding box center [895, 457] width 11 height 11
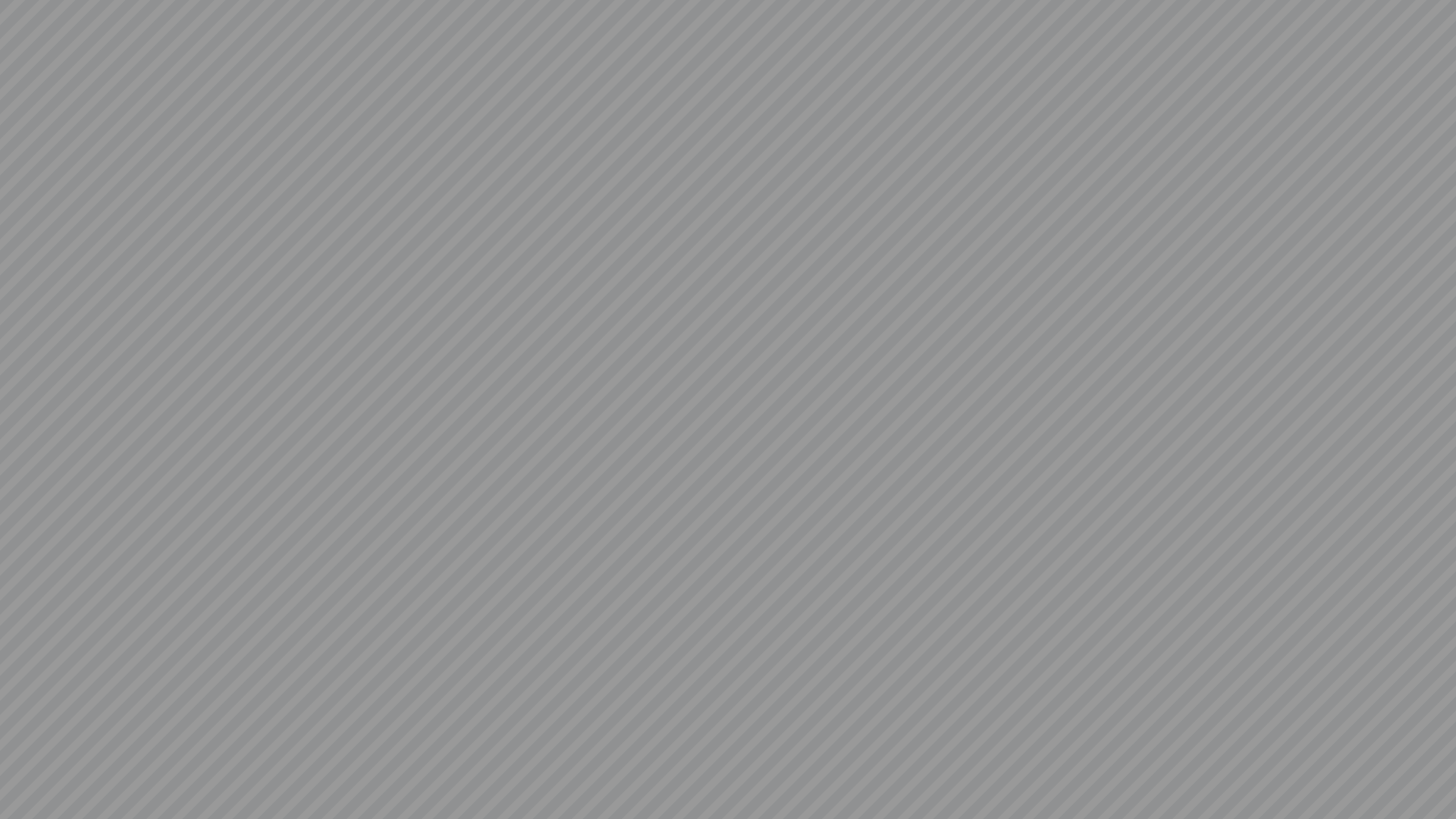
click at [235, 740] on video at bounding box center [728, 409] width 1456 height 819
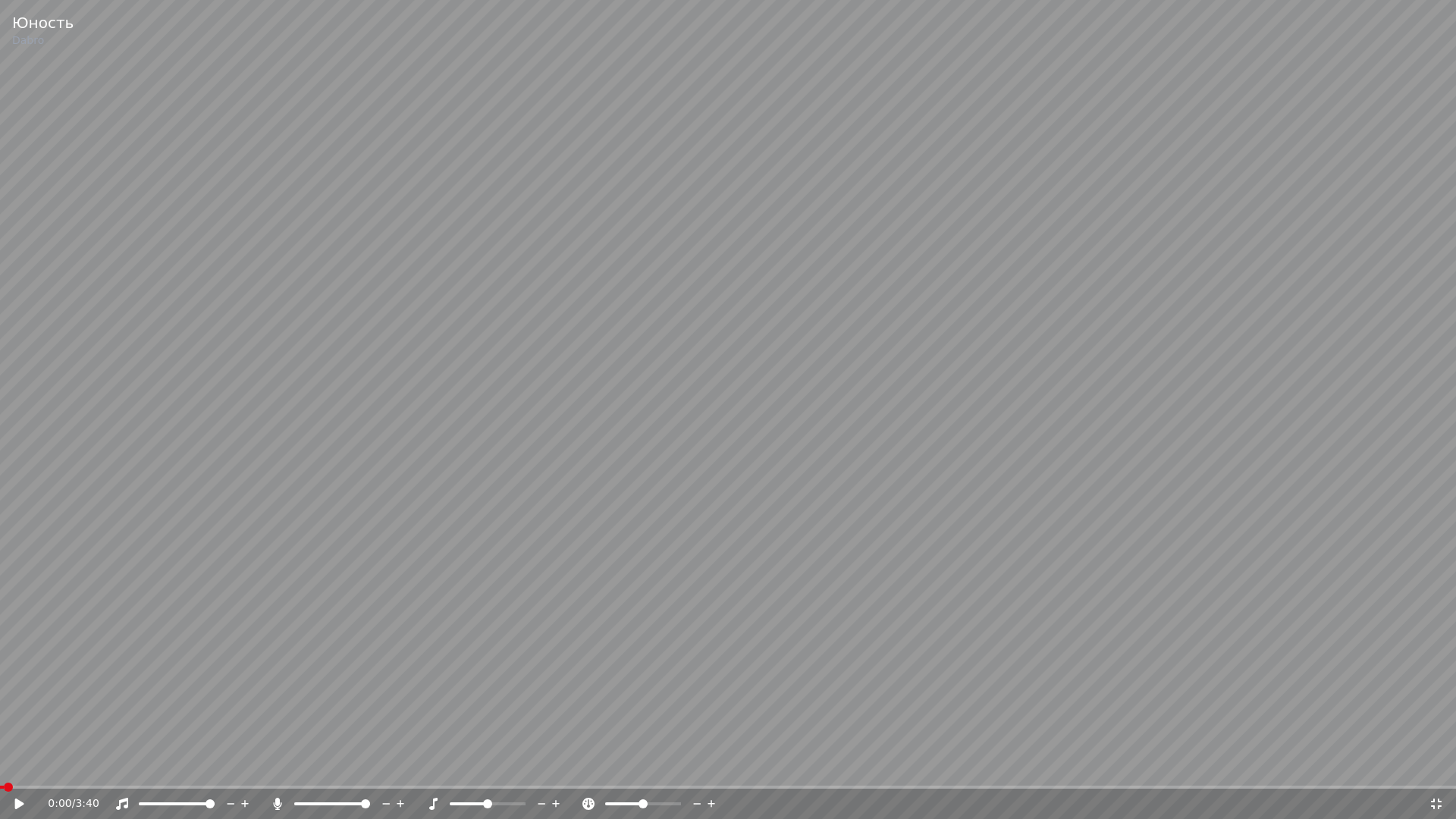
click at [1434, 770] on icon at bounding box center [1435, 803] width 15 height 12
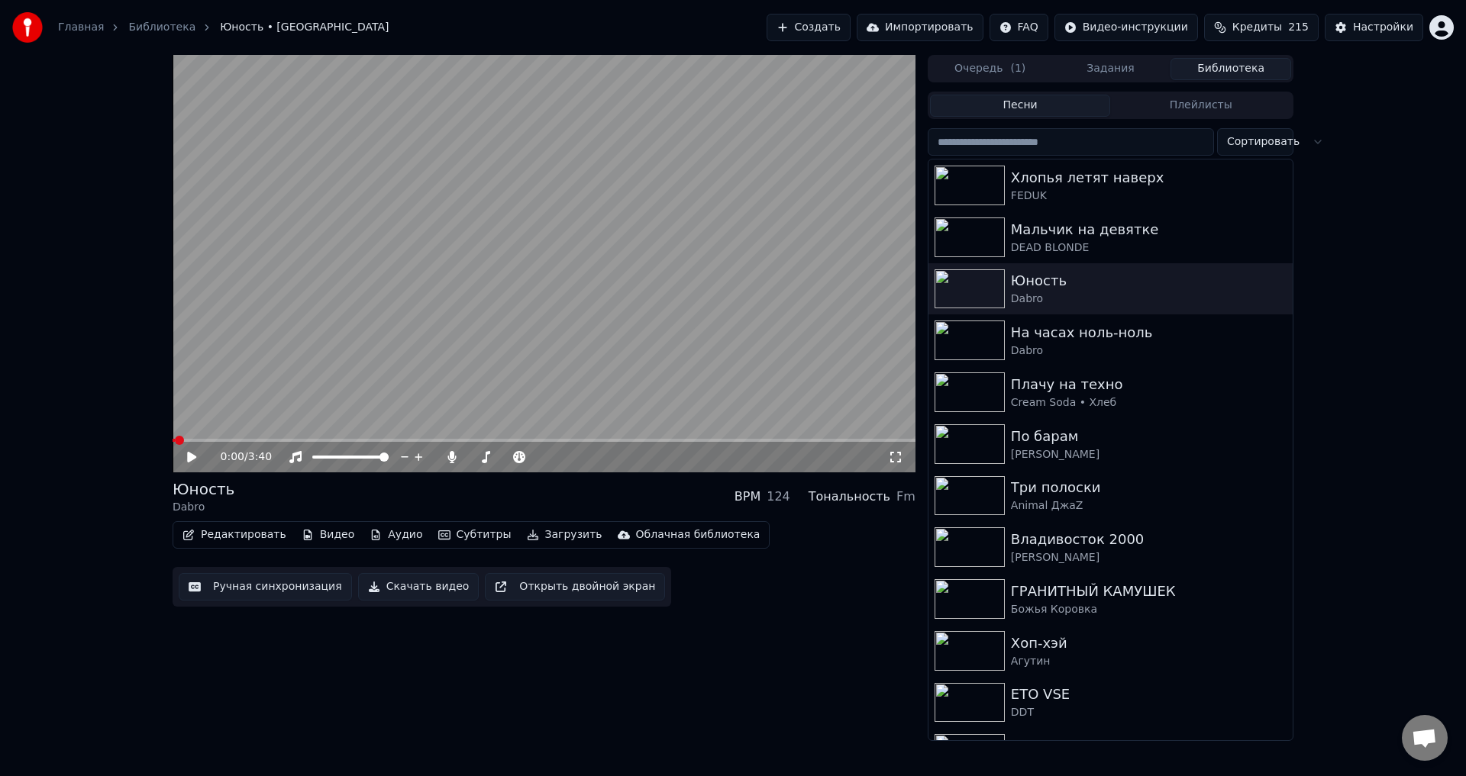
click at [980, 331] on img at bounding box center [969, 341] width 70 height 40
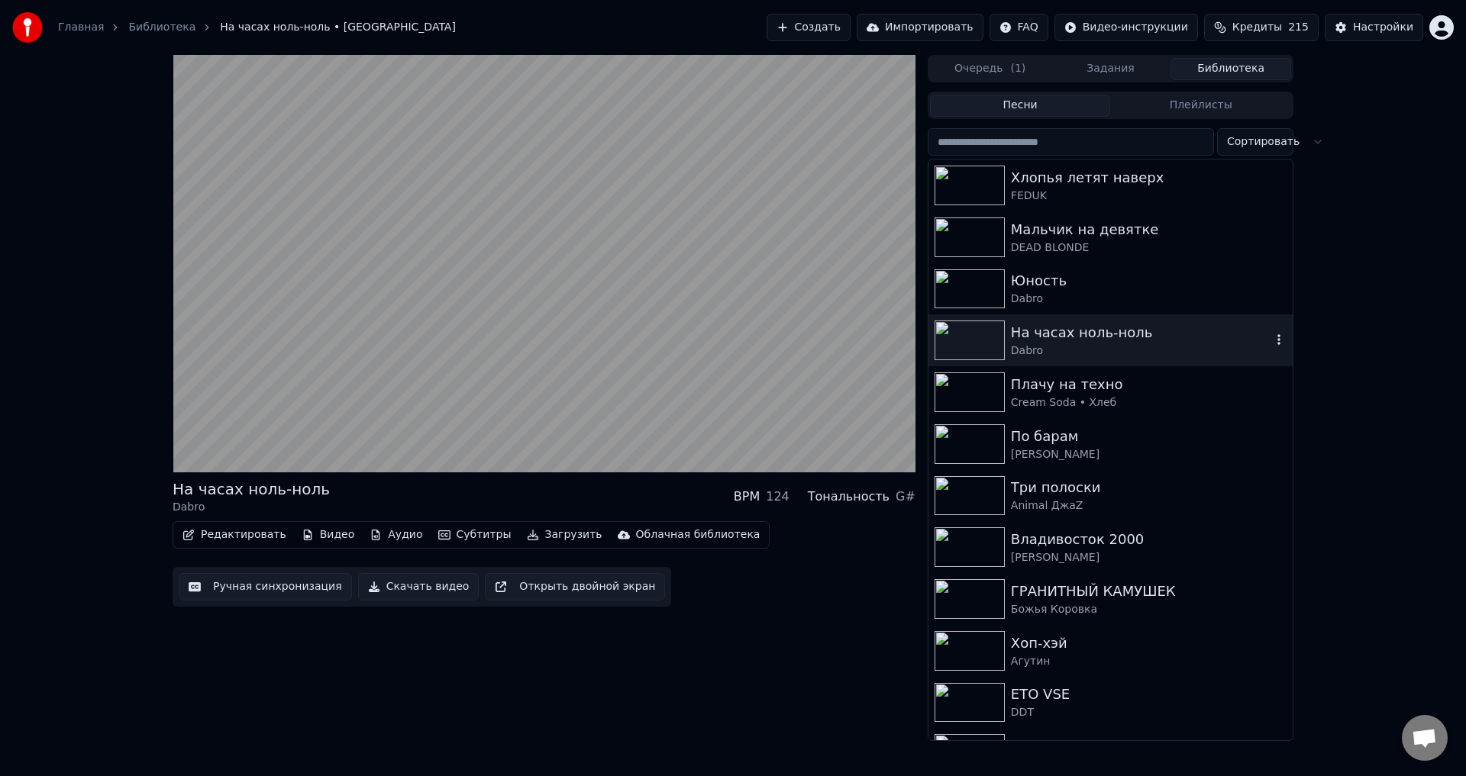
click at [844, 341] on video at bounding box center [544, 264] width 743 height 418
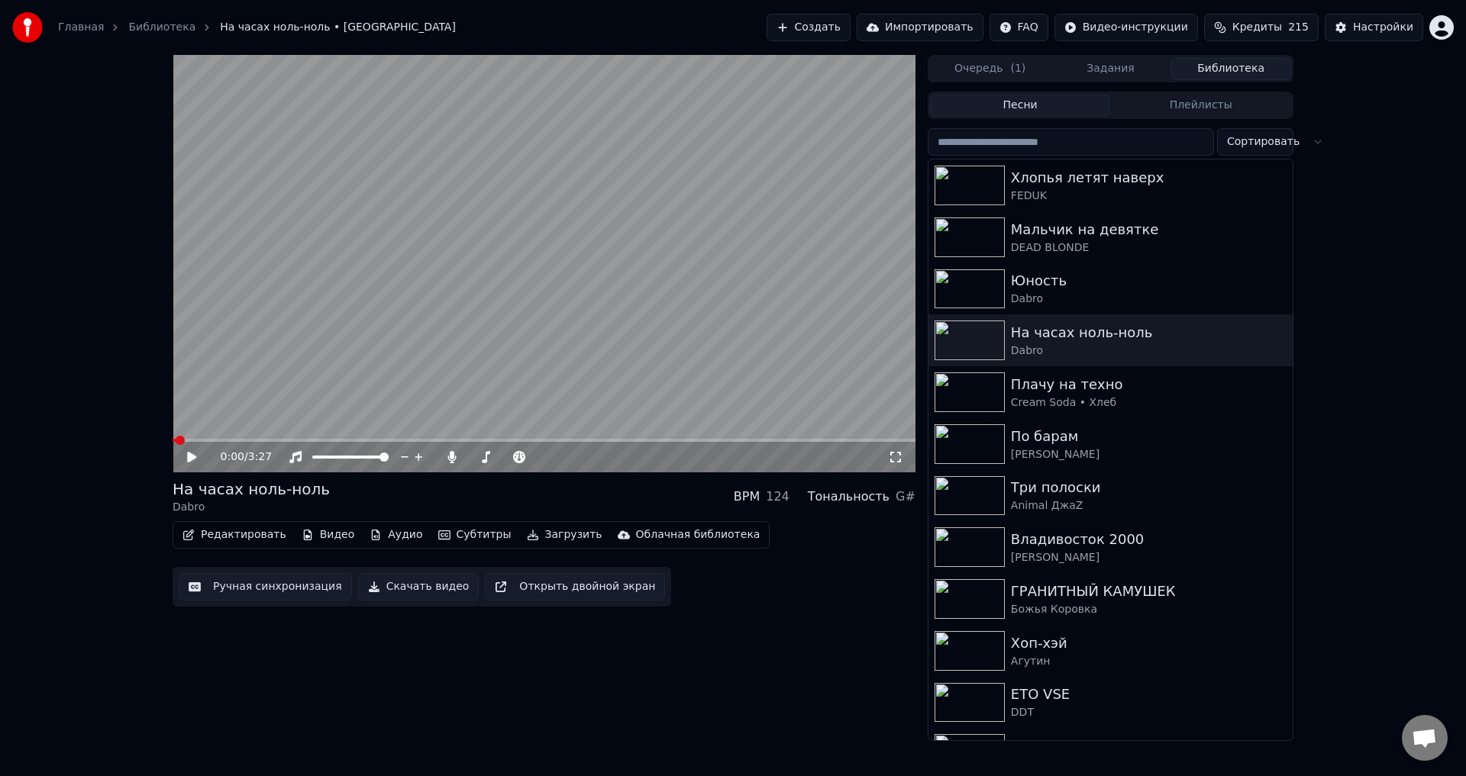
click at [895, 458] on icon at bounding box center [895, 457] width 15 height 12
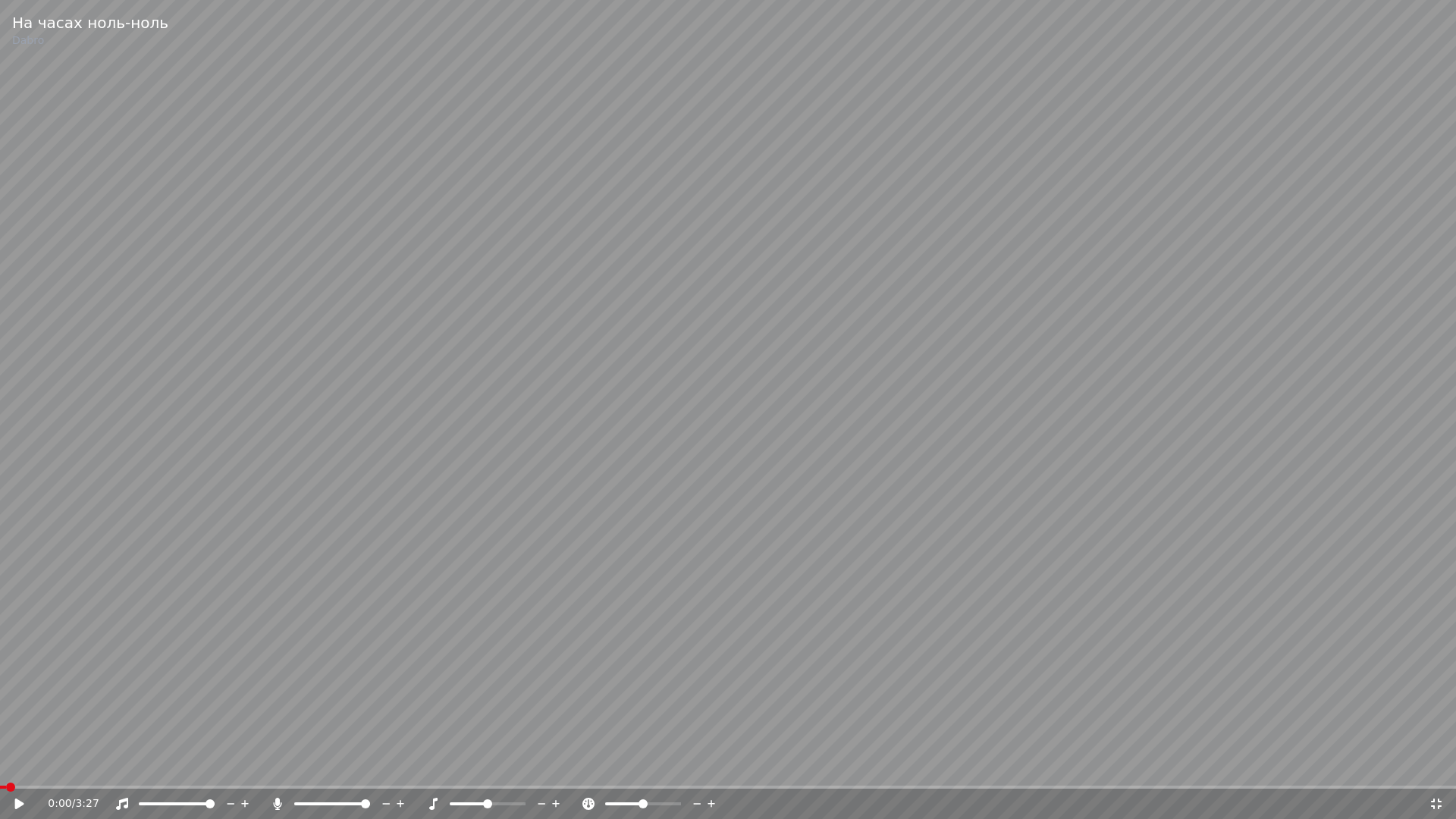
click at [26, 770] on div "0:00 / 3:27" at bounding box center [728, 803] width 1456 height 31
click at [34, 770] on div "0:00 / 3:27" at bounding box center [728, 803] width 1456 height 31
click at [19, 770] on icon at bounding box center [30, 803] width 36 height 12
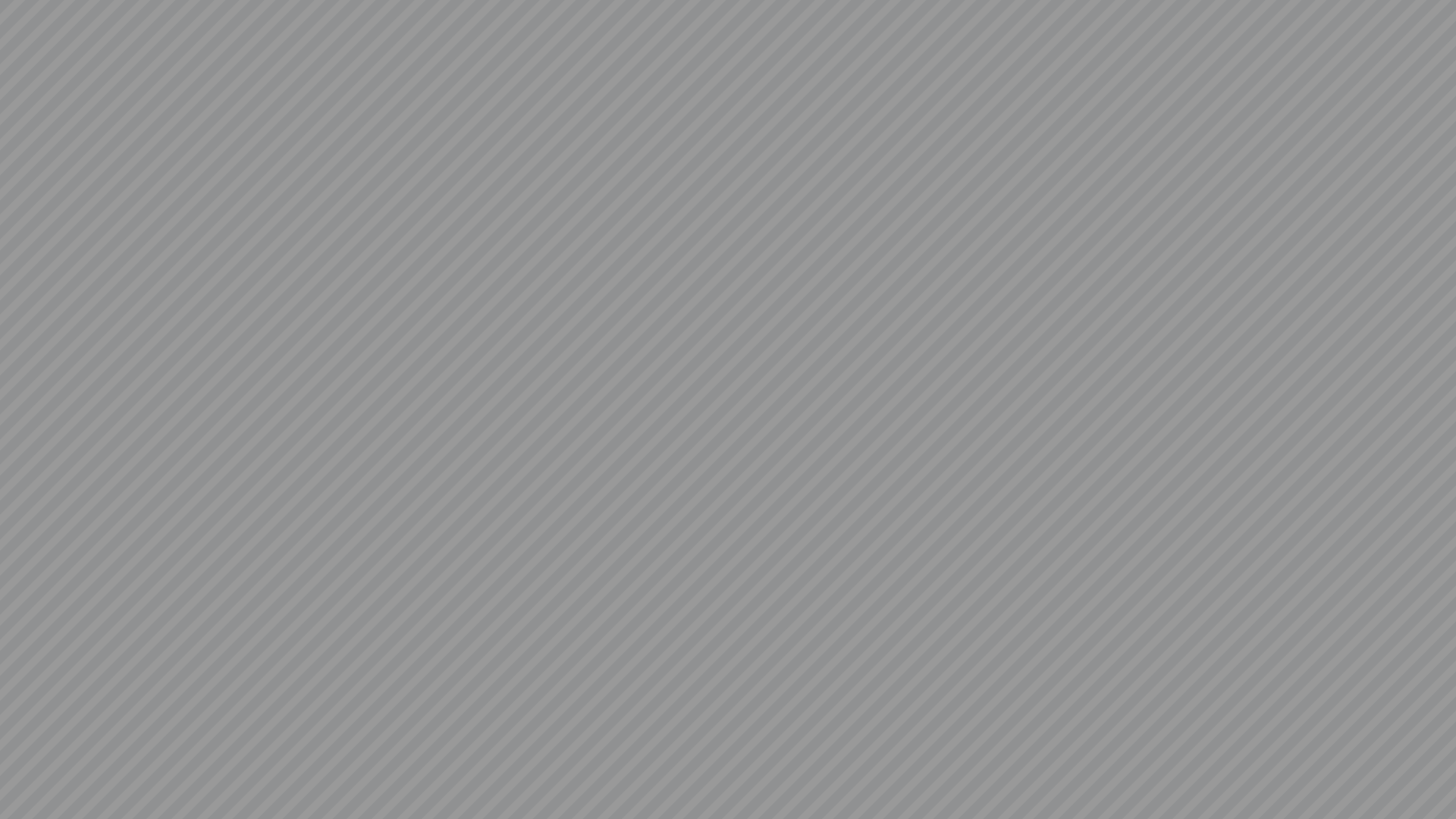
click at [408, 694] on video at bounding box center [728, 409] width 1456 height 819
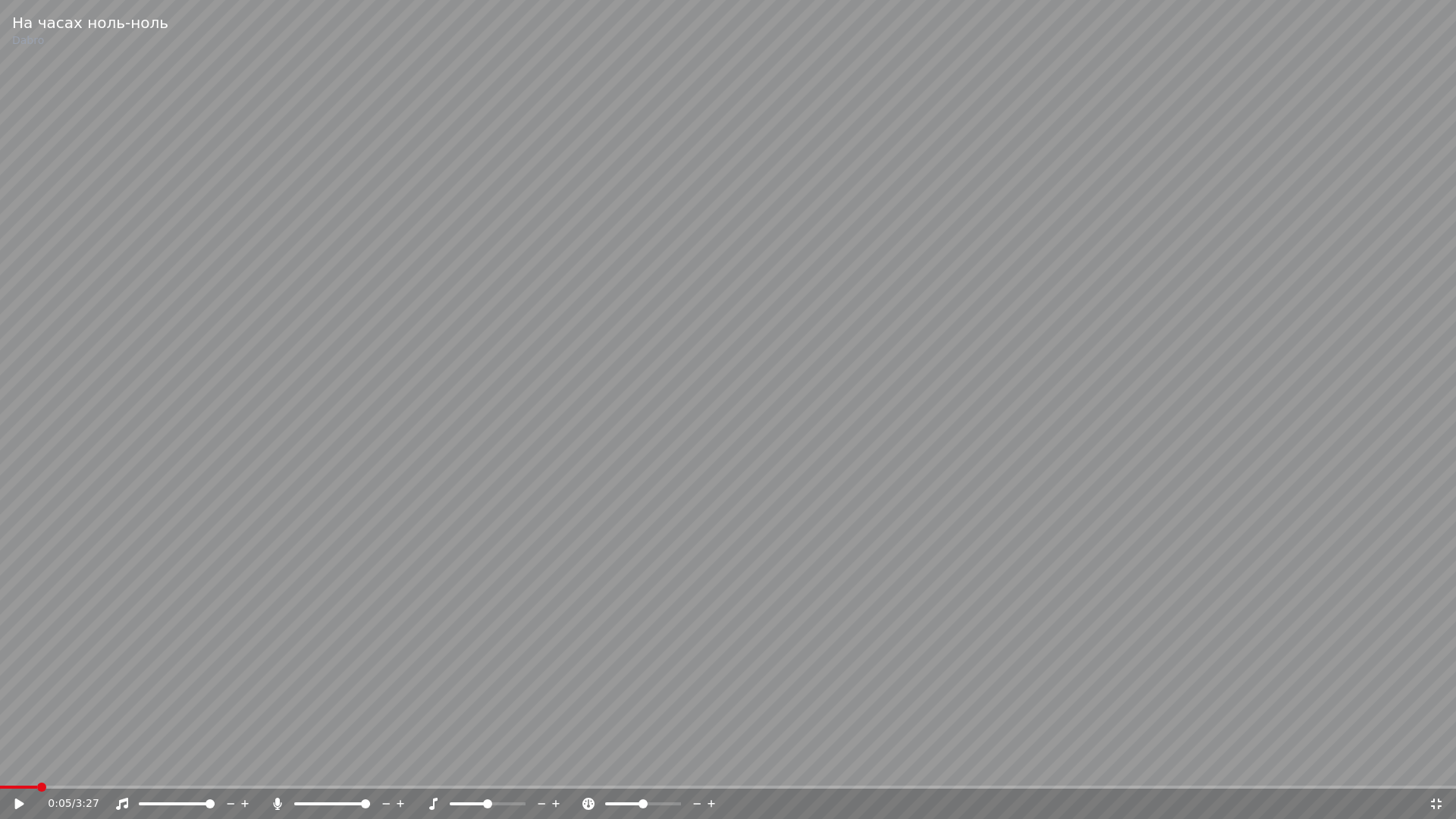
click at [1438, 770] on icon at bounding box center [1436, 803] width 11 height 11
